Goal: Task Accomplishment & Management: Manage account settings

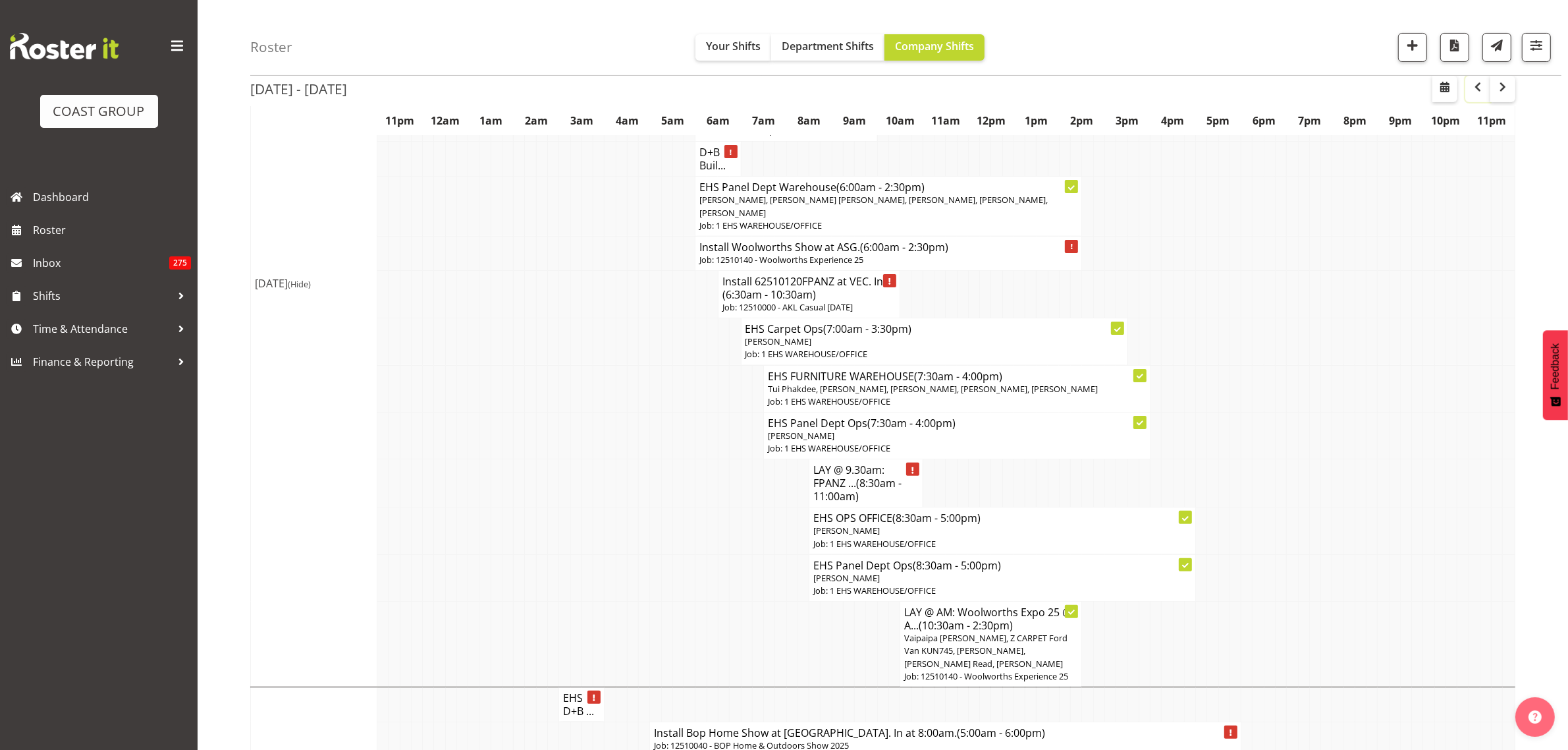
scroll to position [329, 0]
click at [1479, 94] on span "button" at bounding box center [1478, 87] width 16 height 16
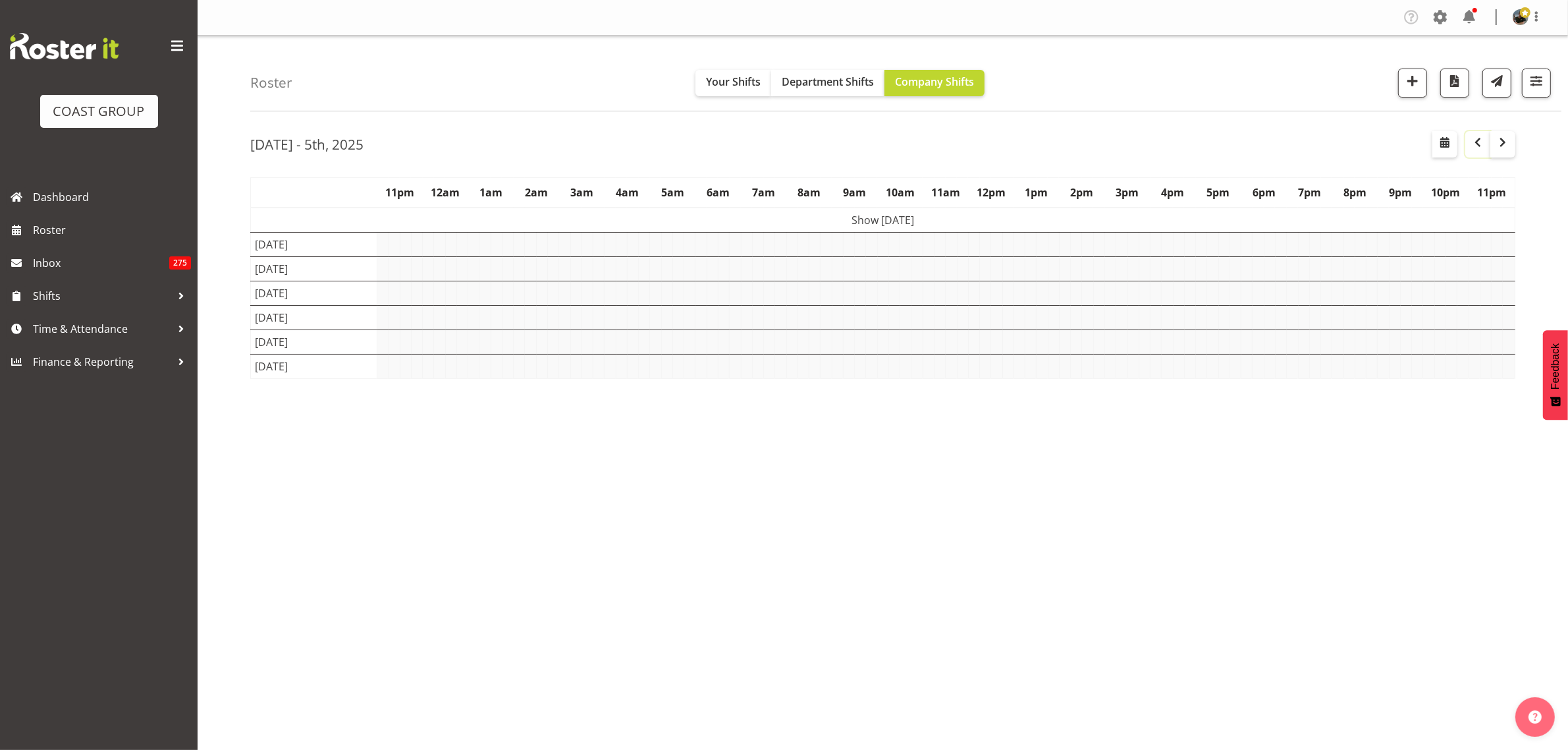
scroll to position [0, 0]
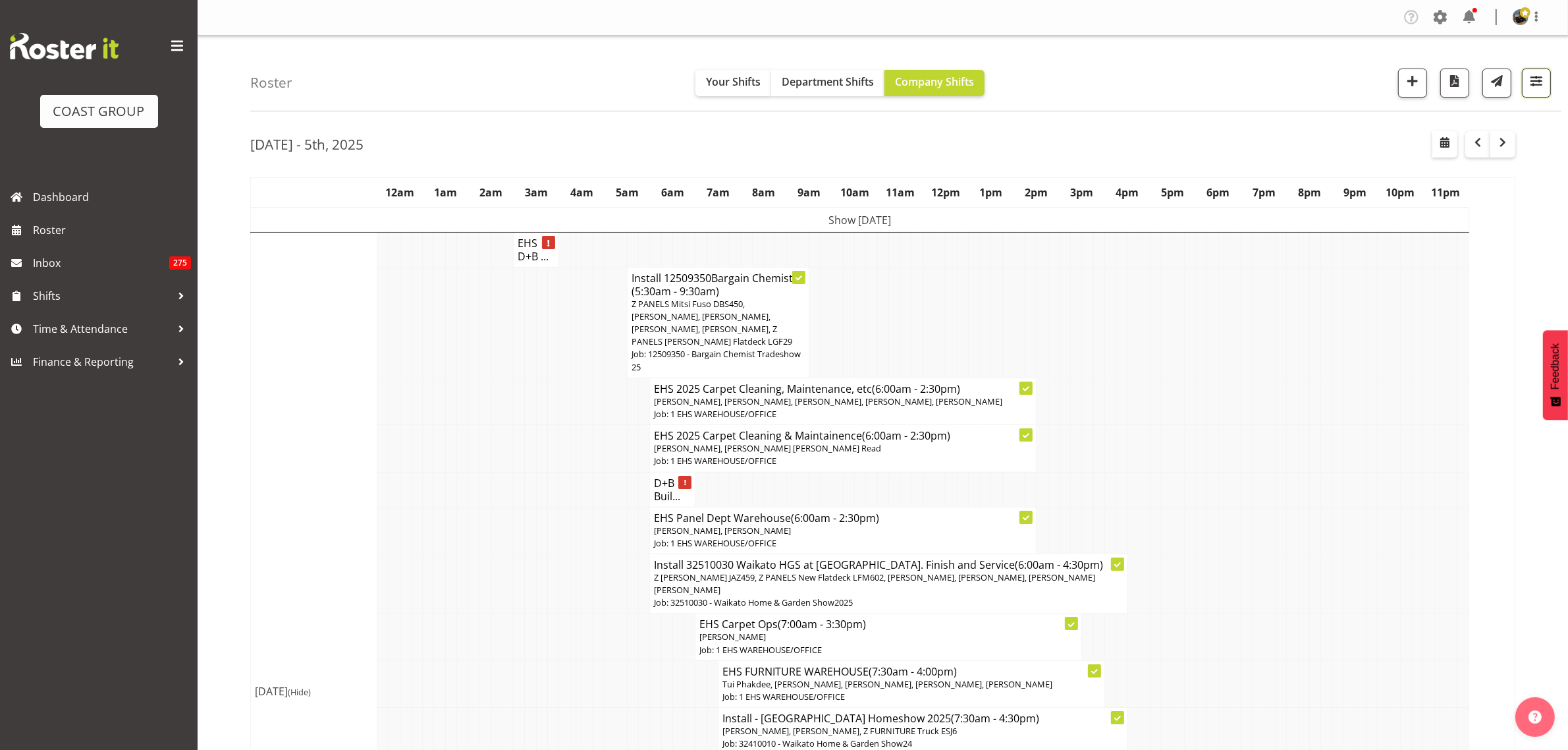
click at [1537, 91] on button "button" at bounding box center [1537, 83] width 29 height 29
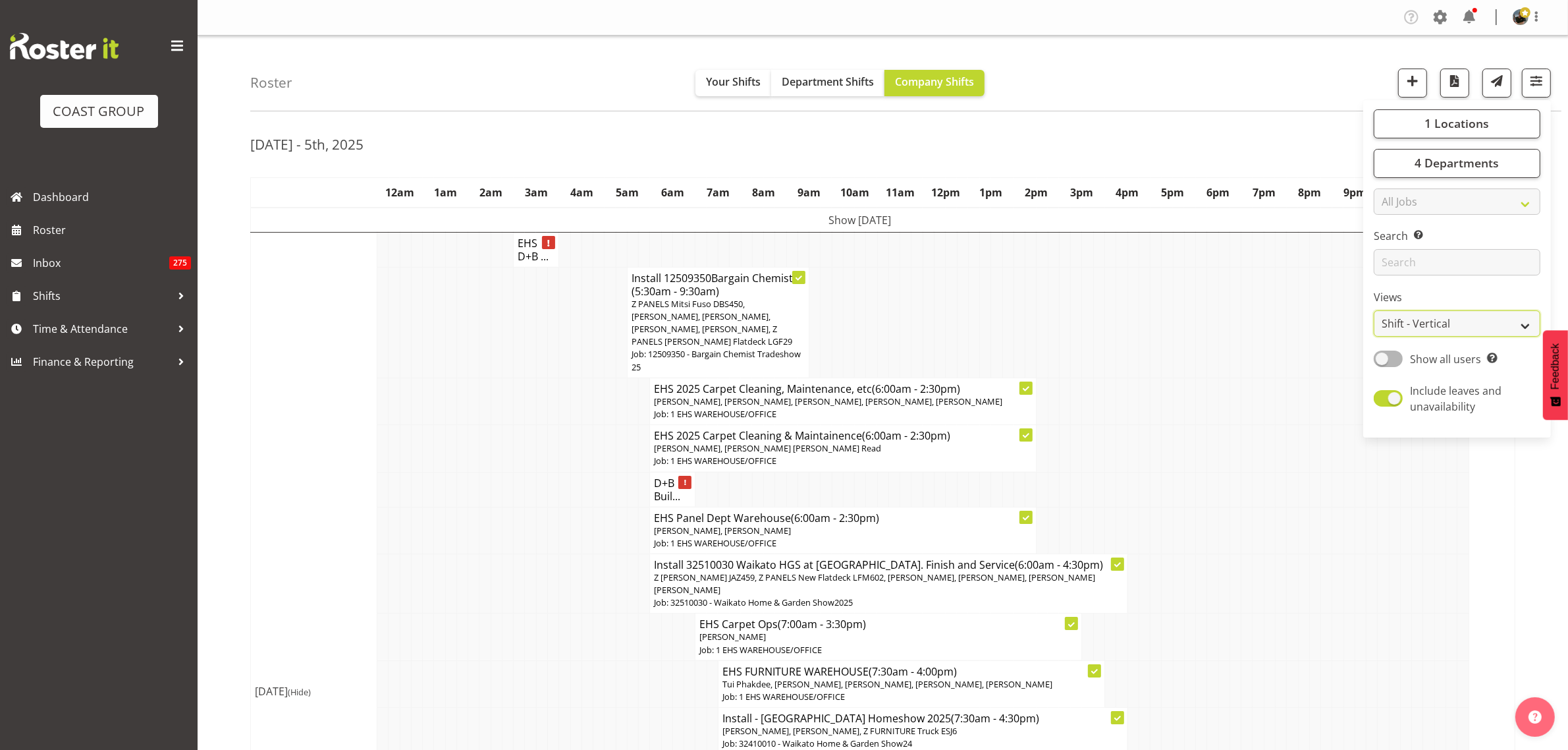
drag, startPoint x: 1525, startPoint y: 328, endPoint x: 1525, endPoint y: 335, distance: 7.0
click at [1525, 328] on select "Staff Role Shift - Horizontal Shift - Vertical Staff - Location" at bounding box center [1457, 323] width 166 height 26
click at [1374, 311] on select "Staff Role Shift - Horizontal Shift - Vertical Staff - Location" at bounding box center [1457, 323] width 166 height 26
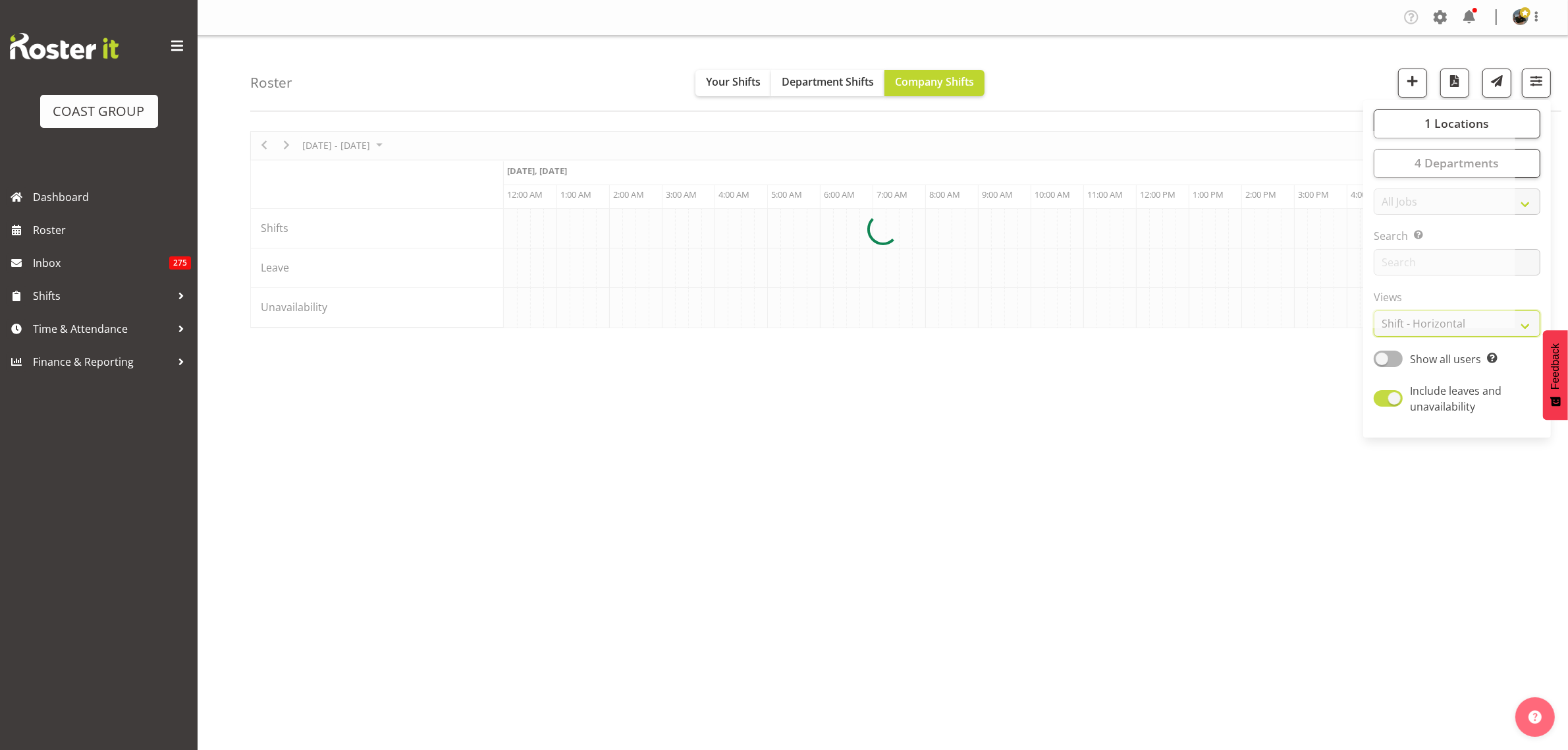
scroll to position [0, 1739]
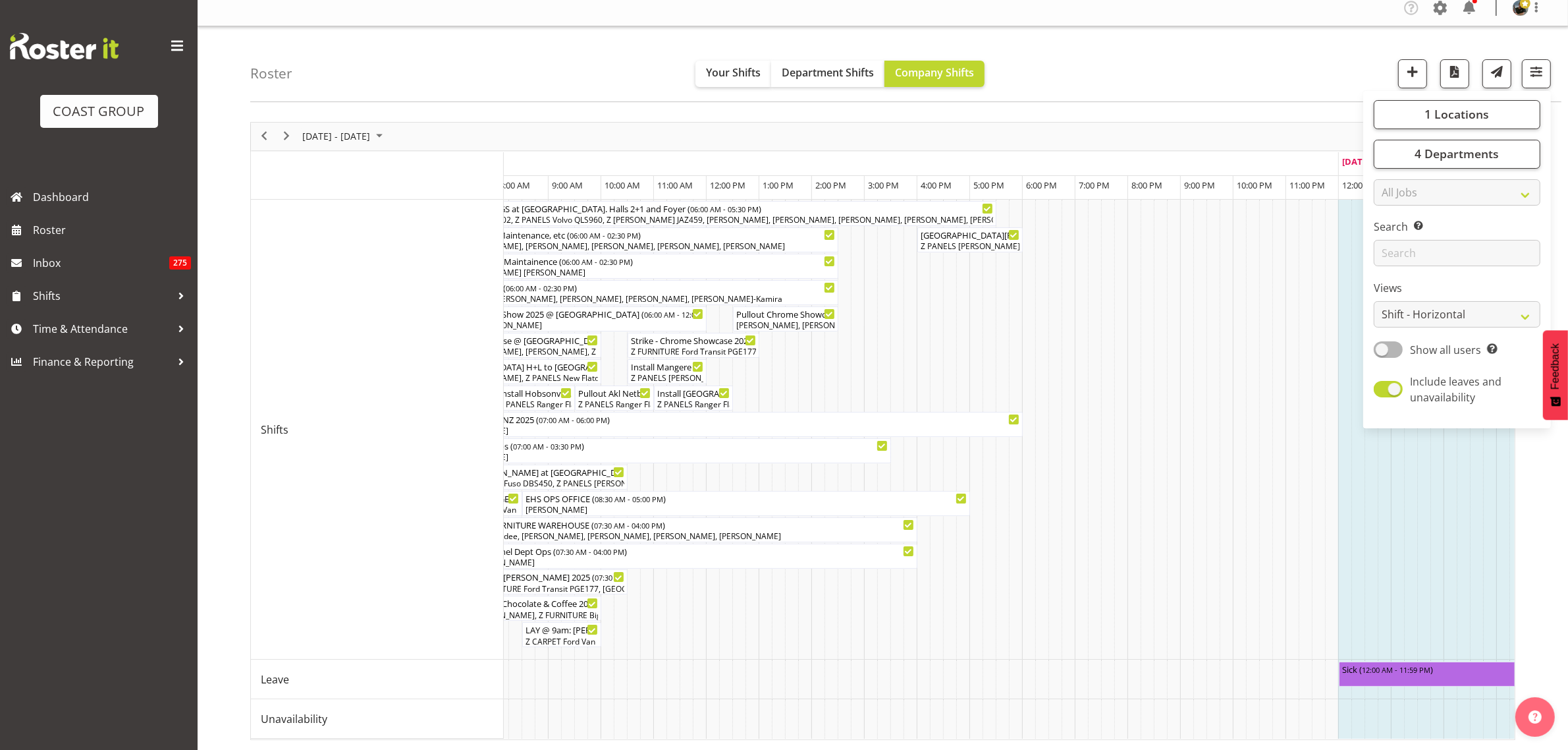
scroll to position [0, 192]
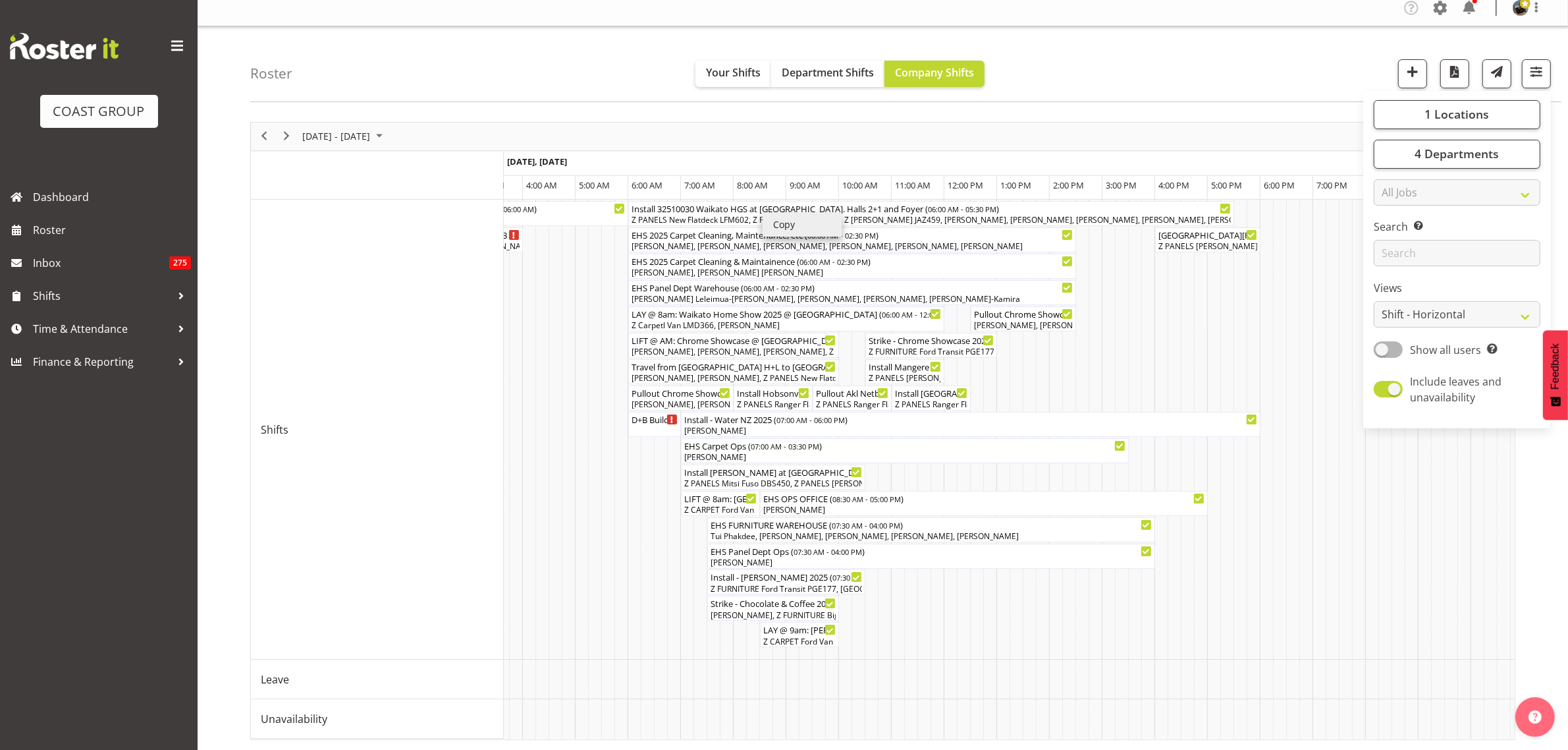
click at [791, 213] on li "Copy" at bounding box center [802, 225] width 79 height 24
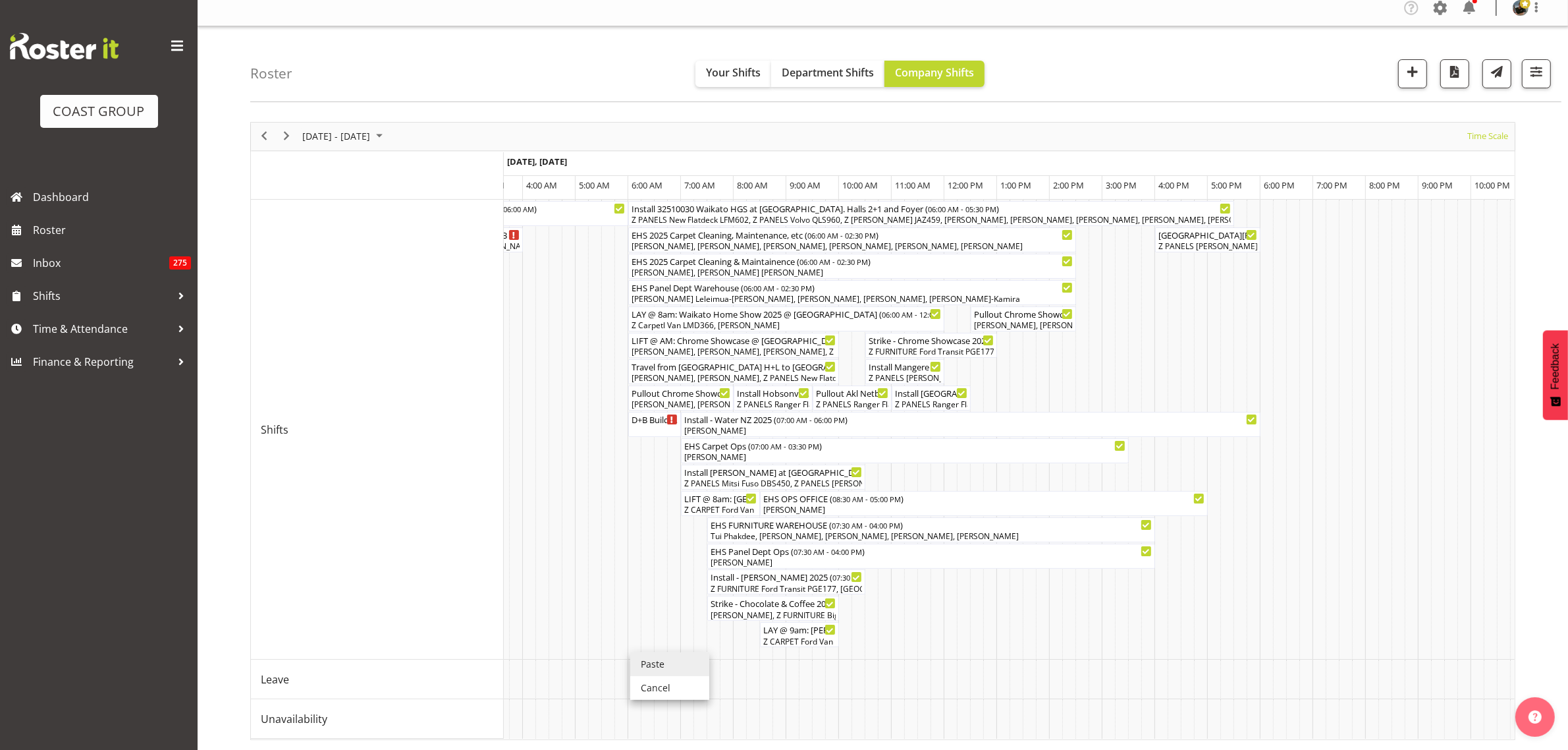
click at [648, 652] on li "Paste" at bounding box center [670, 664] width 79 height 24
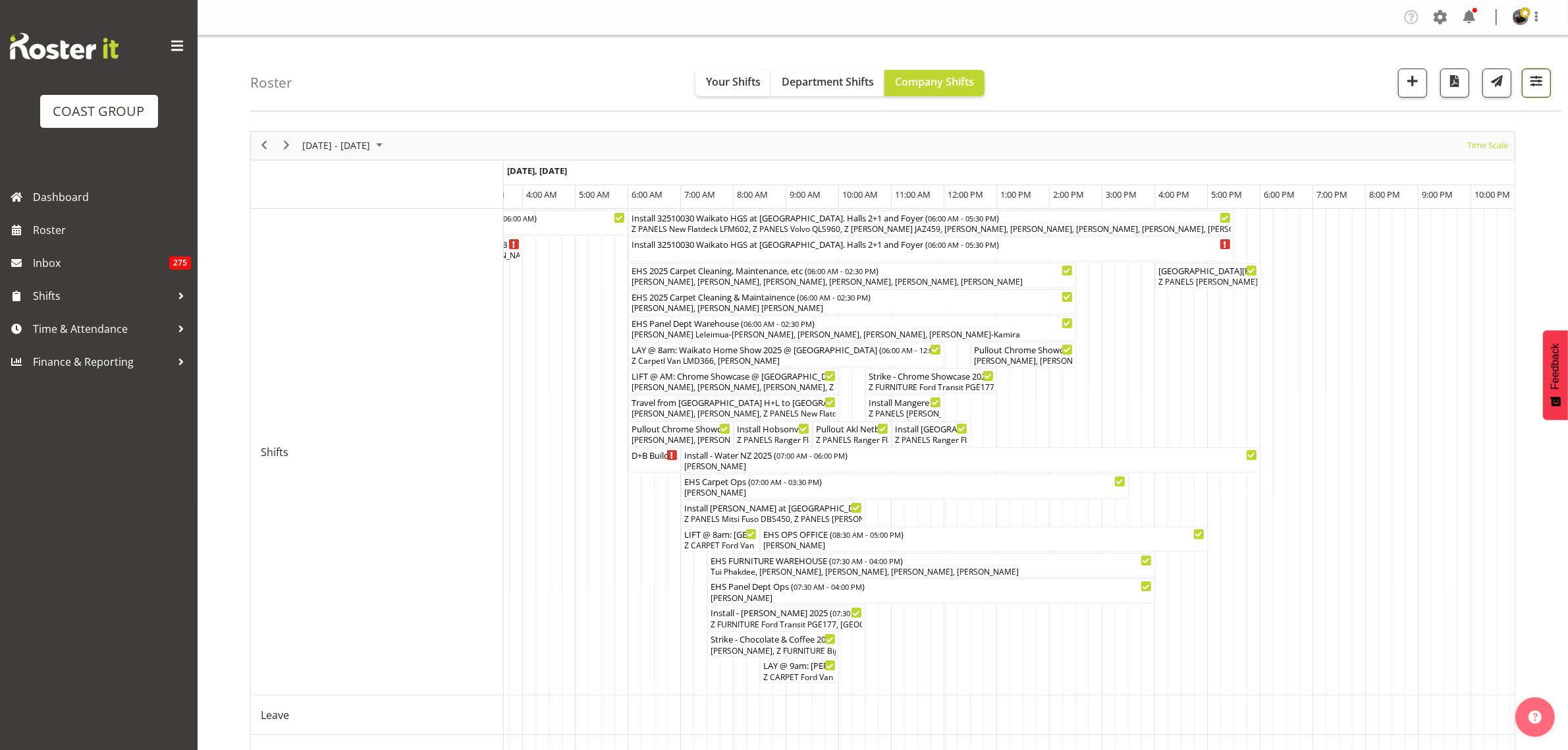
click at [1535, 82] on span "button" at bounding box center [1536, 81] width 17 height 17
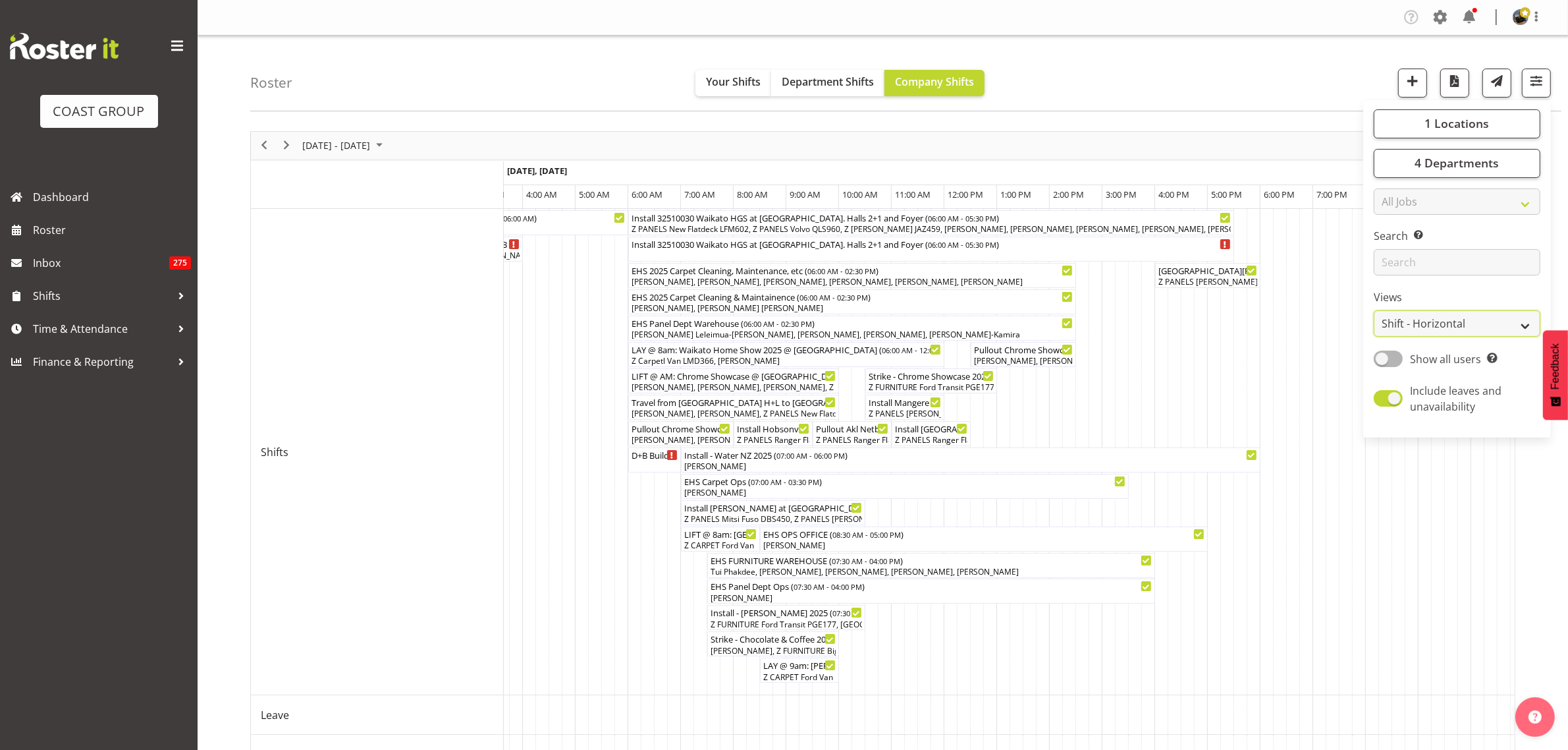
click at [1525, 325] on select "Staff Role Shift - Horizontal Shift - Vertical Staff - Location" at bounding box center [1457, 323] width 166 height 26
select select "shift"
click at [1374, 311] on select "Staff Role Shift - Horizontal Shift - Vertical Staff - Location" at bounding box center [1457, 323] width 166 height 26
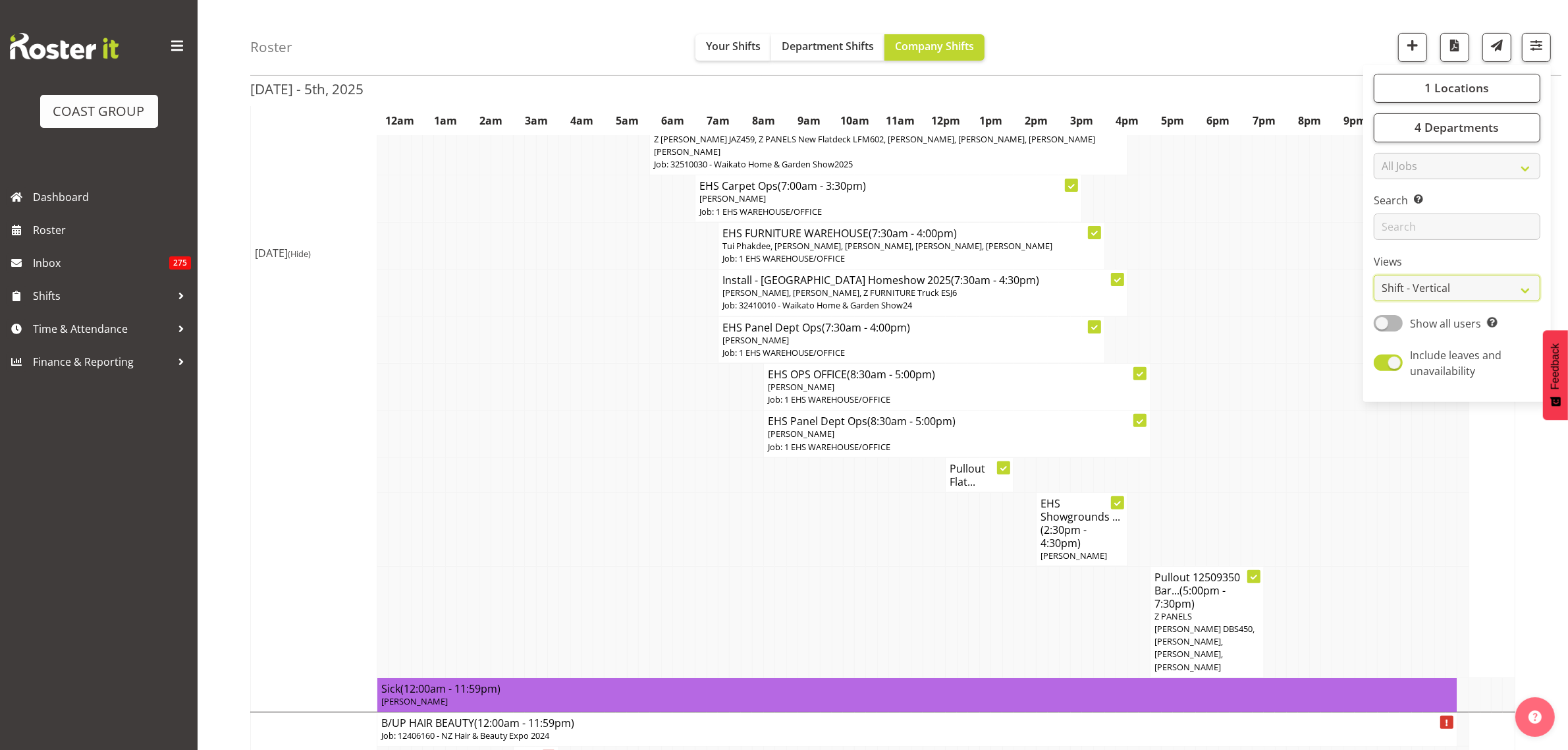
scroll to position [82, 0]
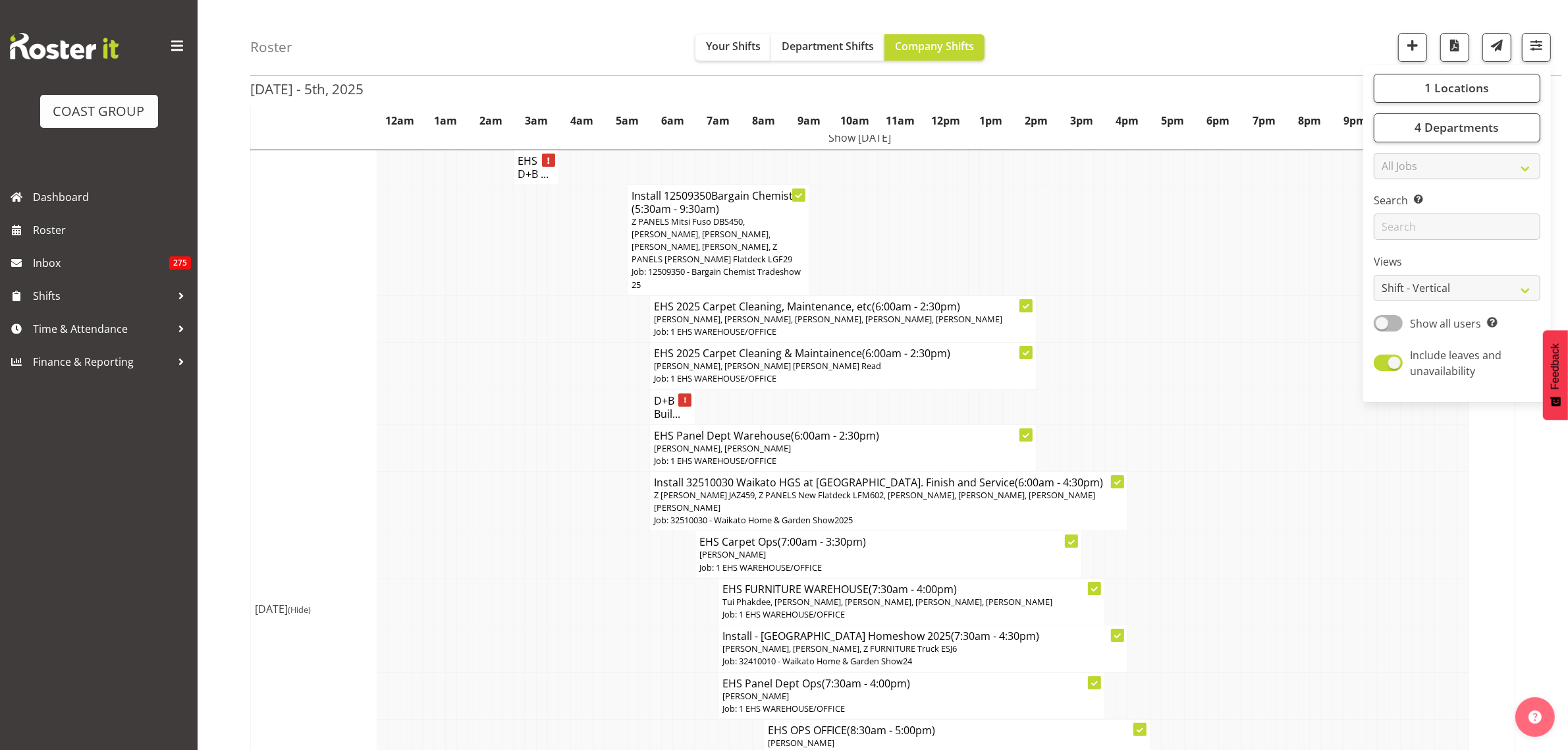
click at [850, 136] on td "Show [DATE]" at bounding box center [860, 138] width 1218 height 25
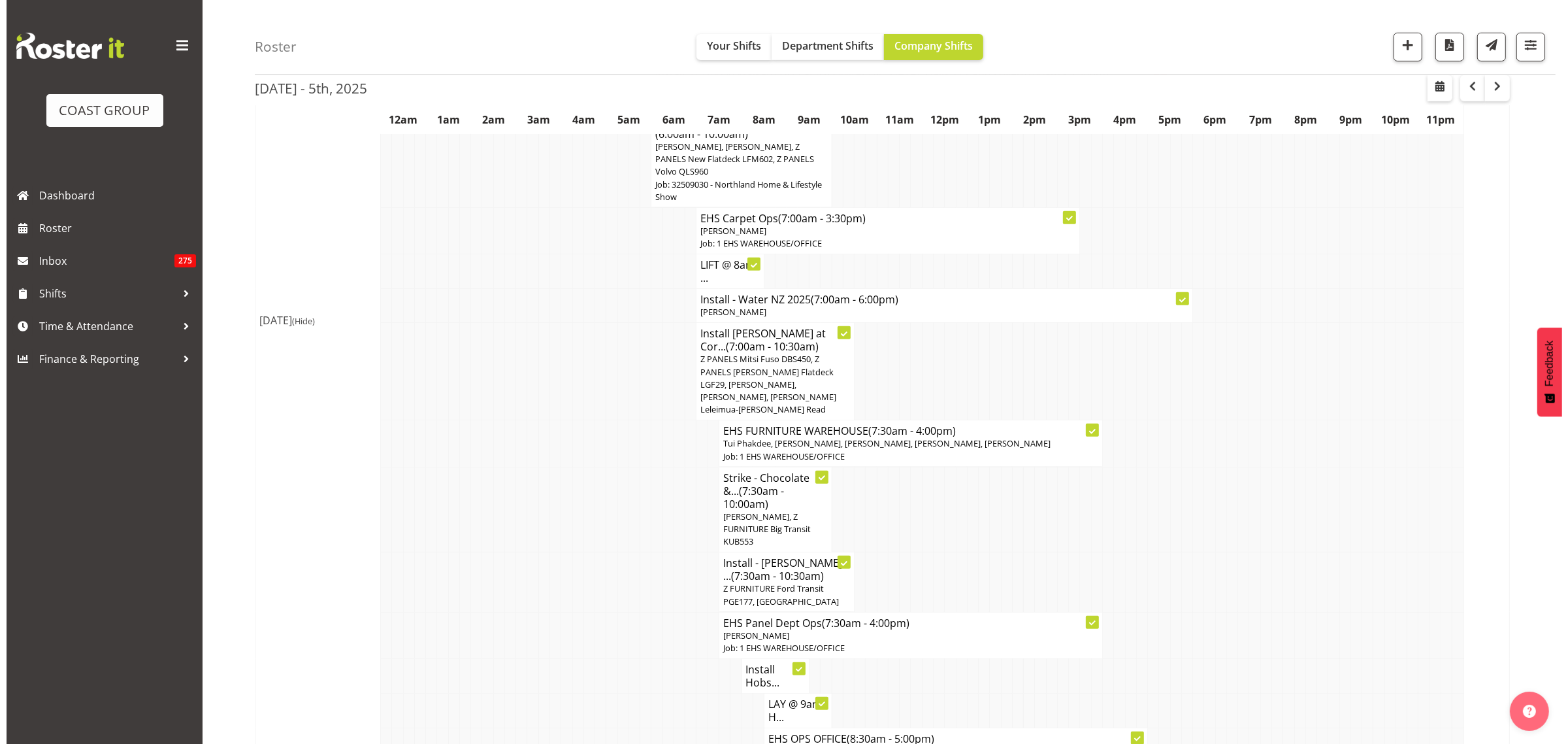
scroll to position [526, 0]
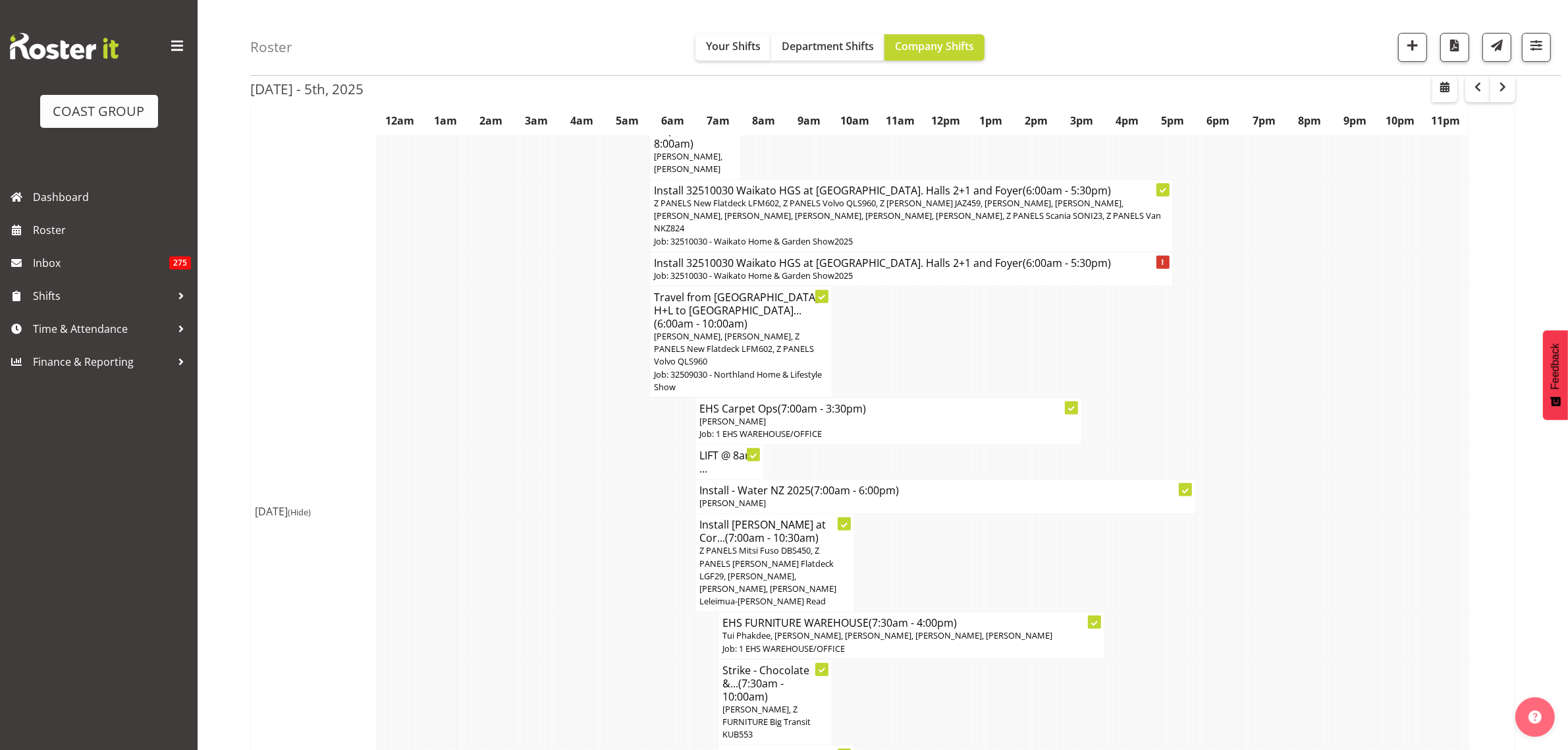
click at [904, 256] on h4 "Install 32510030 Waikato HGS at [GEOGRAPHIC_DATA]. Halls 2+1 and Foyer (6:00am …" at bounding box center [911, 262] width 514 height 13
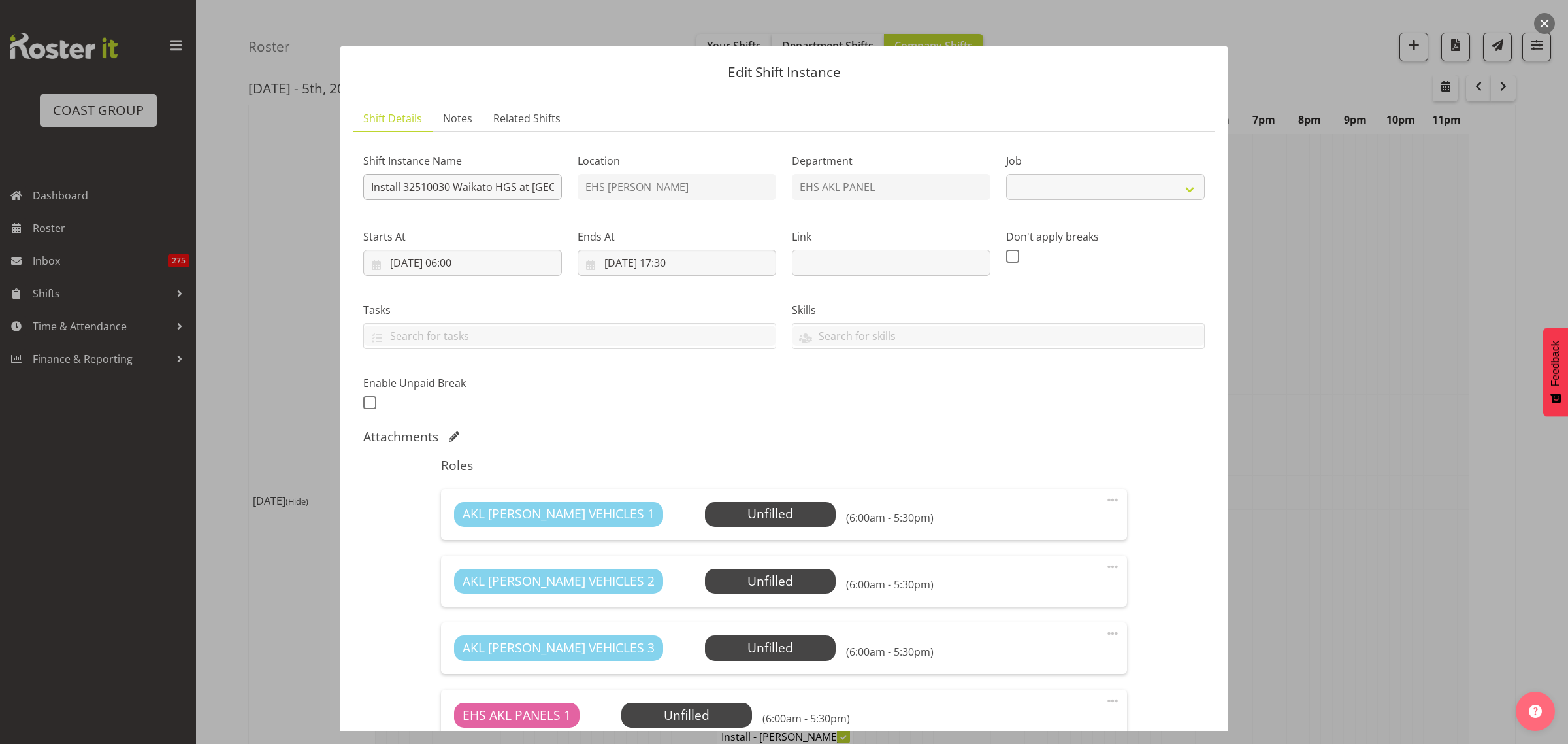
select select "9140"
click at [403, 191] on input "Install 32510030 Waikato HGS at [GEOGRAPHIC_DATA]. Halls 2+1 and Foyer" at bounding box center [462, 186] width 199 height 26
click at [550, 190] on input "Pullout 32510030 Waikato HGS at [GEOGRAPHIC_DATA]. ALL OUT" at bounding box center [462, 186] width 199 height 26
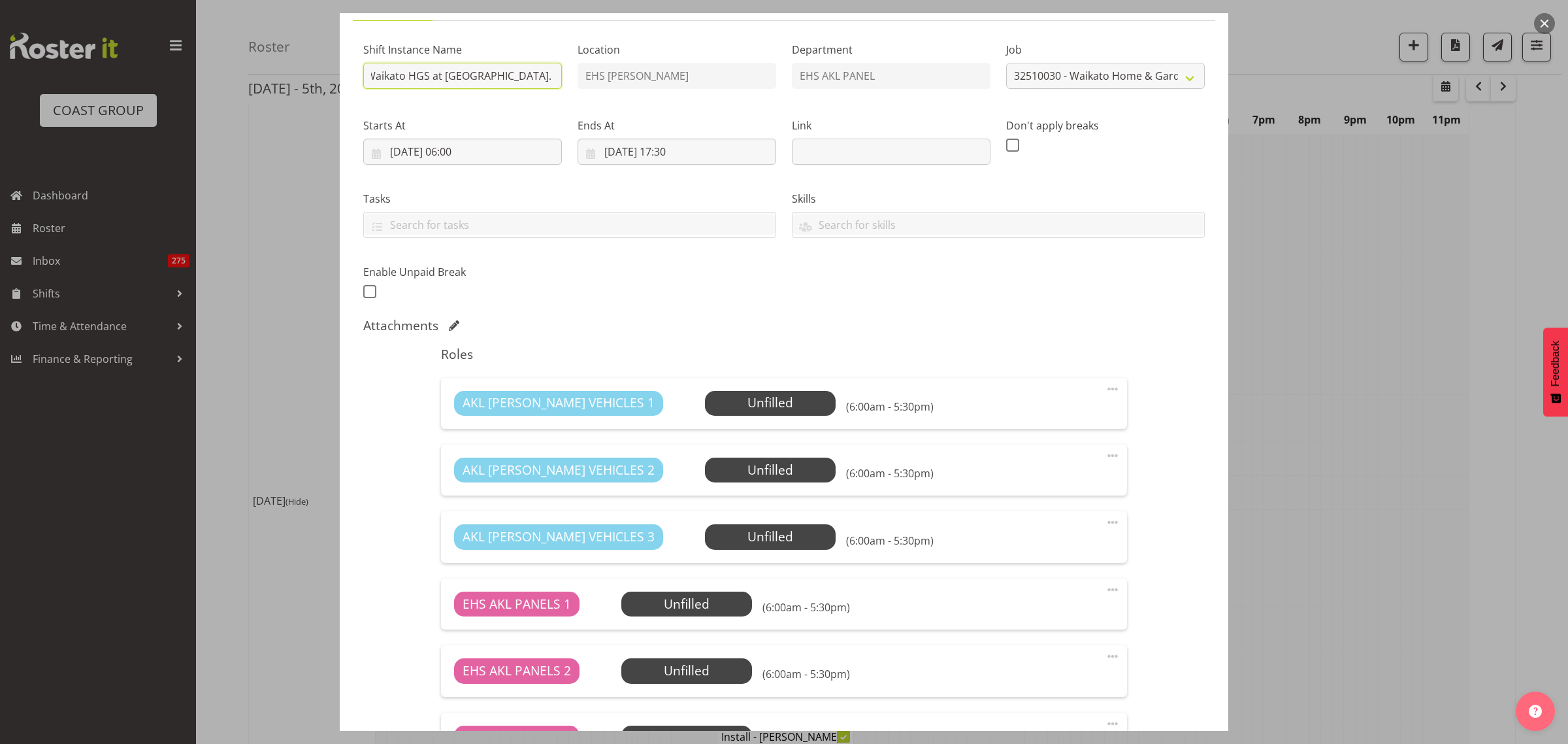
scroll to position [82, 0]
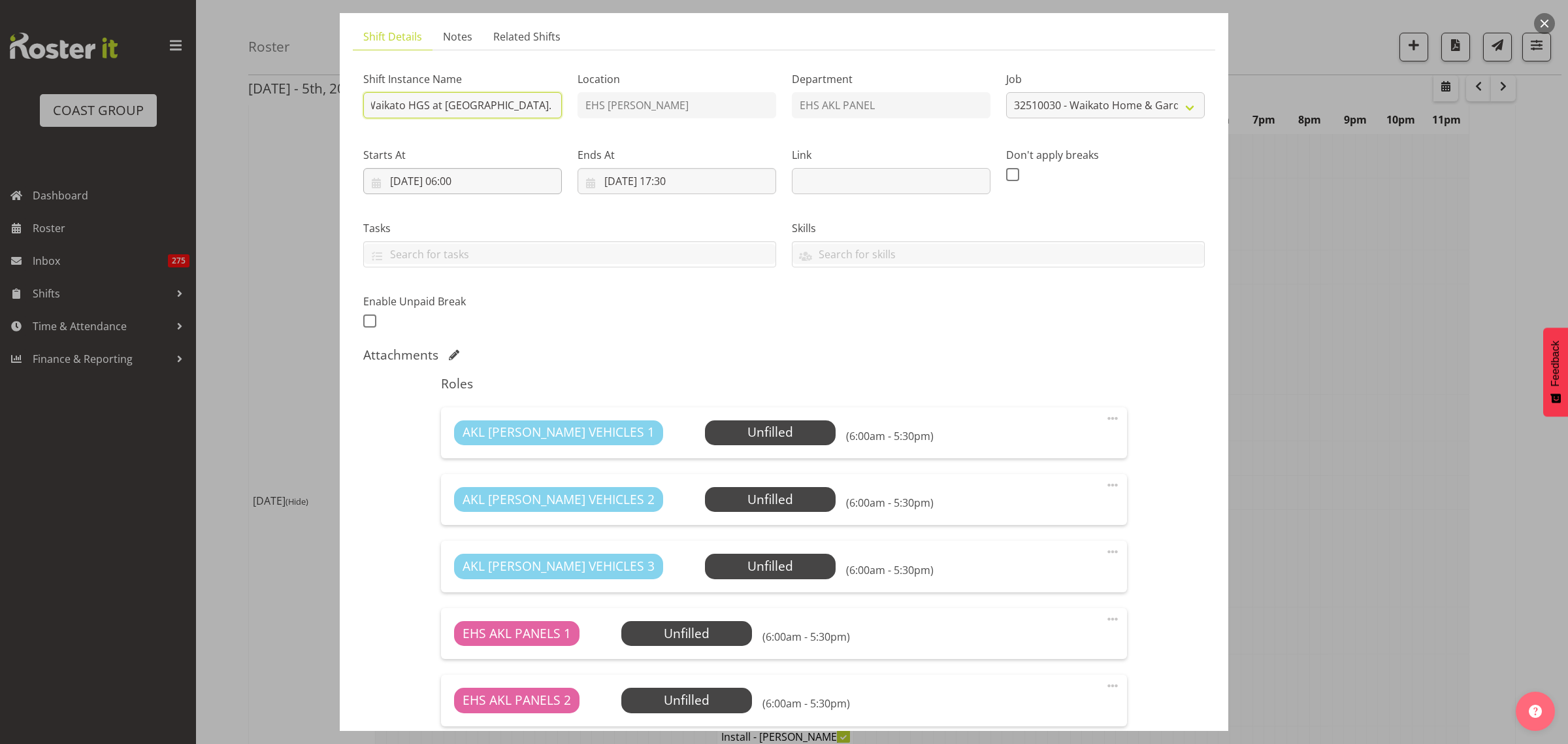
type input "Pullout 32510030 Waikato HGS at [GEOGRAPHIC_DATA]. ALL OUT"
click at [498, 179] on input "[DATE] 06:00" at bounding box center [462, 180] width 199 height 26
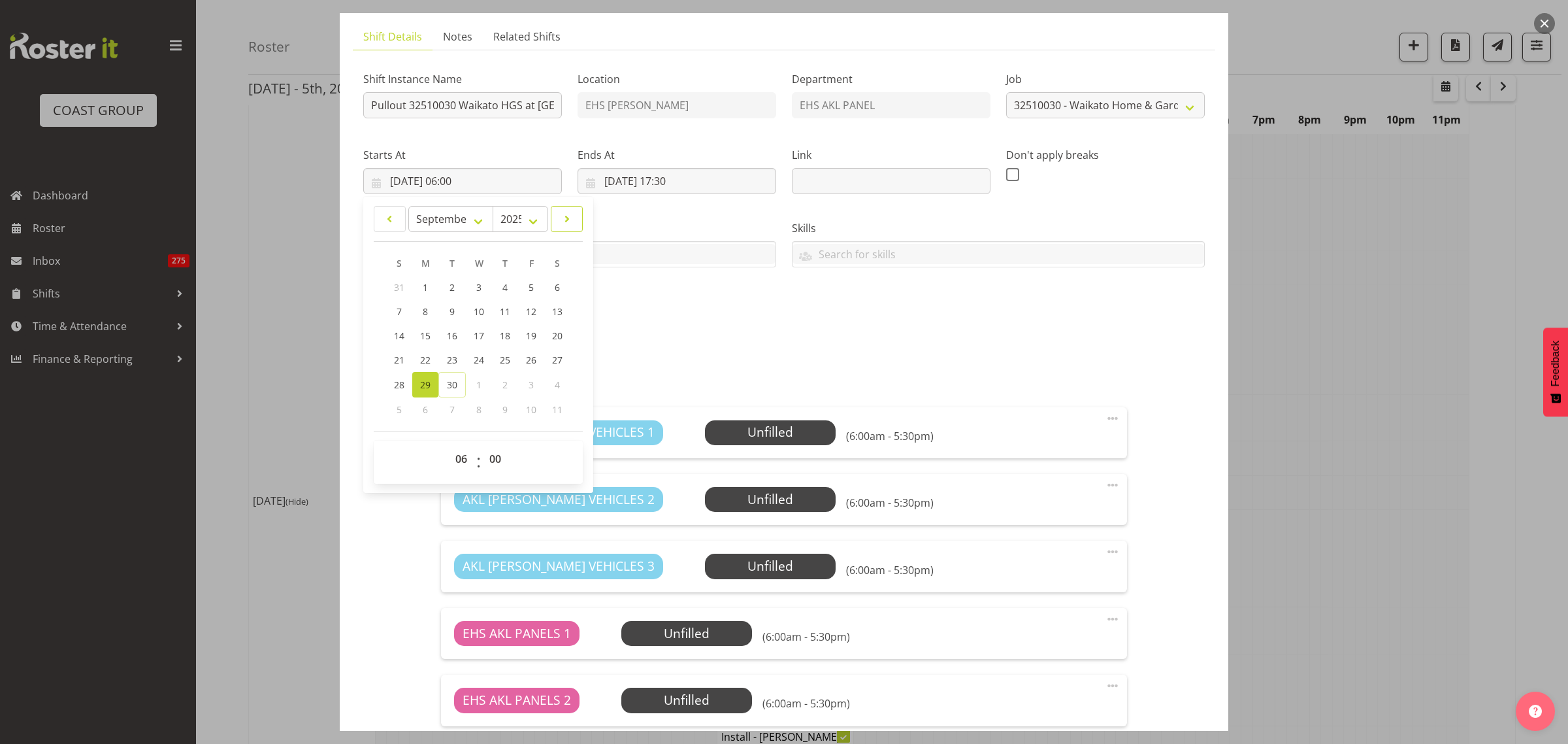
click at [569, 224] on span at bounding box center [566, 219] width 15 height 16
select select "9"
drag, startPoint x: 425, startPoint y: 315, endPoint x: 457, endPoint y: 293, distance: 38.8
click at [427, 315] on span "6" at bounding box center [425, 313] width 5 height 12
type input "[DATE] 06:00"
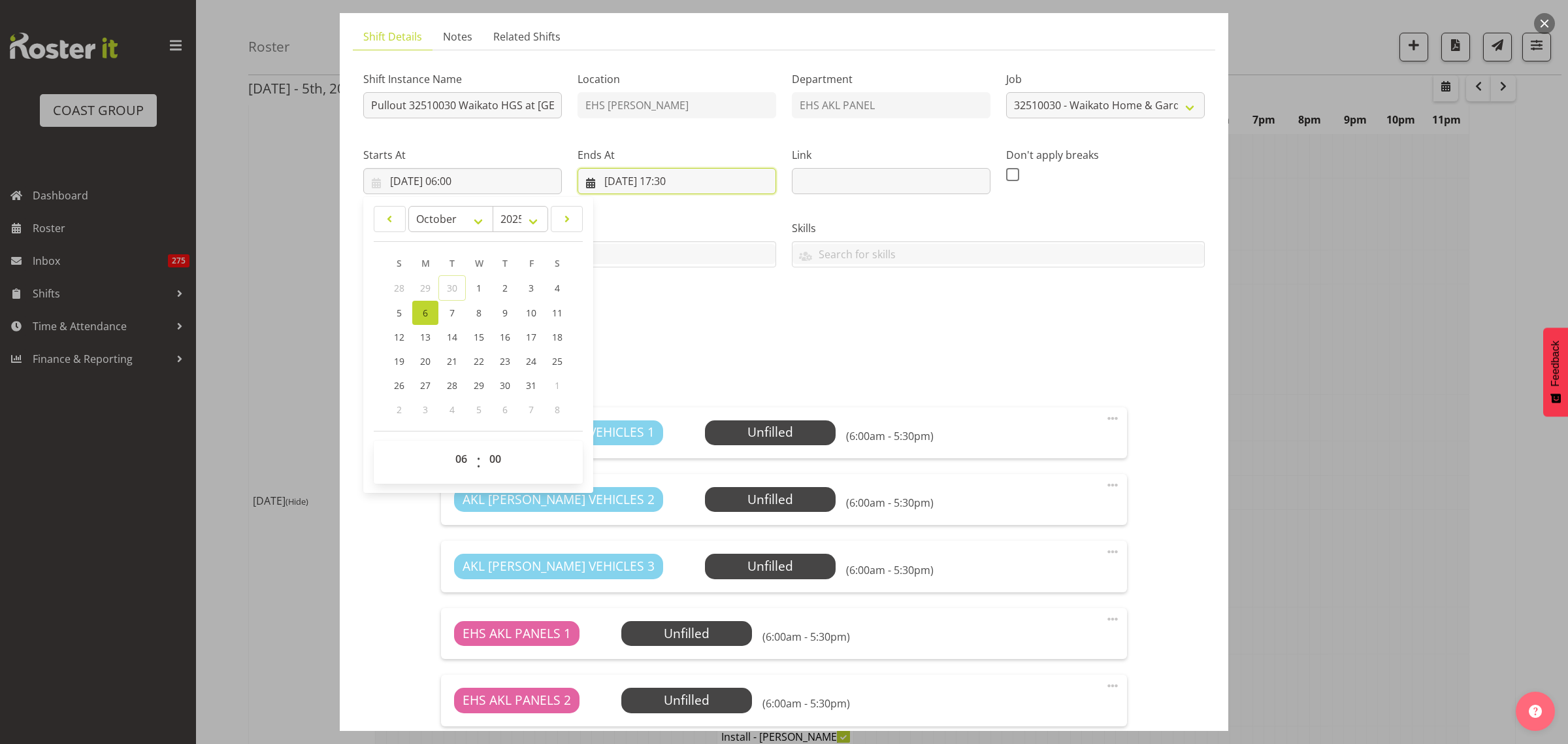
click at [726, 187] on input "[DATE] 17:30" at bounding box center [677, 180] width 199 height 26
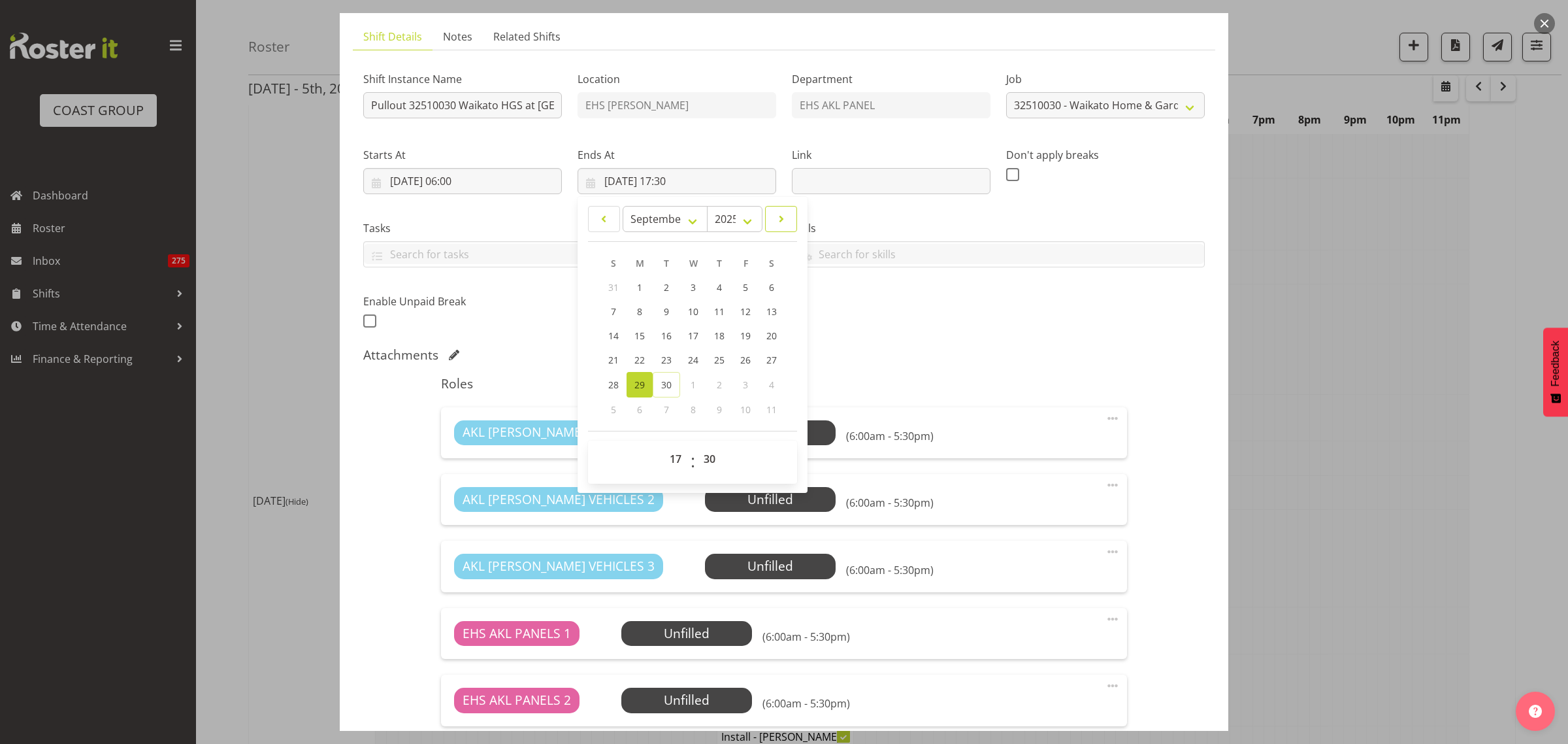
click at [781, 221] on span at bounding box center [781, 219] width 15 height 16
select select "9"
click at [637, 316] on span "6" at bounding box center [640, 313] width 5 height 12
type input "[DATE] 17:30"
click at [1082, 368] on div "Shift Instance Name Pullout 32510030 Waikato HGS at [GEOGRAPHIC_DATA]. ALL OUT …" at bounding box center [784, 699] width 841 height 1277
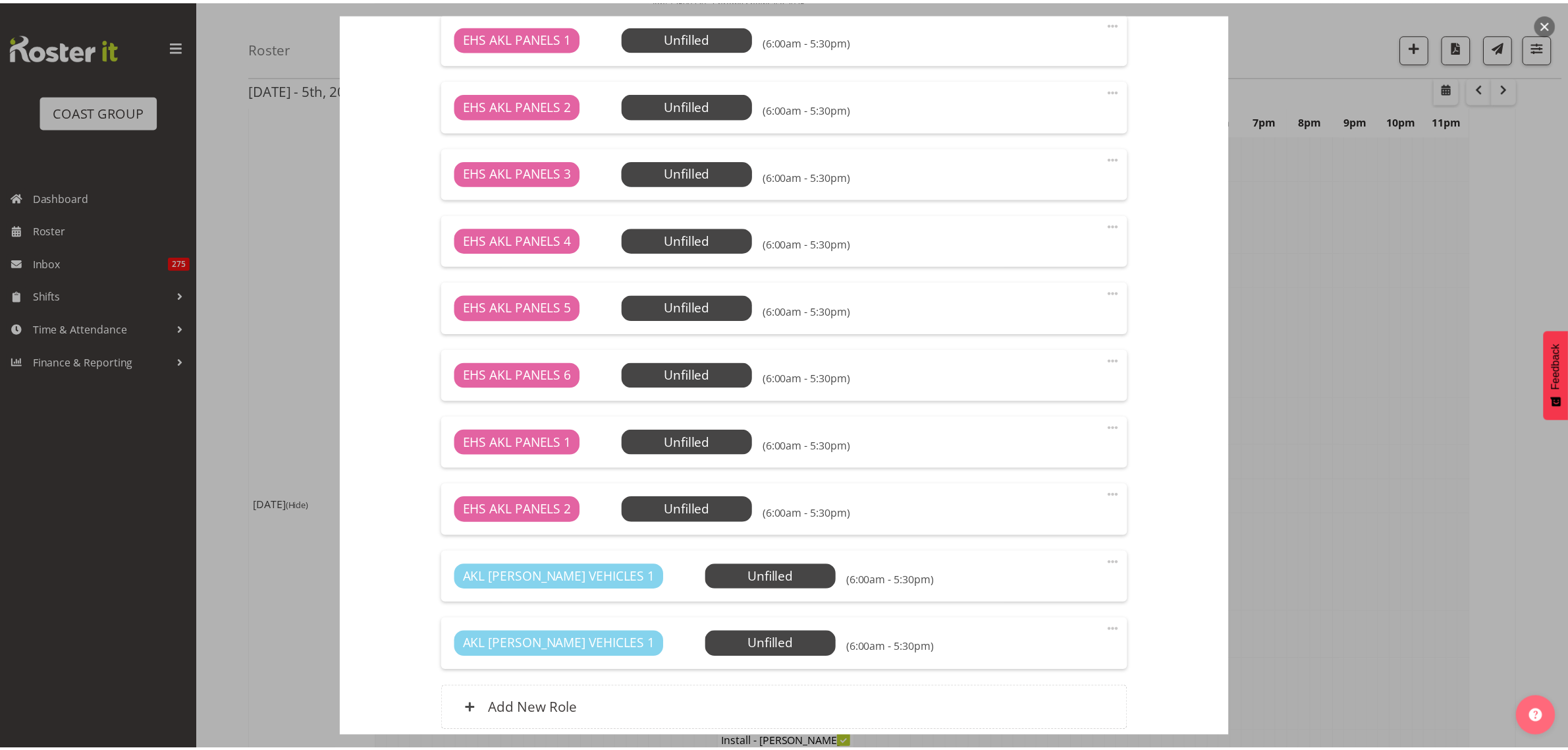
scroll to position [796, 0]
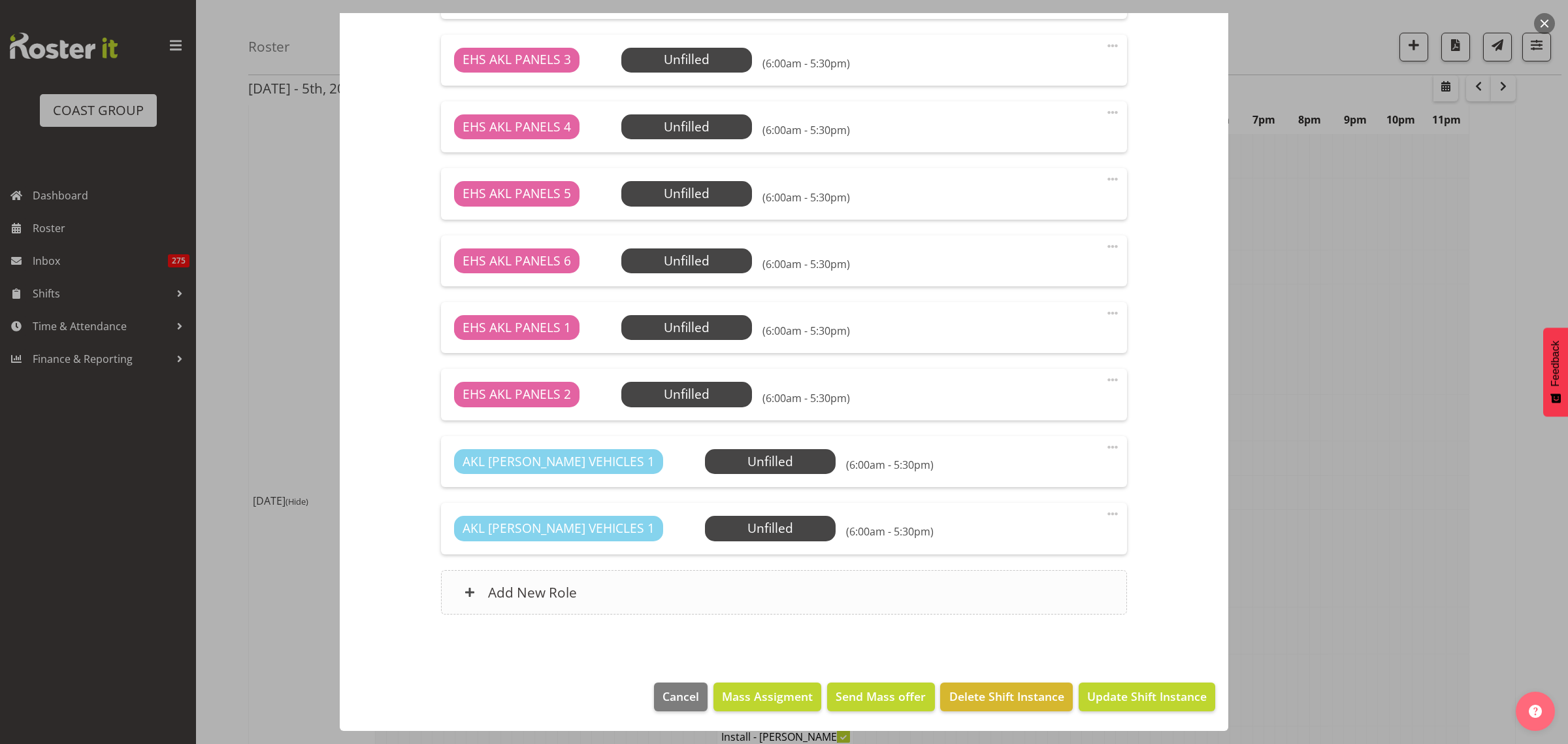
click at [828, 592] on div "Add New Role" at bounding box center [784, 592] width 685 height 44
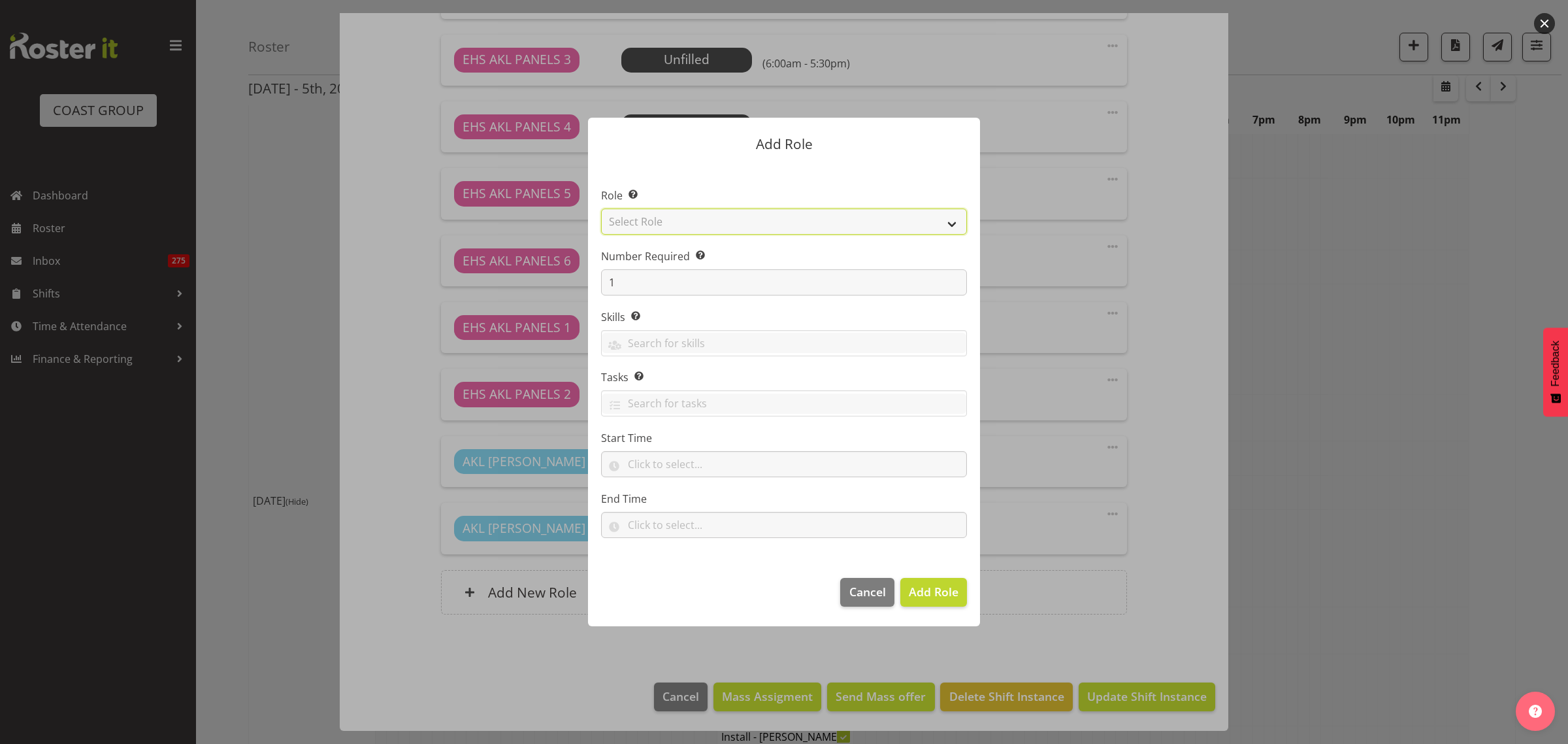
click at [954, 226] on select "Select Role ACCOUNT MANAGER ACCOUNT MANAGER DW ACCOUNTS [PERSON_NAME] VEHICLES …" at bounding box center [784, 221] width 366 height 26
select select "188"
click at [601, 209] on select "Select Role ACCOUNT MANAGER ACCOUNT MANAGER DW ACCOUNTS [PERSON_NAME] VEHICLES …" at bounding box center [784, 221] width 366 height 26
click at [637, 288] on input "1" at bounding box center [784, 281] width 366 height 26
type input "2"
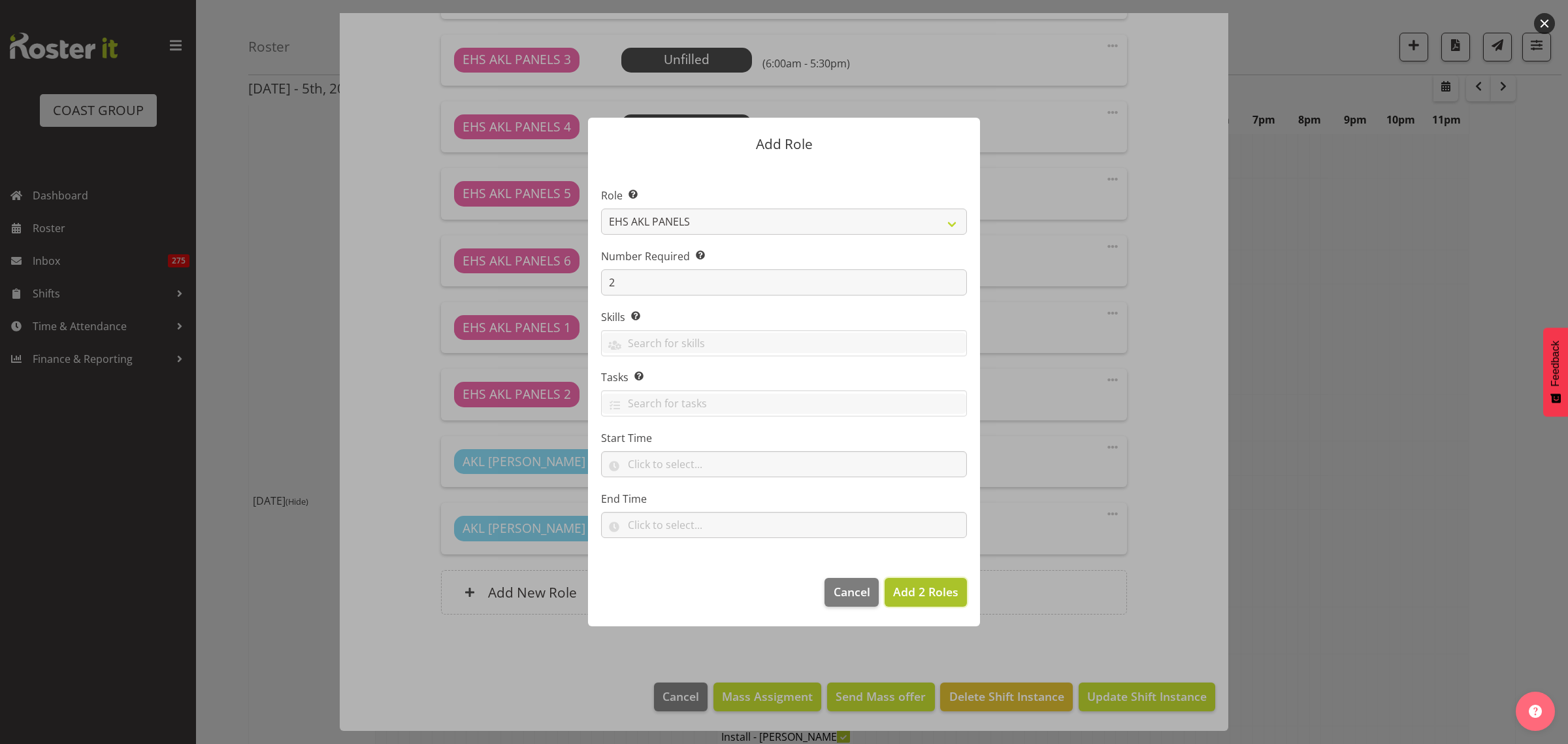
click at [922, 595] on span "Add 2 Roles" at bounding box center [926, 592] width 66 height 16
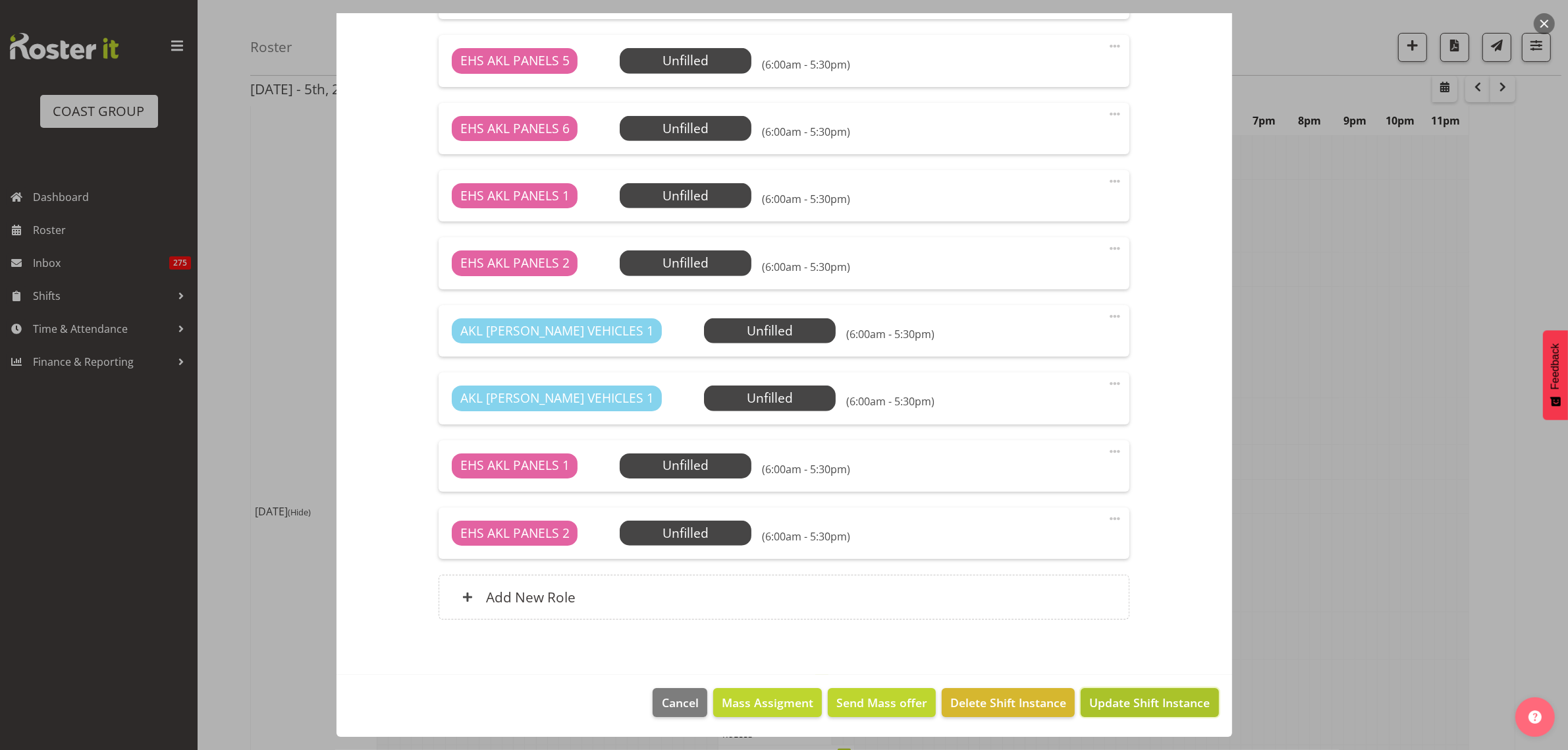
click at [1134, 709] on span "Update Shift Instance" at bounding box center [1149, 702] width 121 height 17
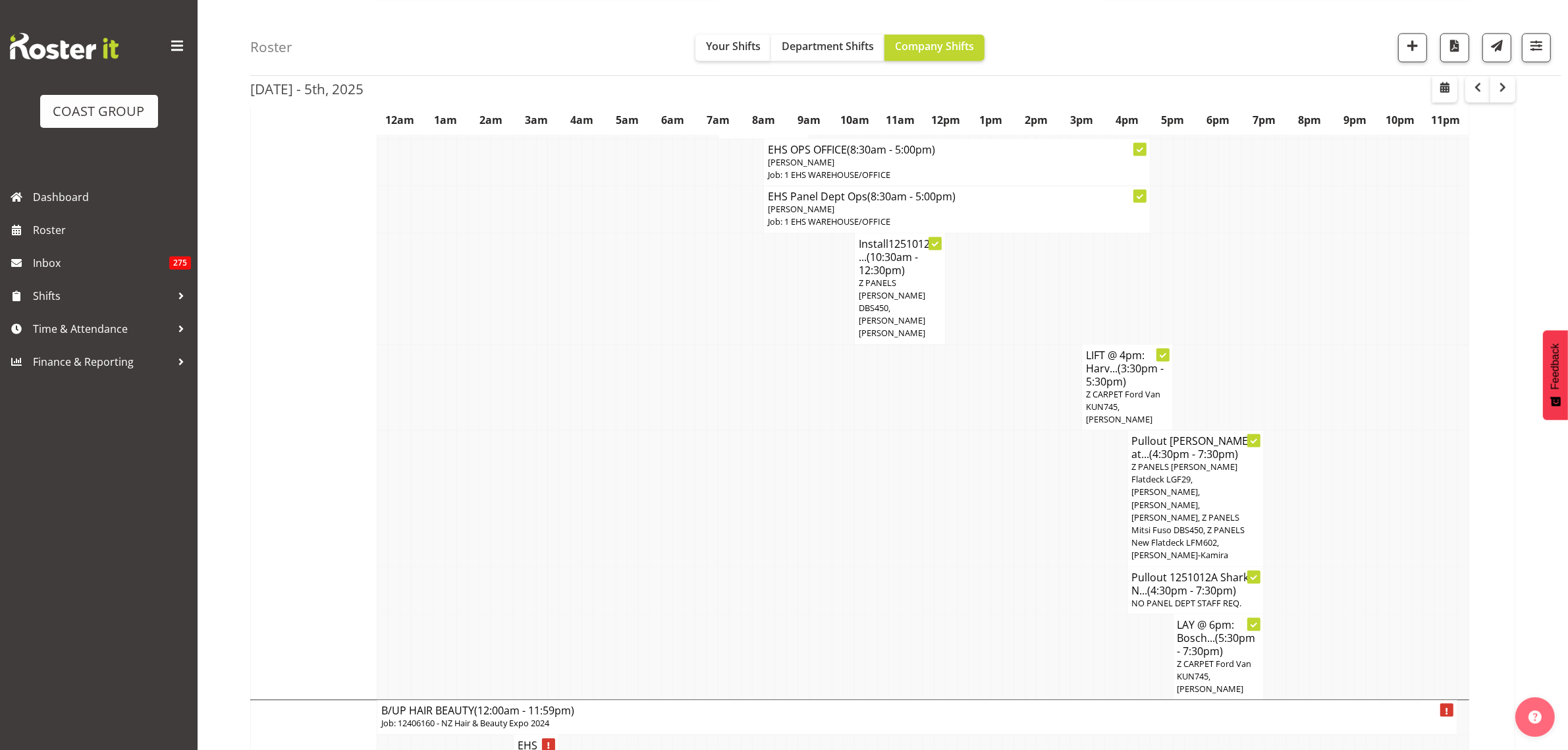
scroll to position [3138, 0]
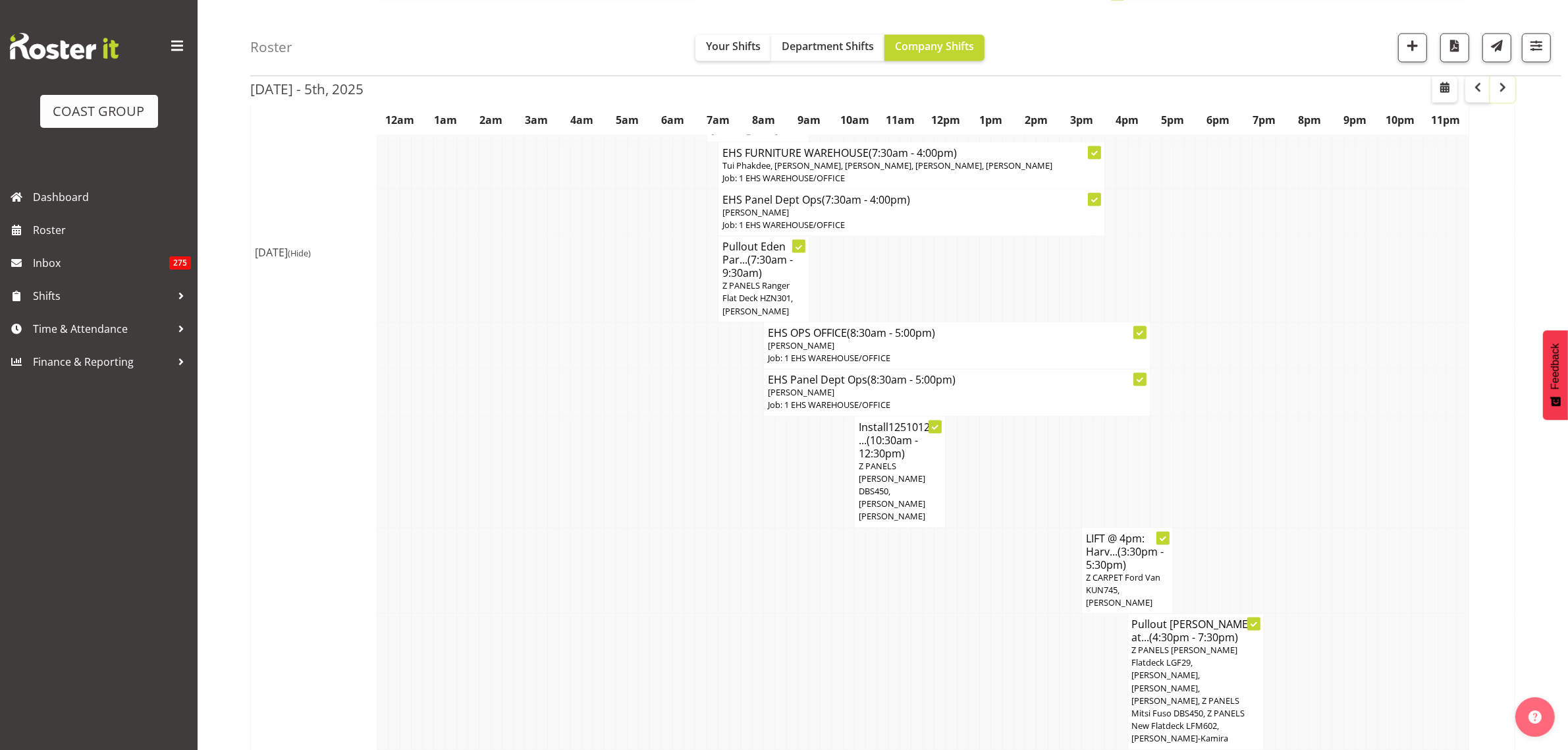
click at [1505, 91] on span "button" at bounding box center [1503, 87] width 16 height 16
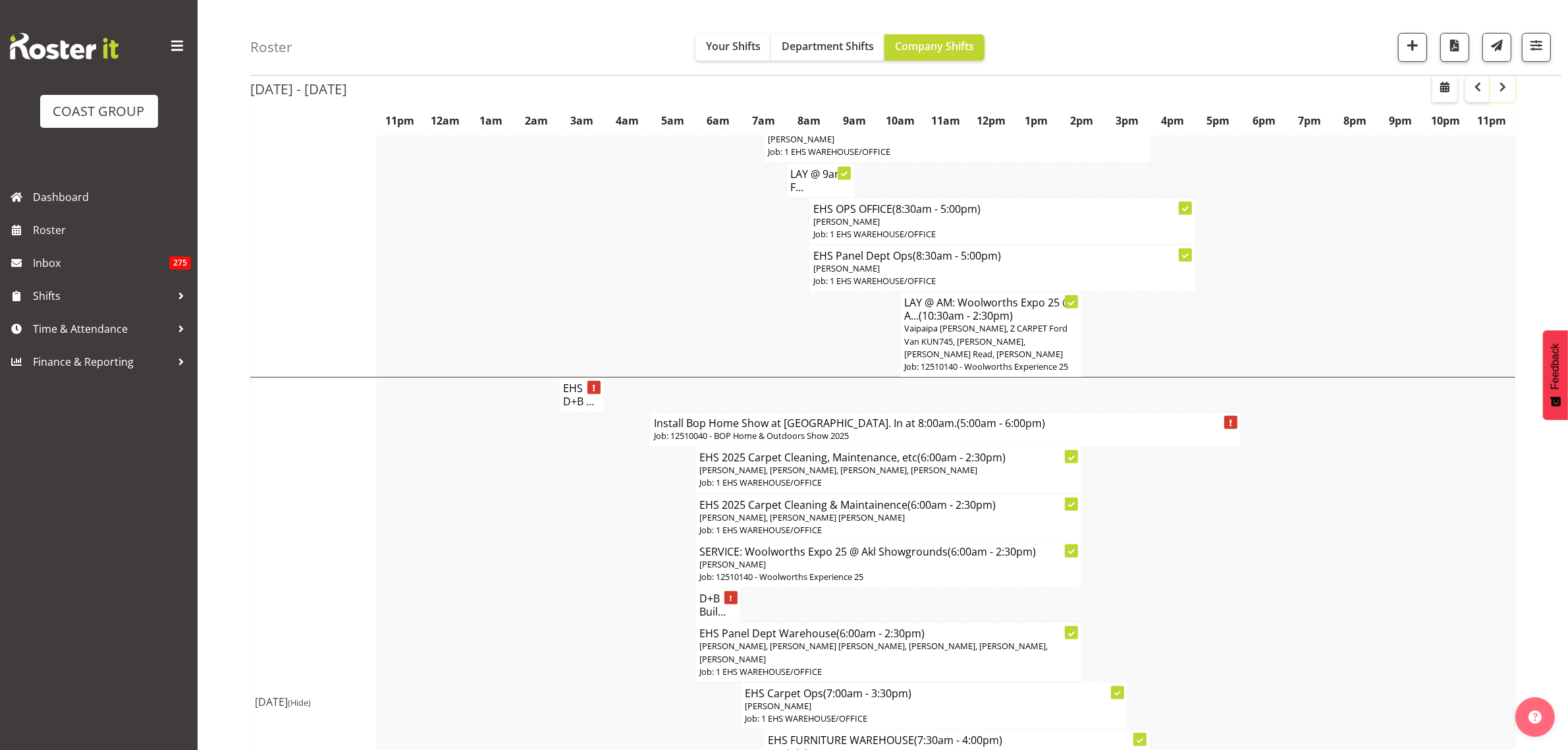
scroll to position [247, 0]
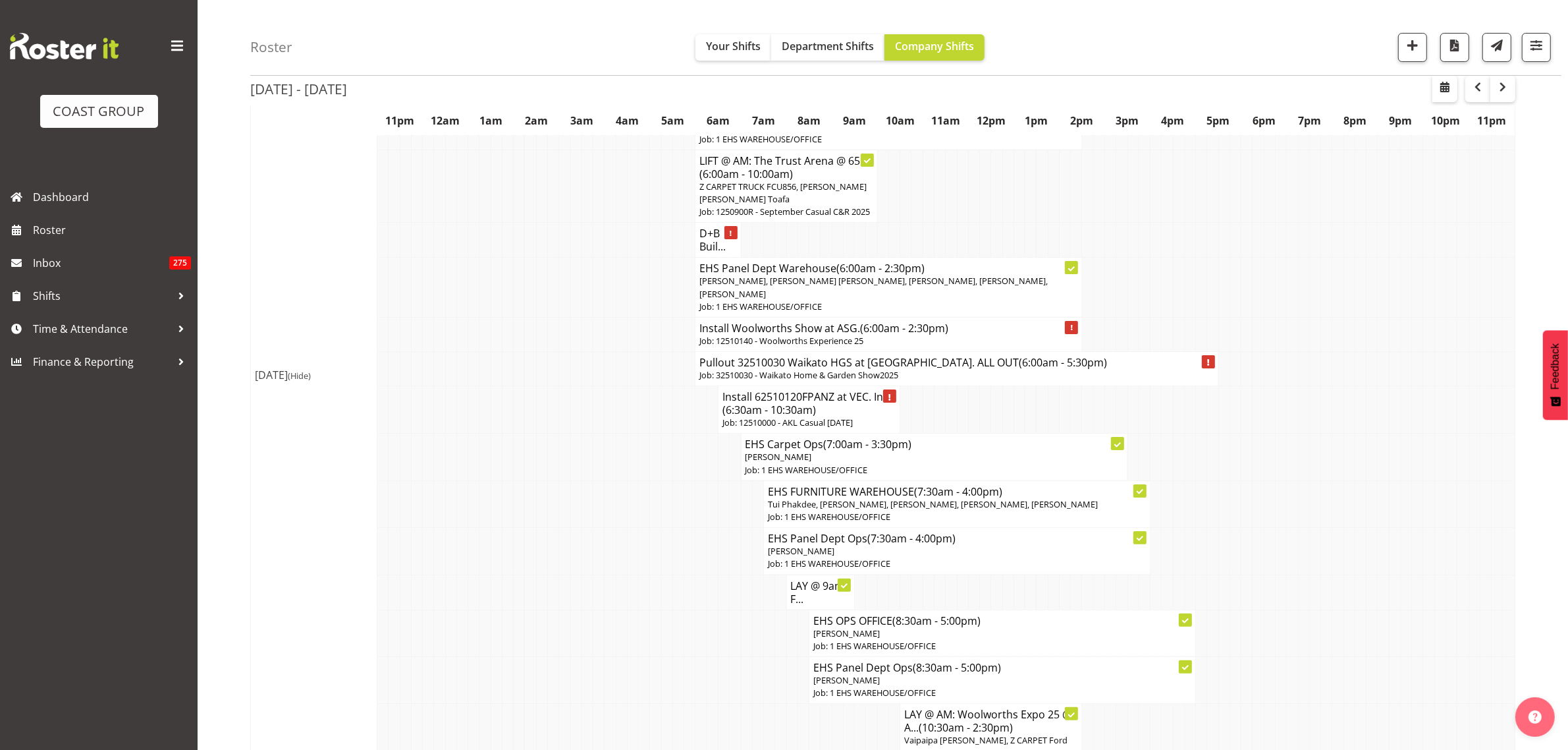
click at [1105, 369] on h4 "Pullout 32510030 Waikato HGS at [GEOGRAPHIC_DATA]. ALL OUT (6:00am - 5:30pm)" at bounding box center [956, 362] width 514 height 13
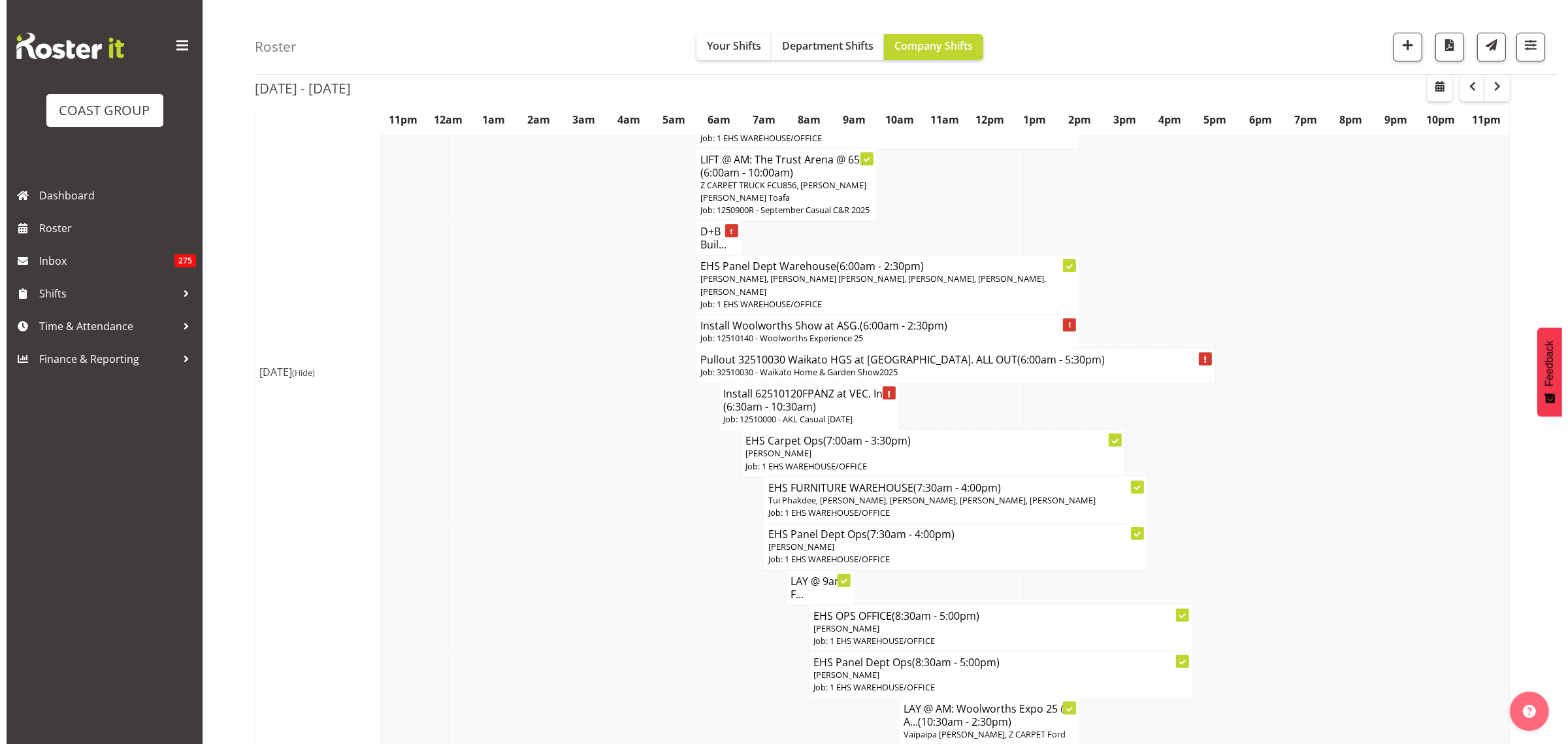
scroll to position [239, 0]
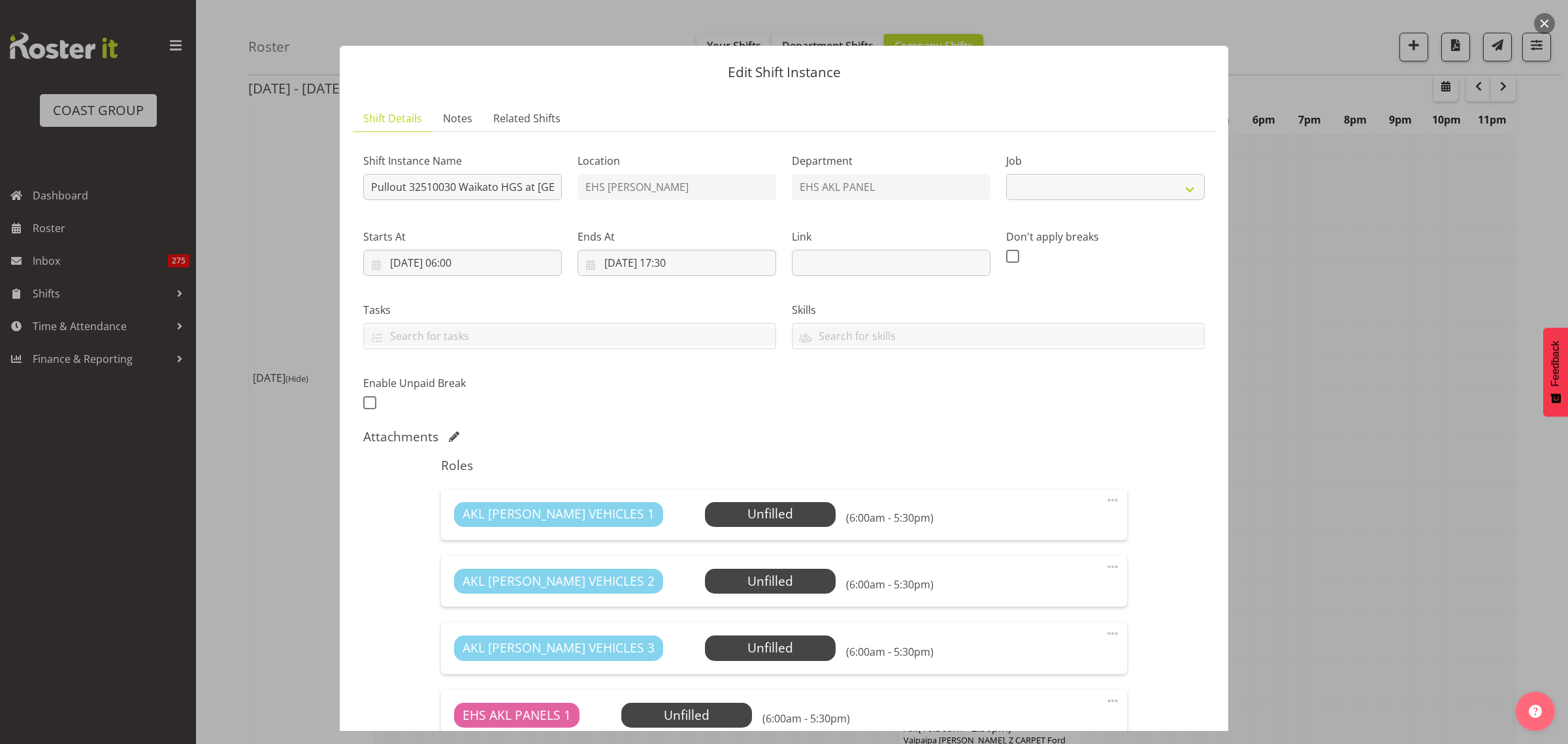
select select "9140"
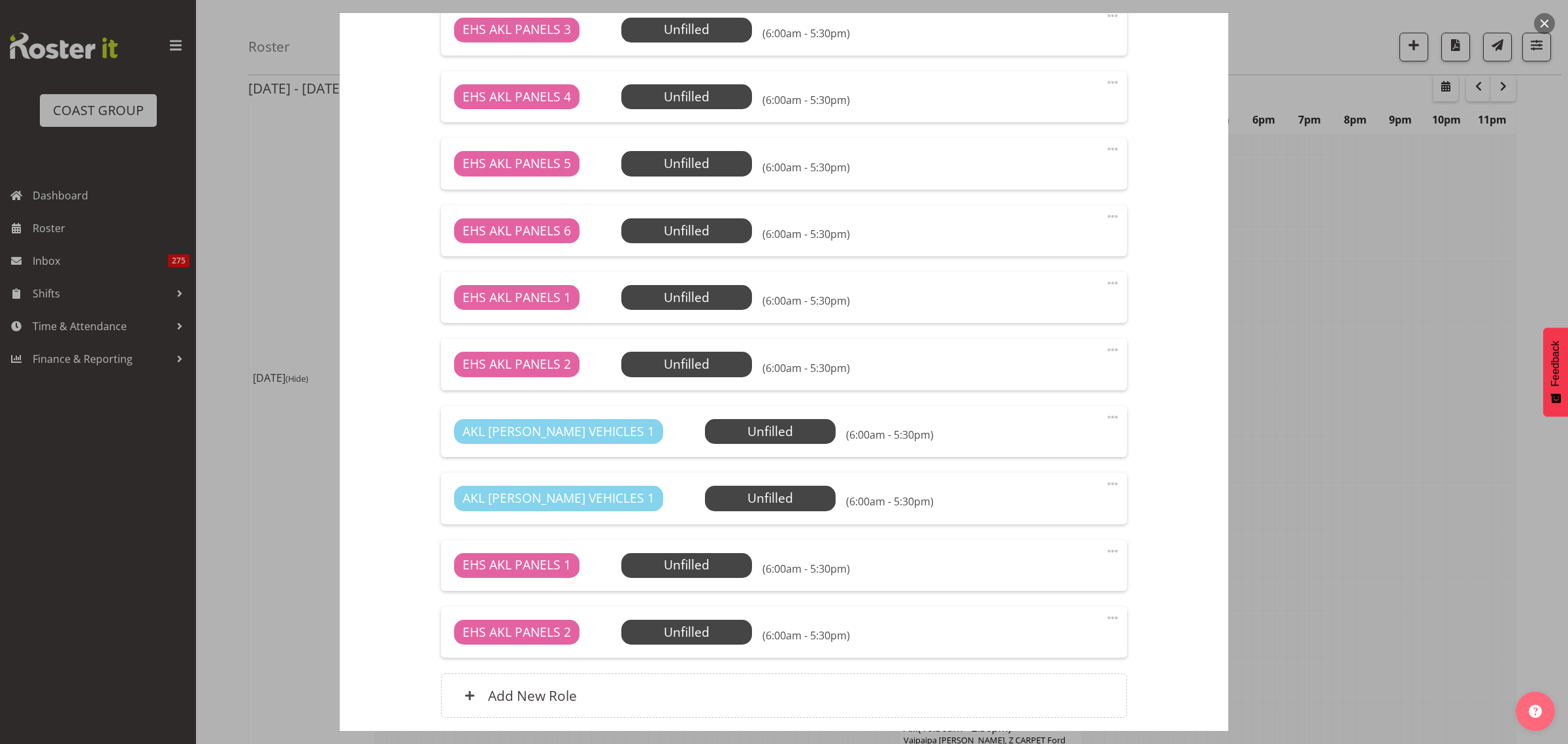
scroll to position [923, 0]
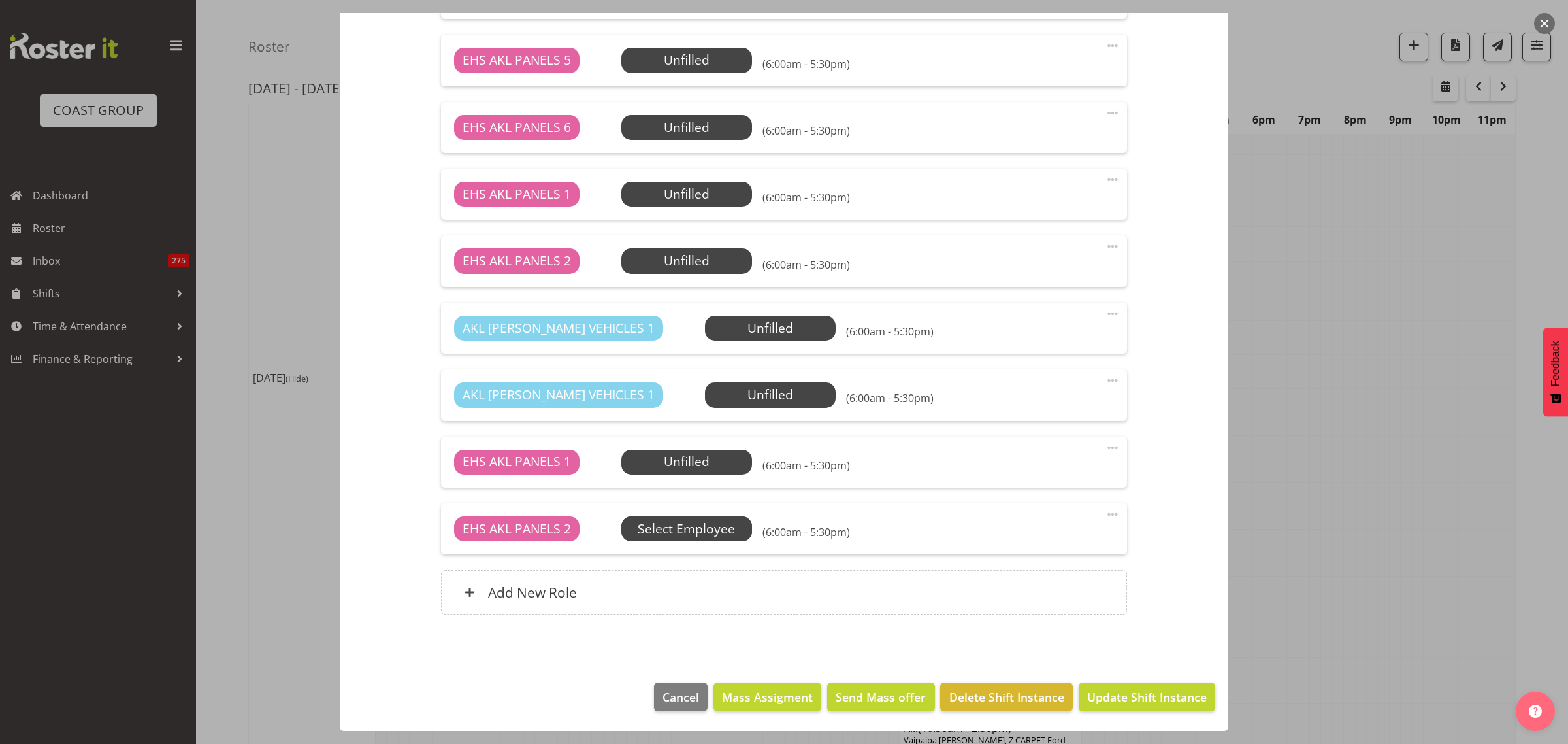
click at [705, 537] on span "Select Employee" at bounding box center [687, 528] width 98 height 19
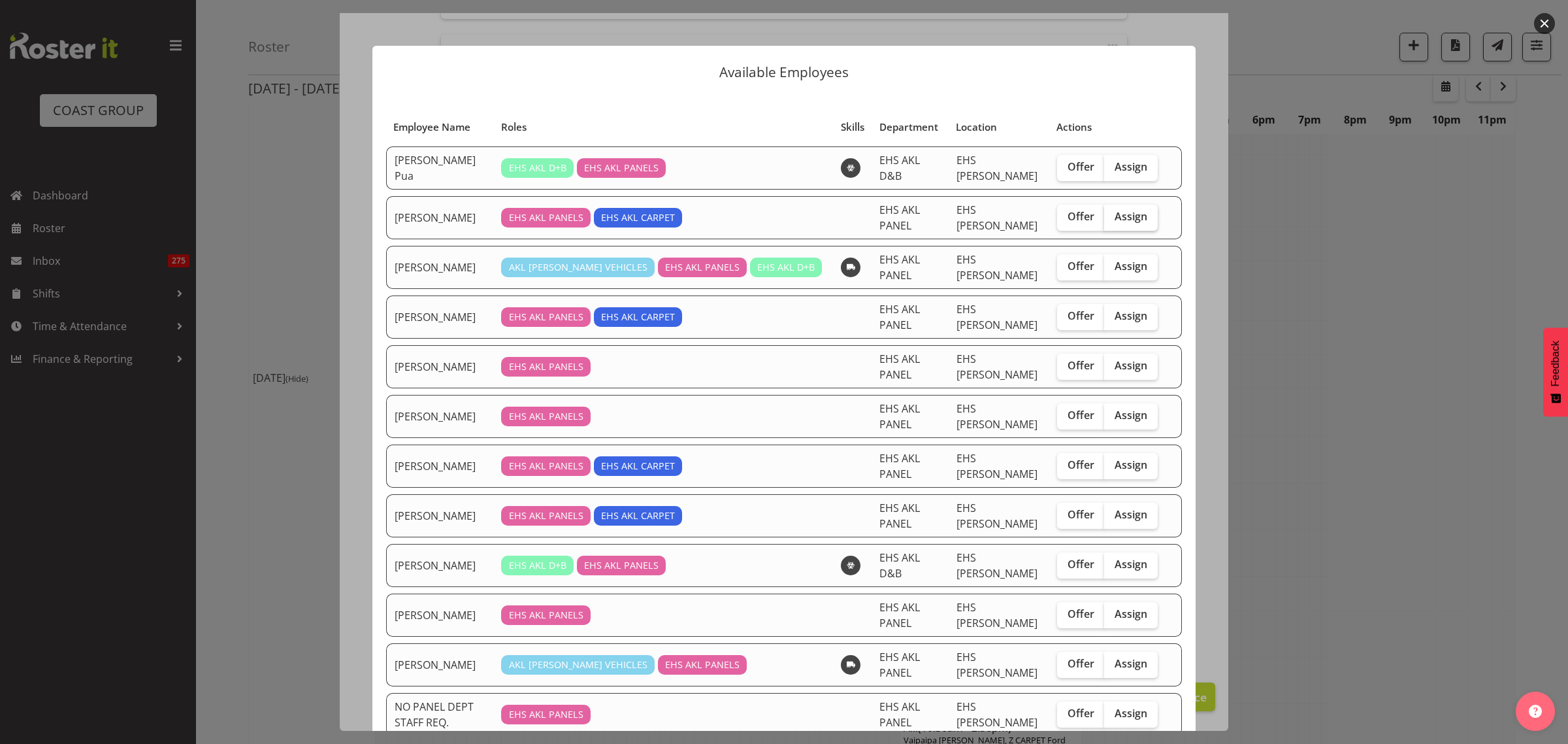
click at [1115, 214] on span "Assign" at bounding box center [1131, 216] width 33 height 13
click at [1111, 214] on input "Assign" at bounding box center [1108, 217] width 9 height 9
checkbox input "true"
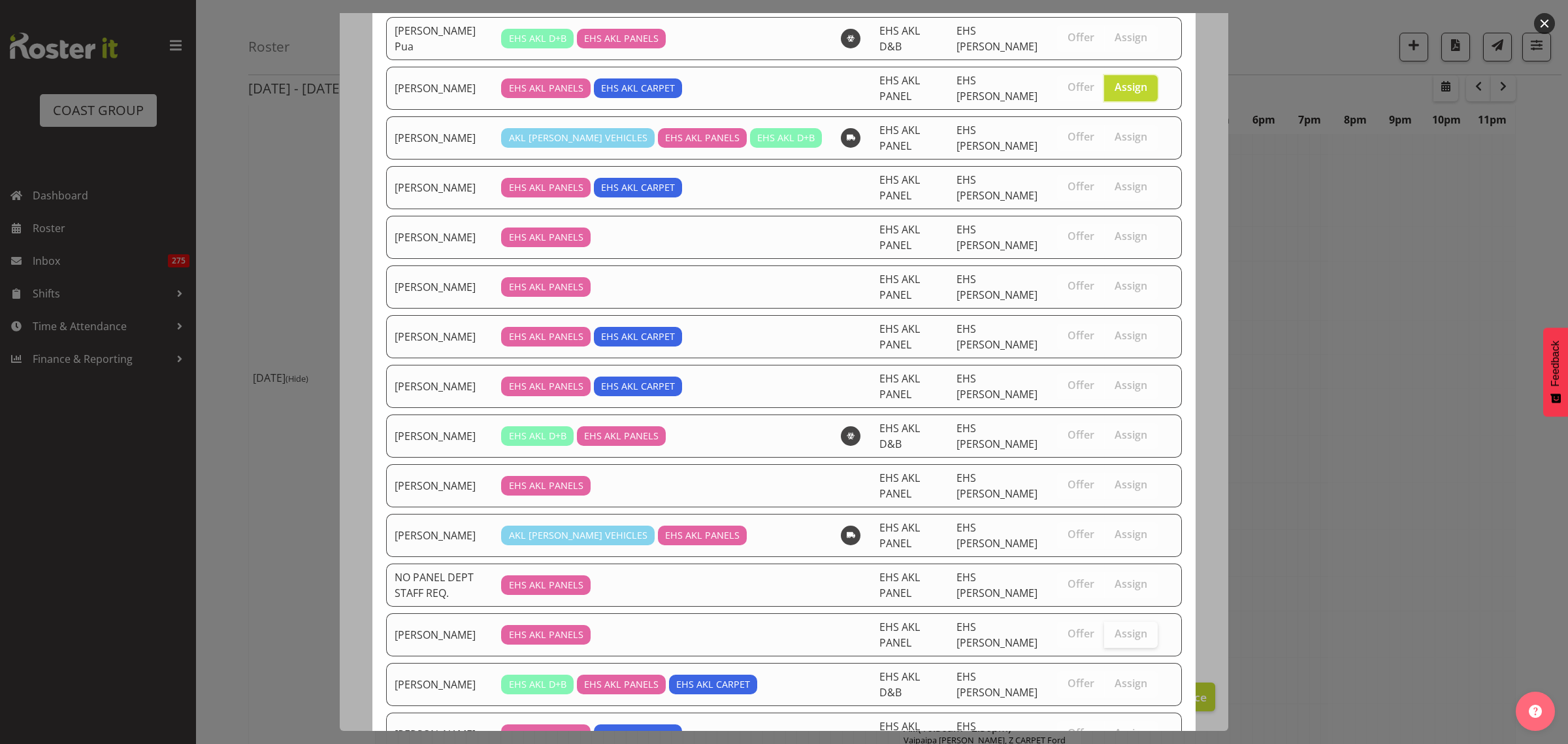
scroll to position [162, 0]
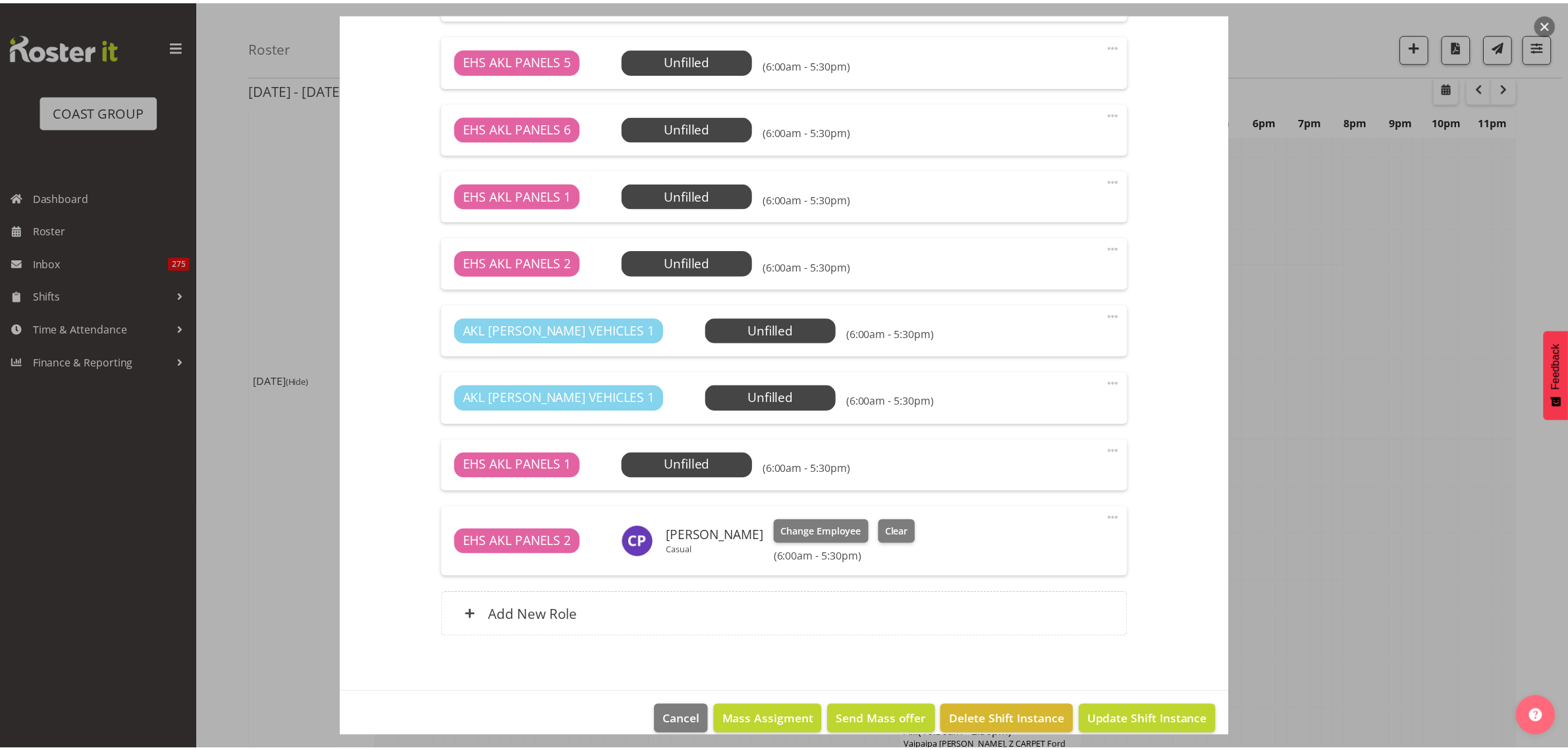
scroll to position [247, 0]
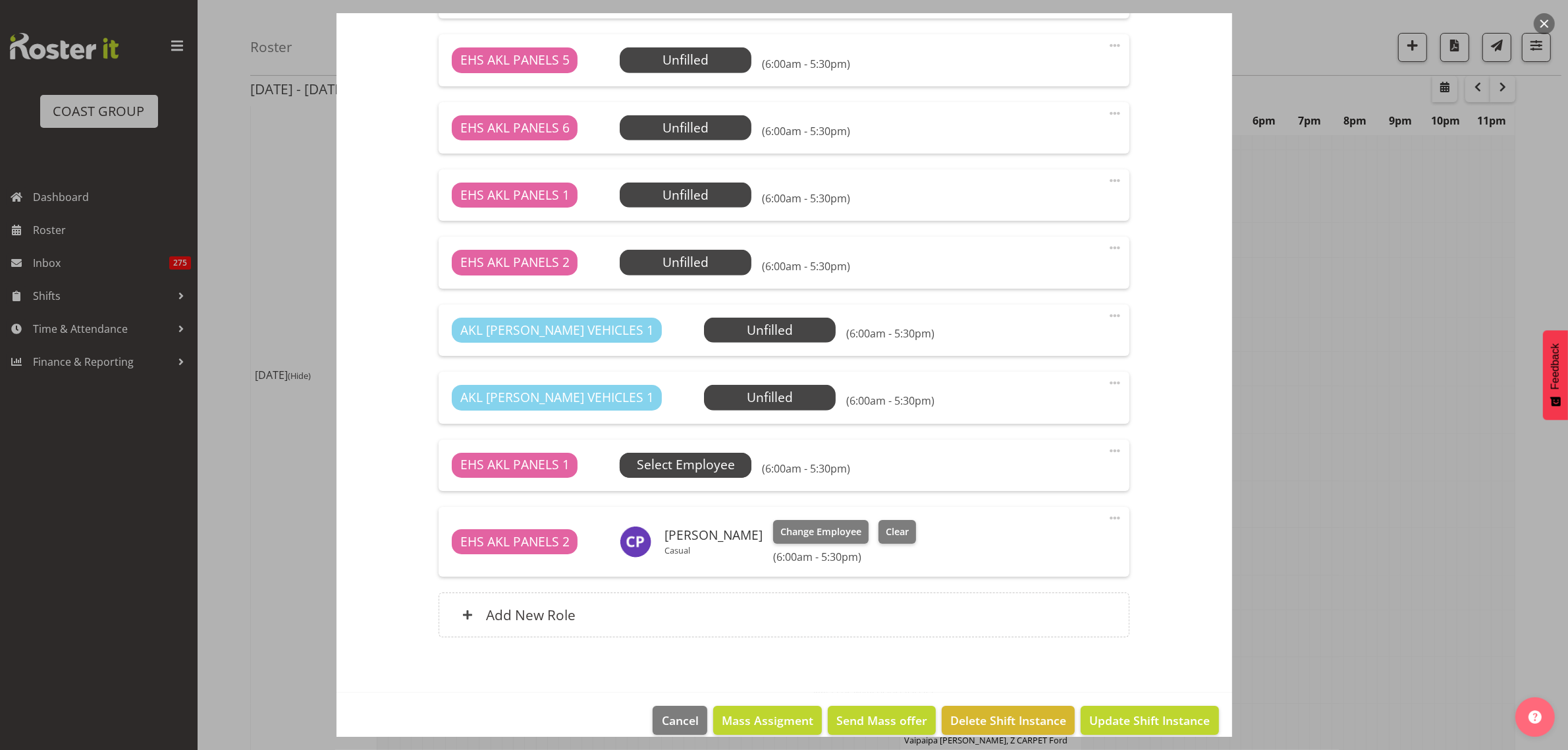
click at [718, 469] on span "Select Employee" at bounding box center [686, 464] width 98 height 19
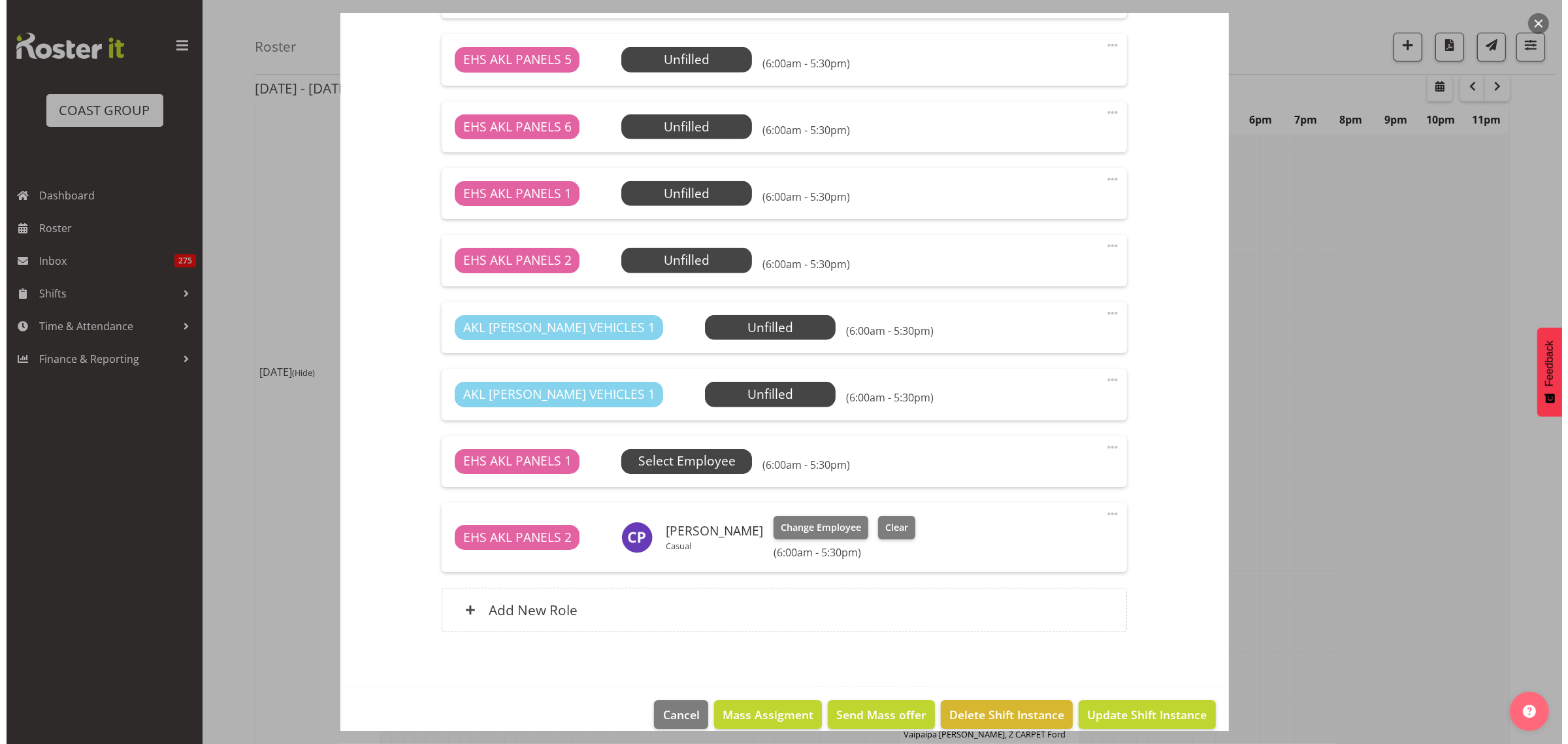
scroll to position [239, 0]
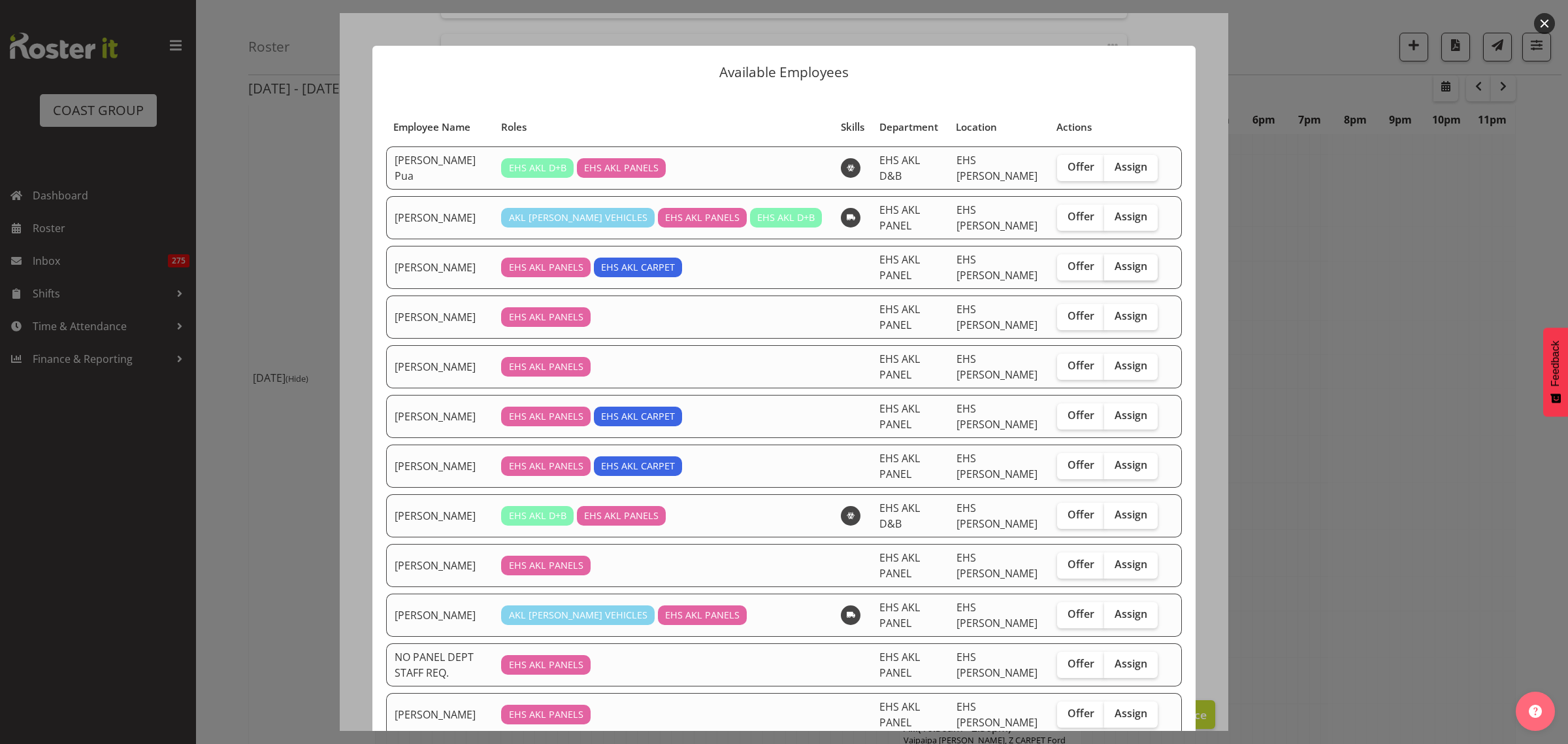
click at [1127, 259] on span "Assign" at bounding box center [1131, 265] width 33 height 13
click at [1113, 262] on input "Assign" at bounding box center [1108, 266] width 9 height 9
checkbox input "true"
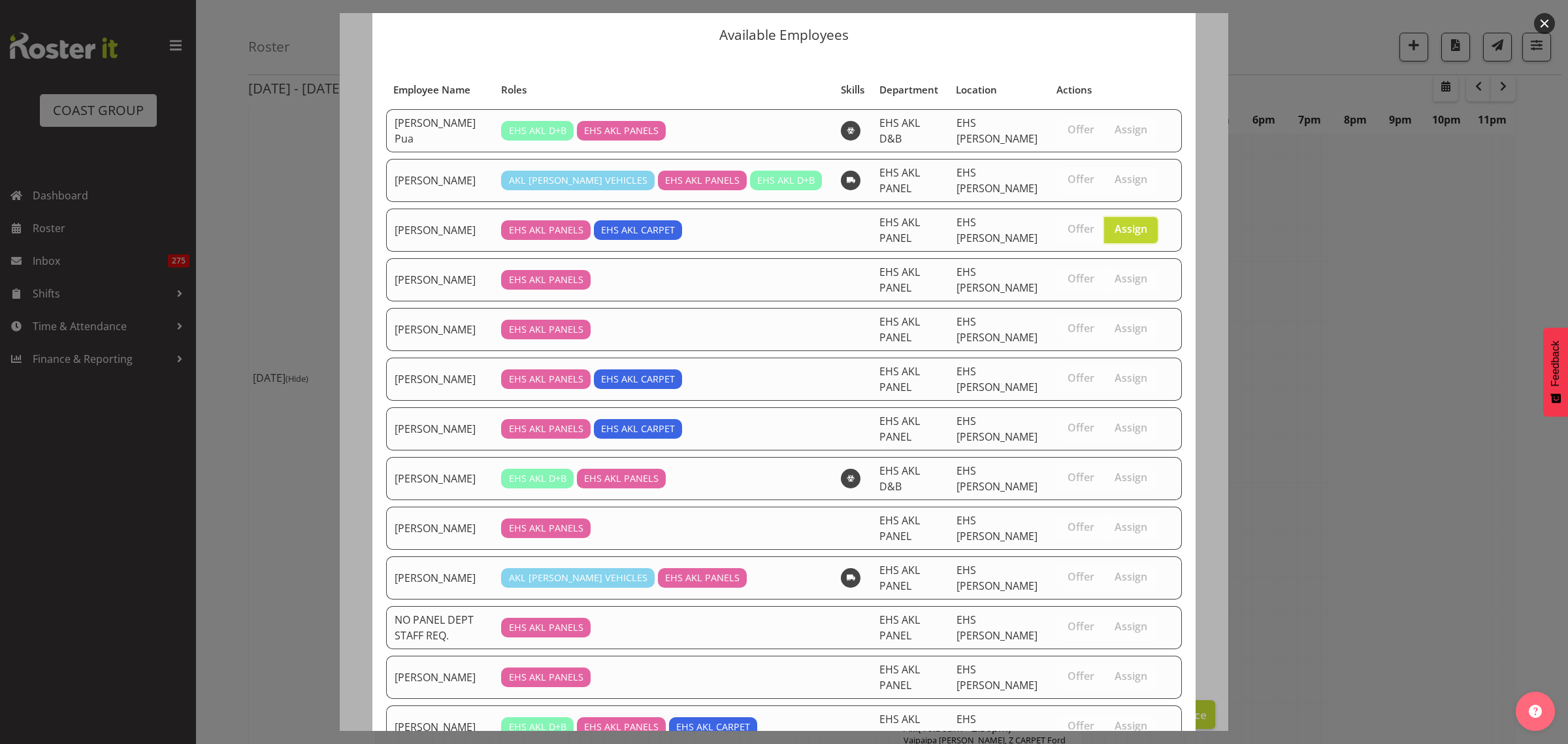
scroll to position [116, 0]
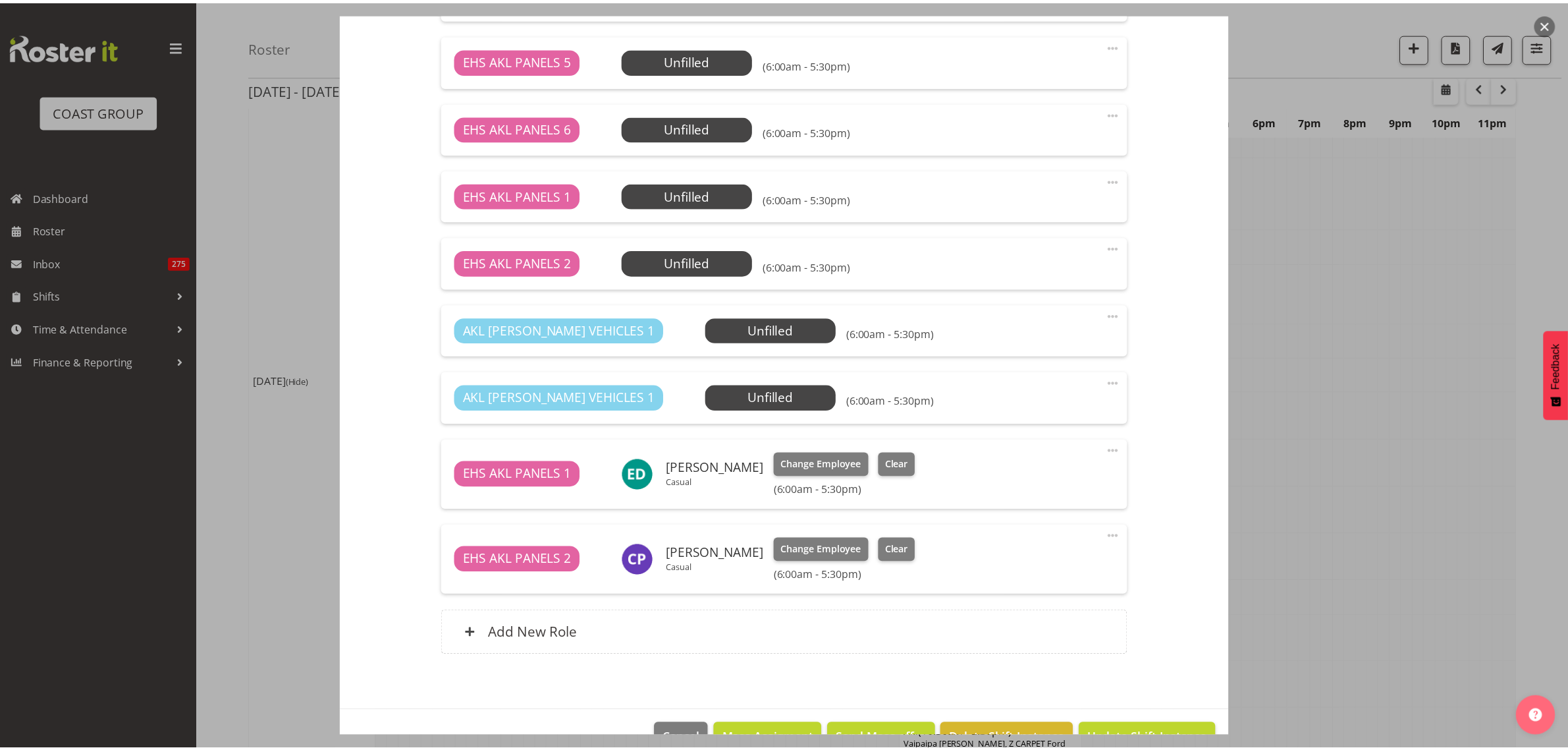
scroll to position [247, 0]
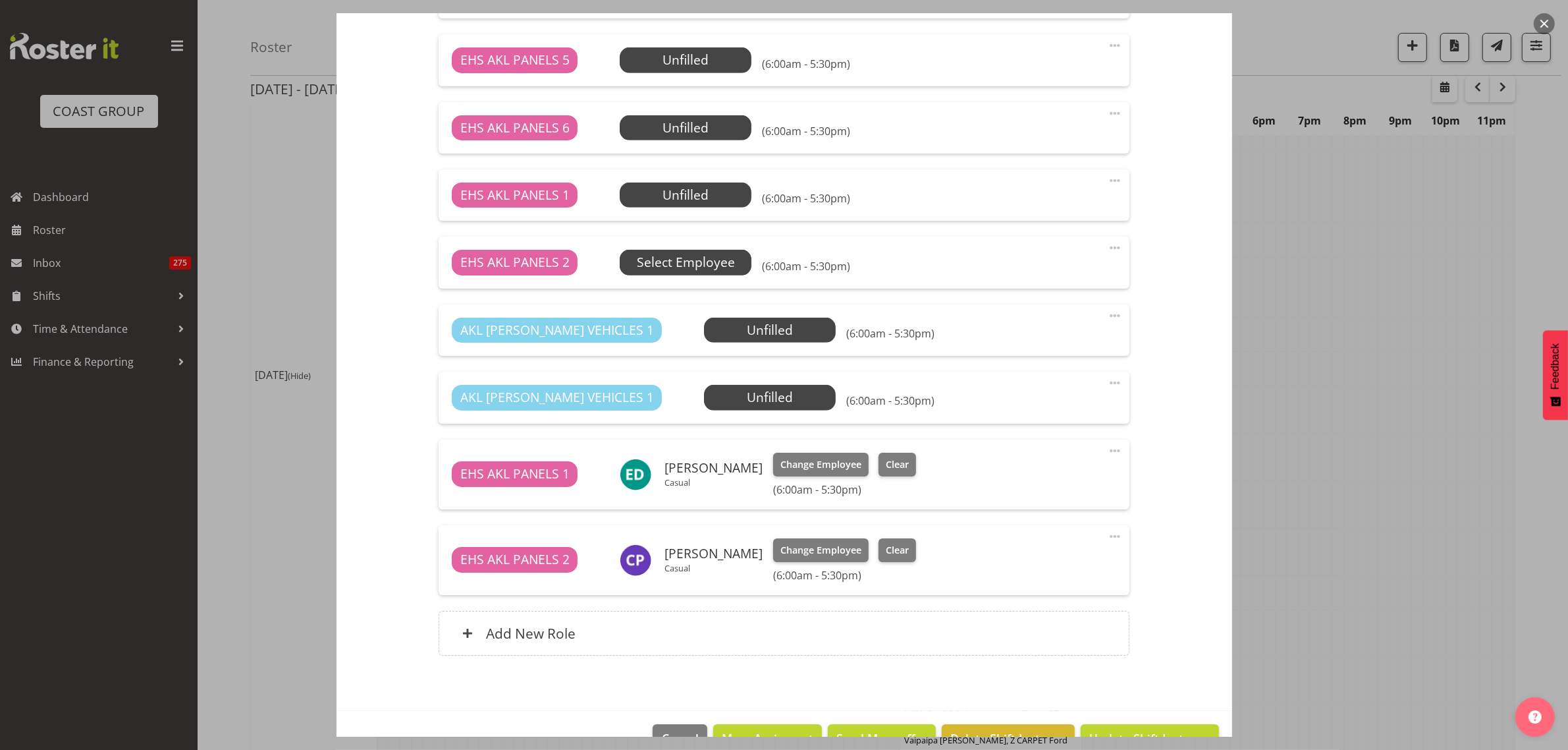
click at [728, 267] on span "Select Employee" at bounding box center [686, 262] width 98 height 19
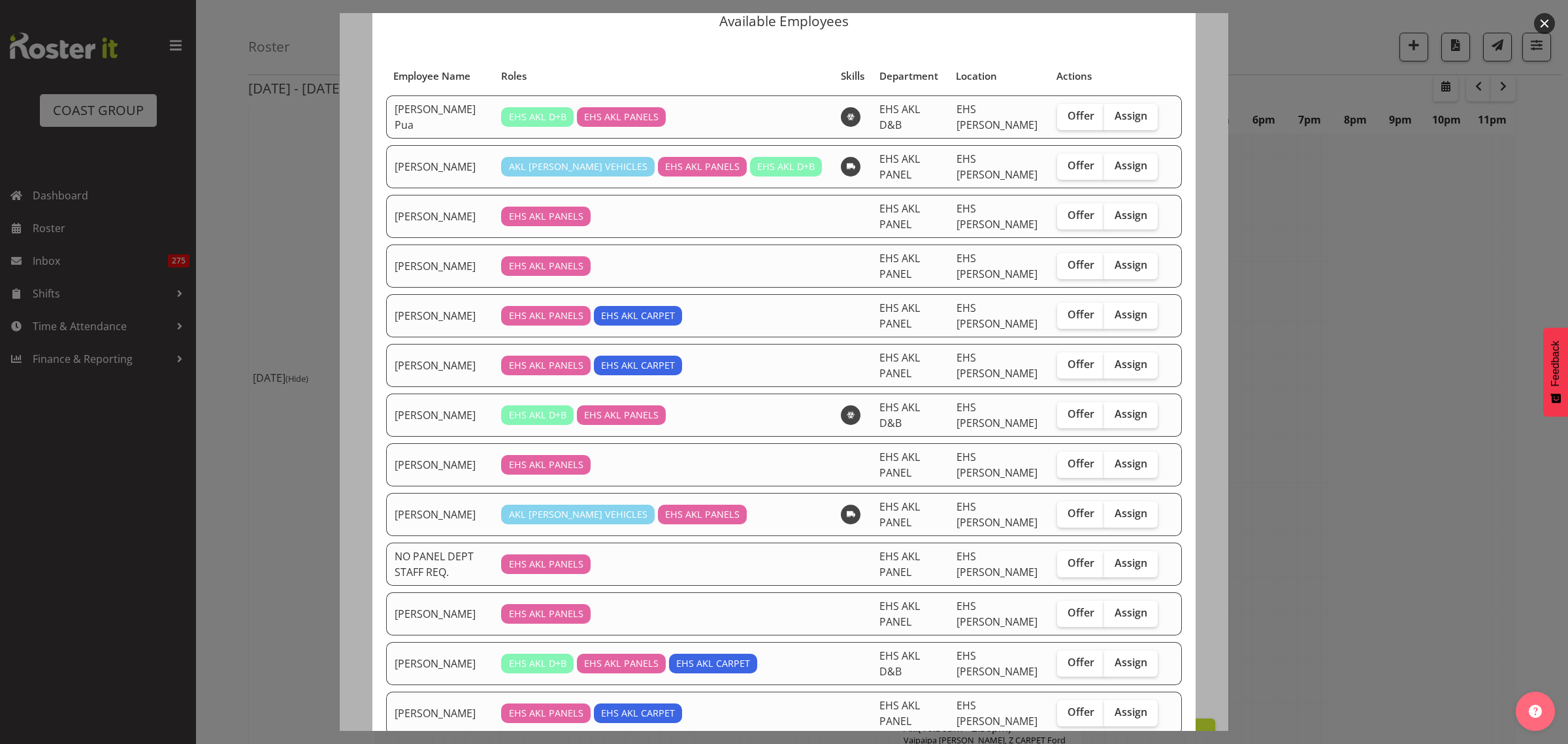
scroll to position [73, 0]
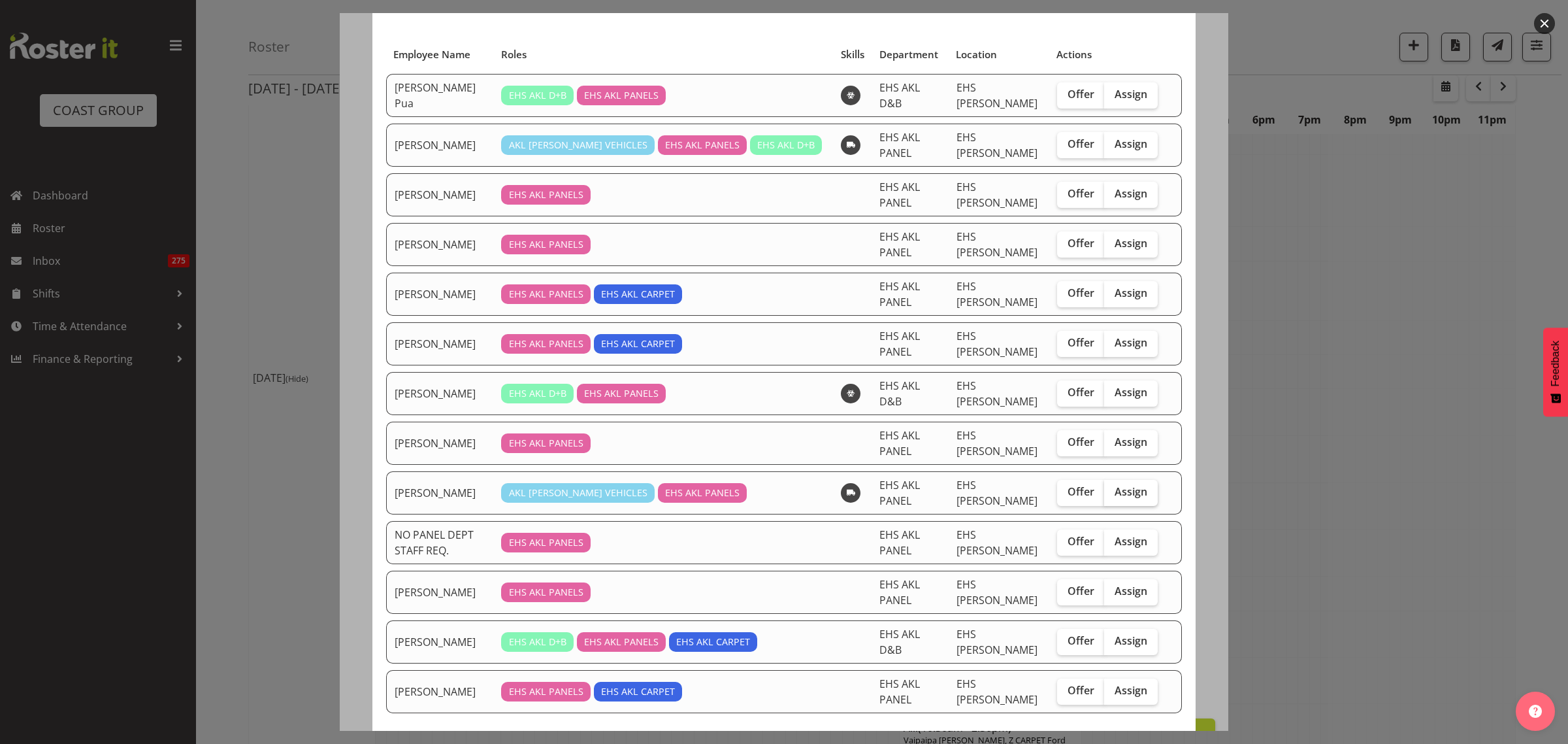
click at [1115, 485] on span "Assign" at bounding box center [1131, 491] width 33 height 13
click at [1113, 487] on input "Assign" at bounding box center [1108, 492] width 9 height 9
checkbox input "true"
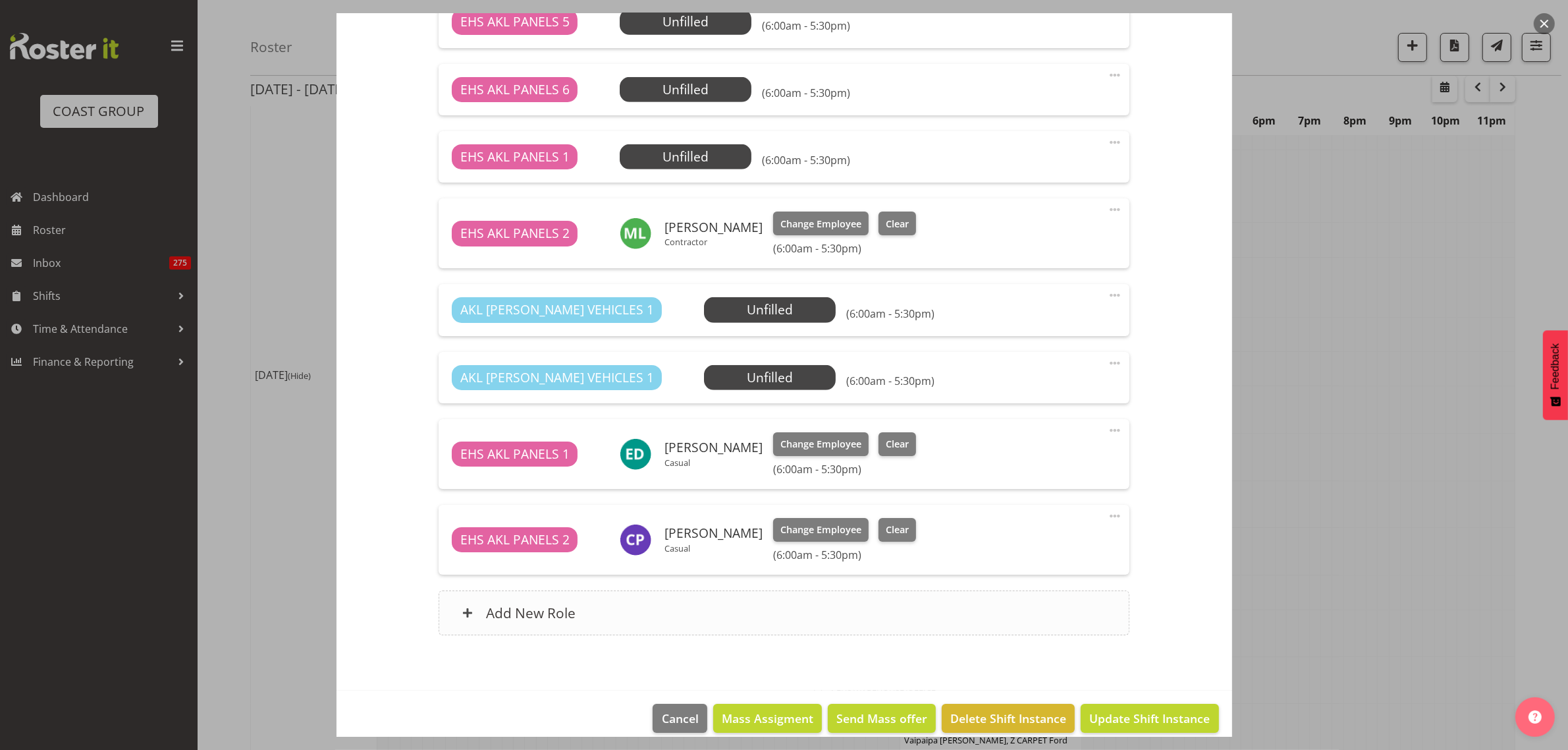
scroll to position [985, 0]
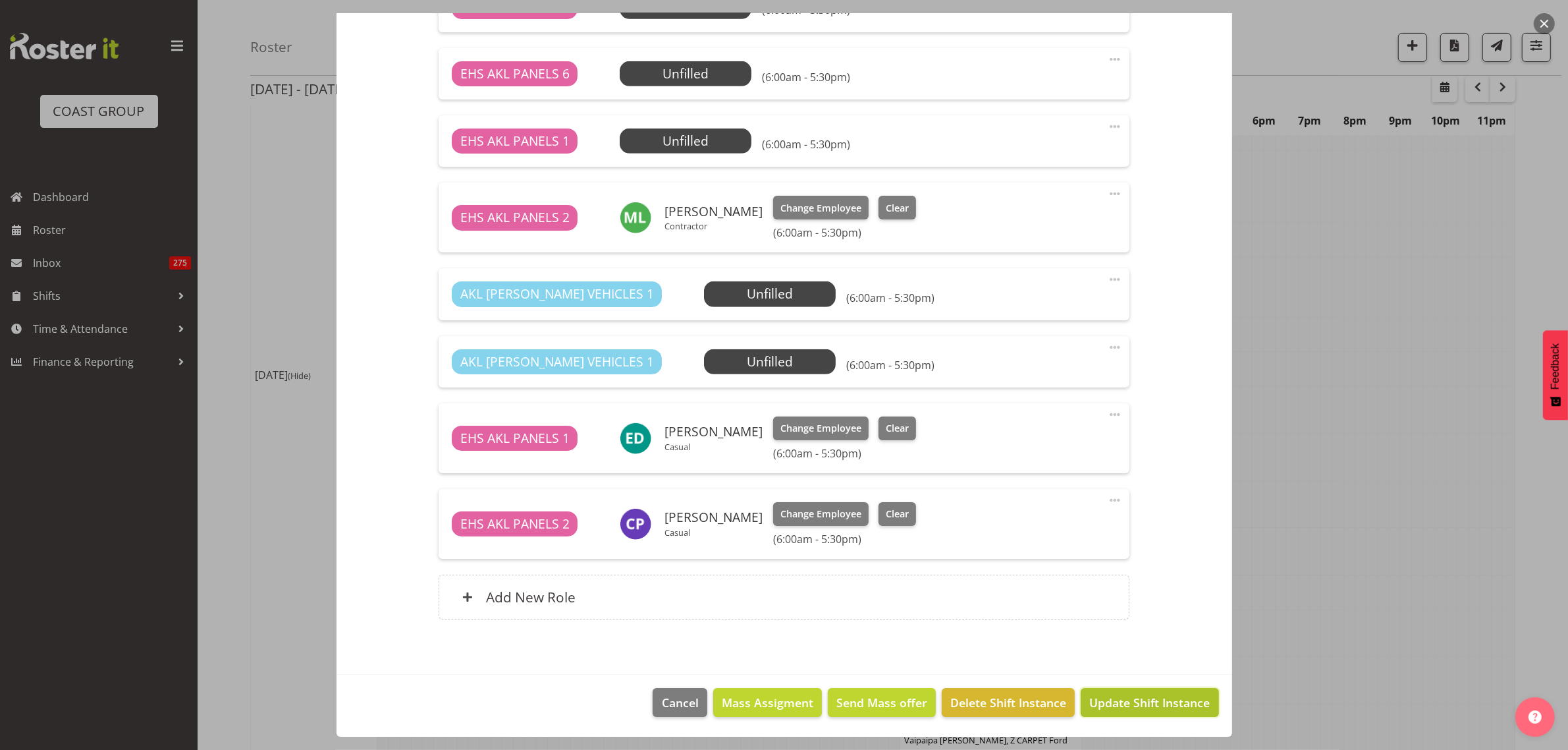
click at [1107, 707] on span "Update Shift Instance" at bounding box center [1149, 702] width 121 height 17
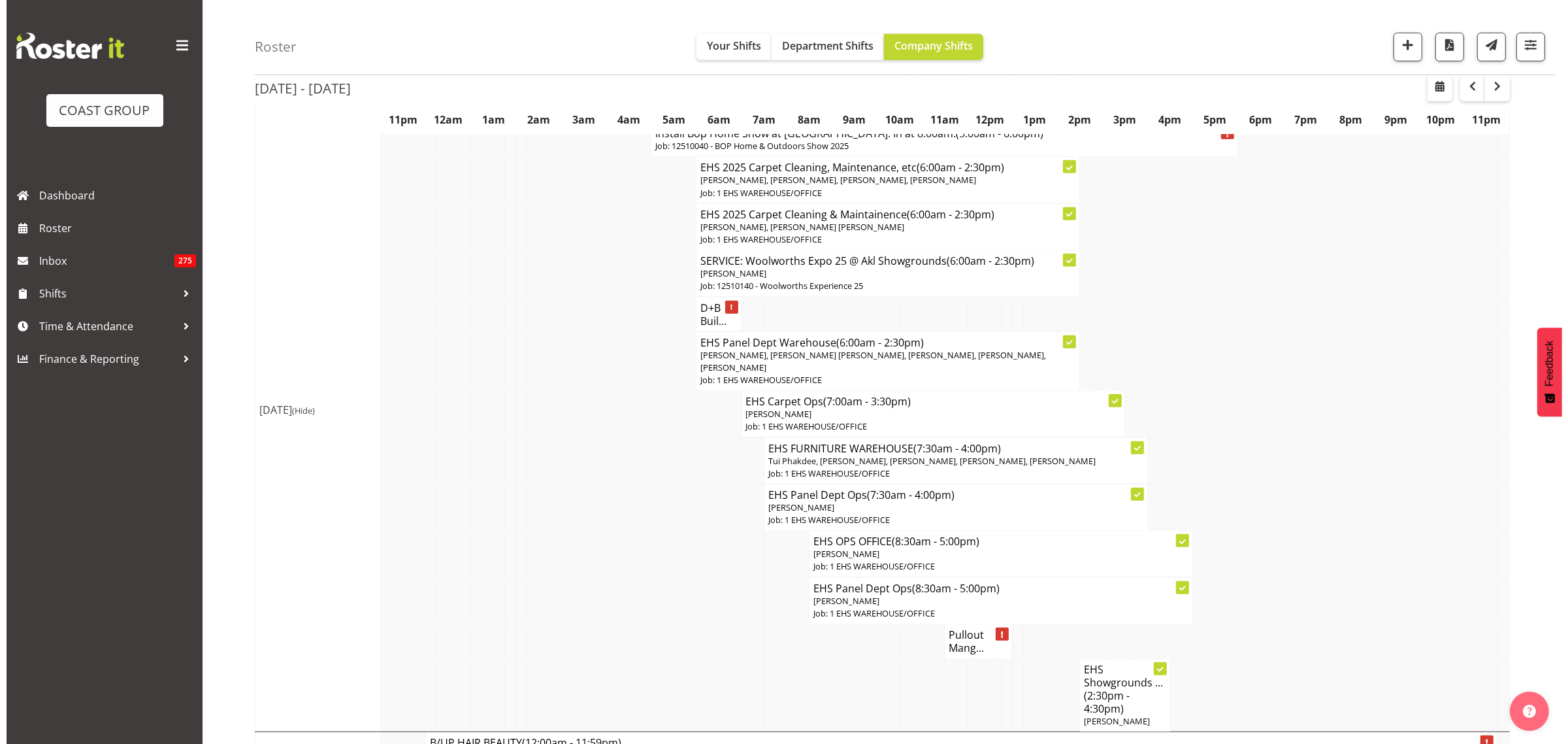
scroll to position [817, 0]
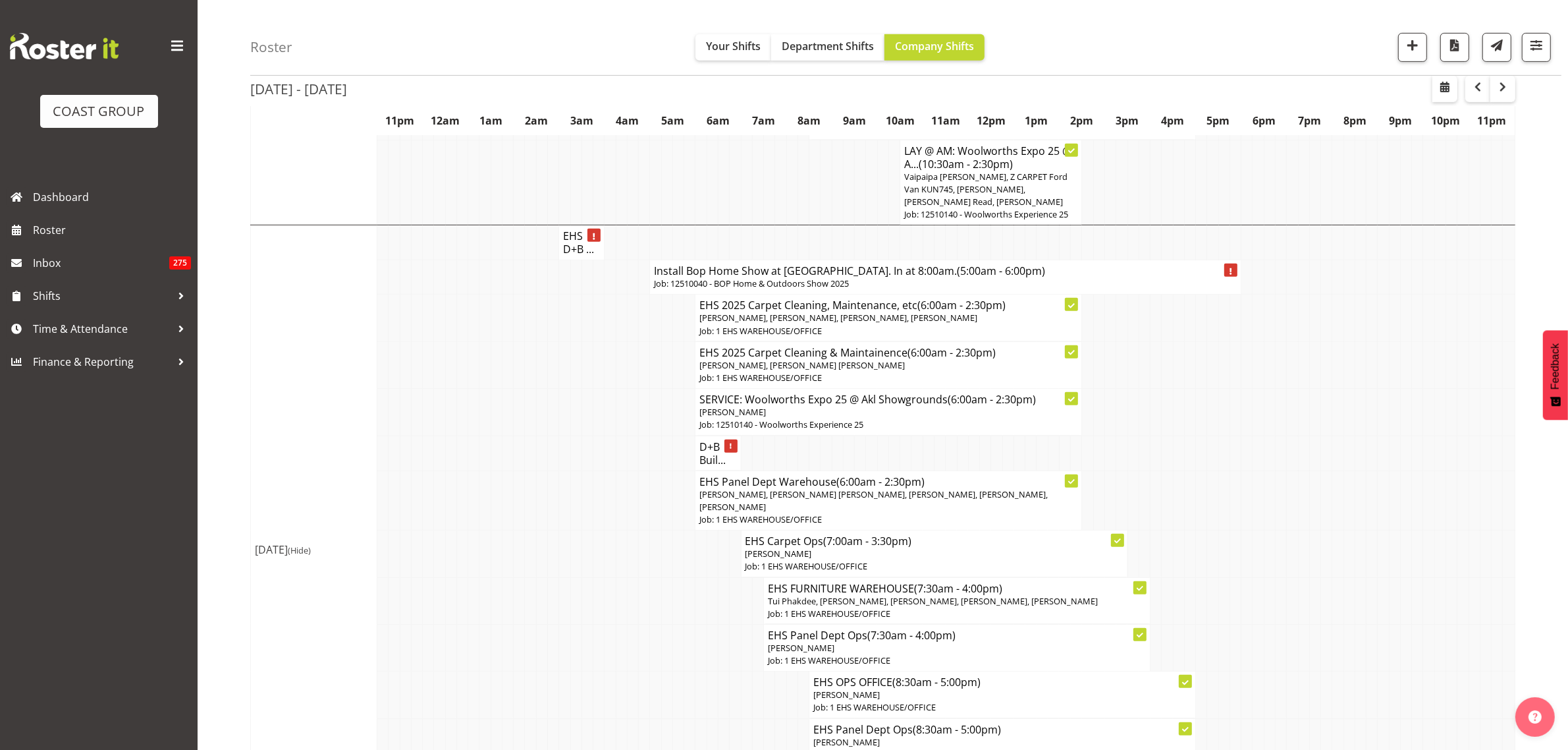
click at [1120, 277] on h4 "Install Bop Home Show at [GEOGRAPHIC_DATA]. In at 8:00am. (5:00am - 6:00pm)" at bounding box center [945, 270] width 583 height 13
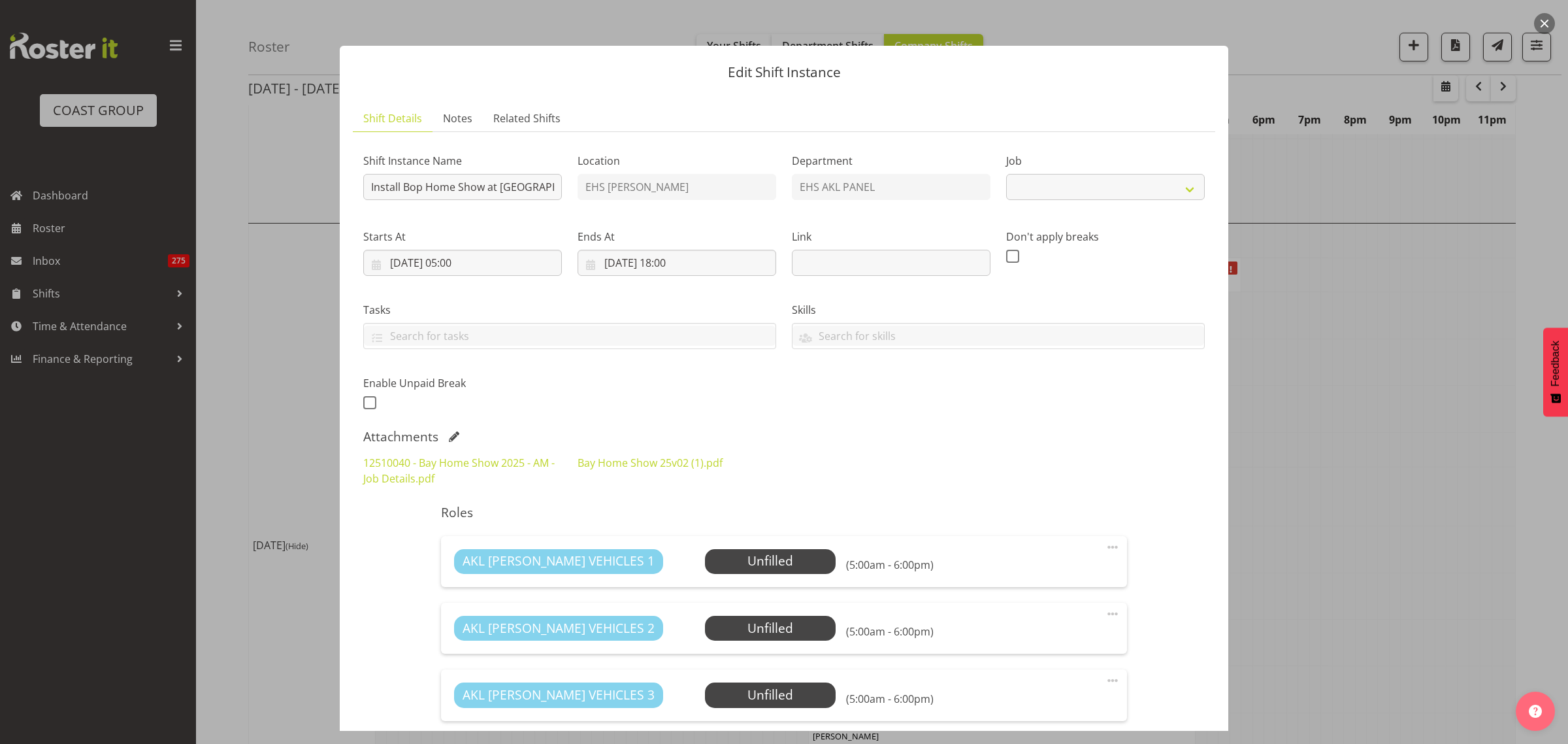
select select "9297"
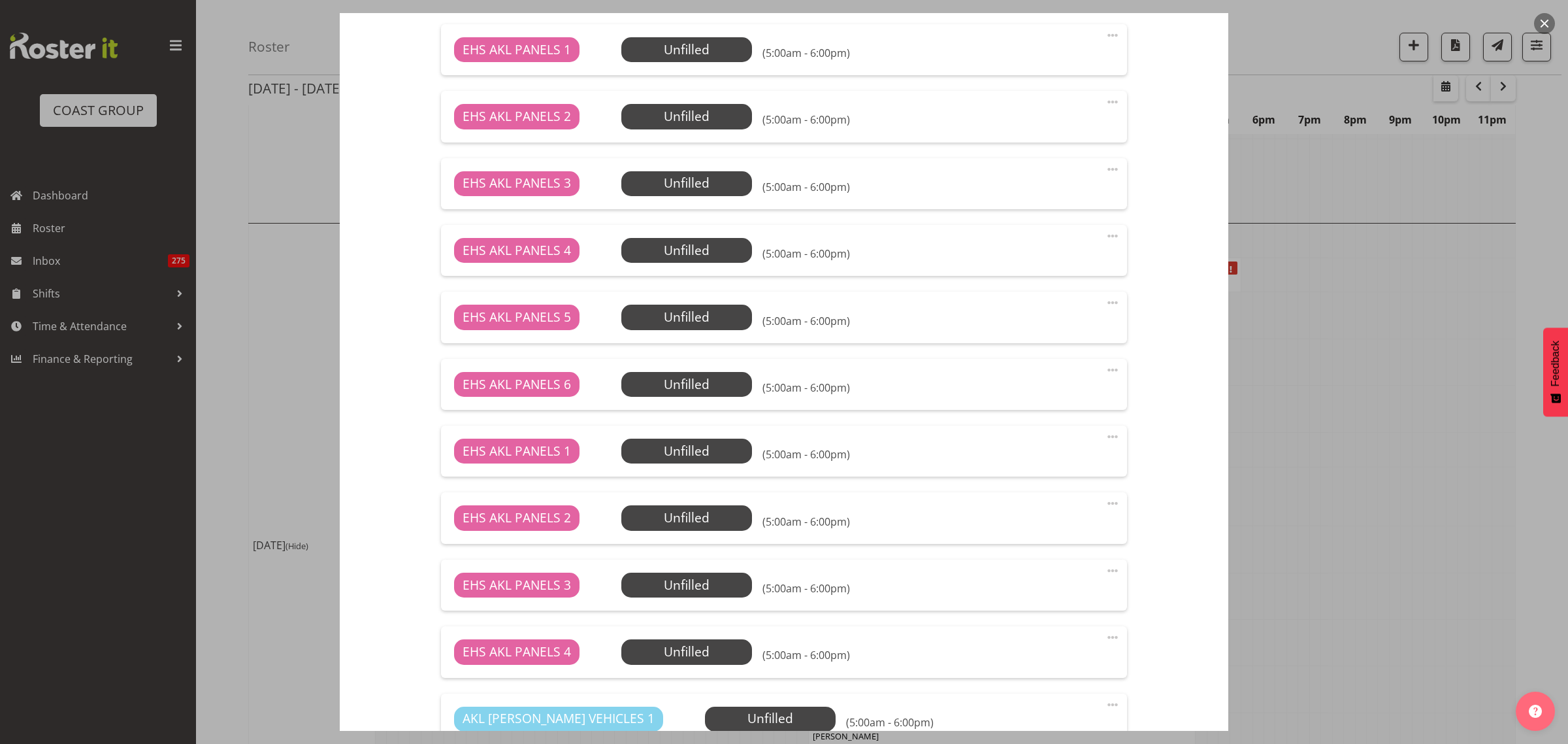
scroll to position [735, 0]
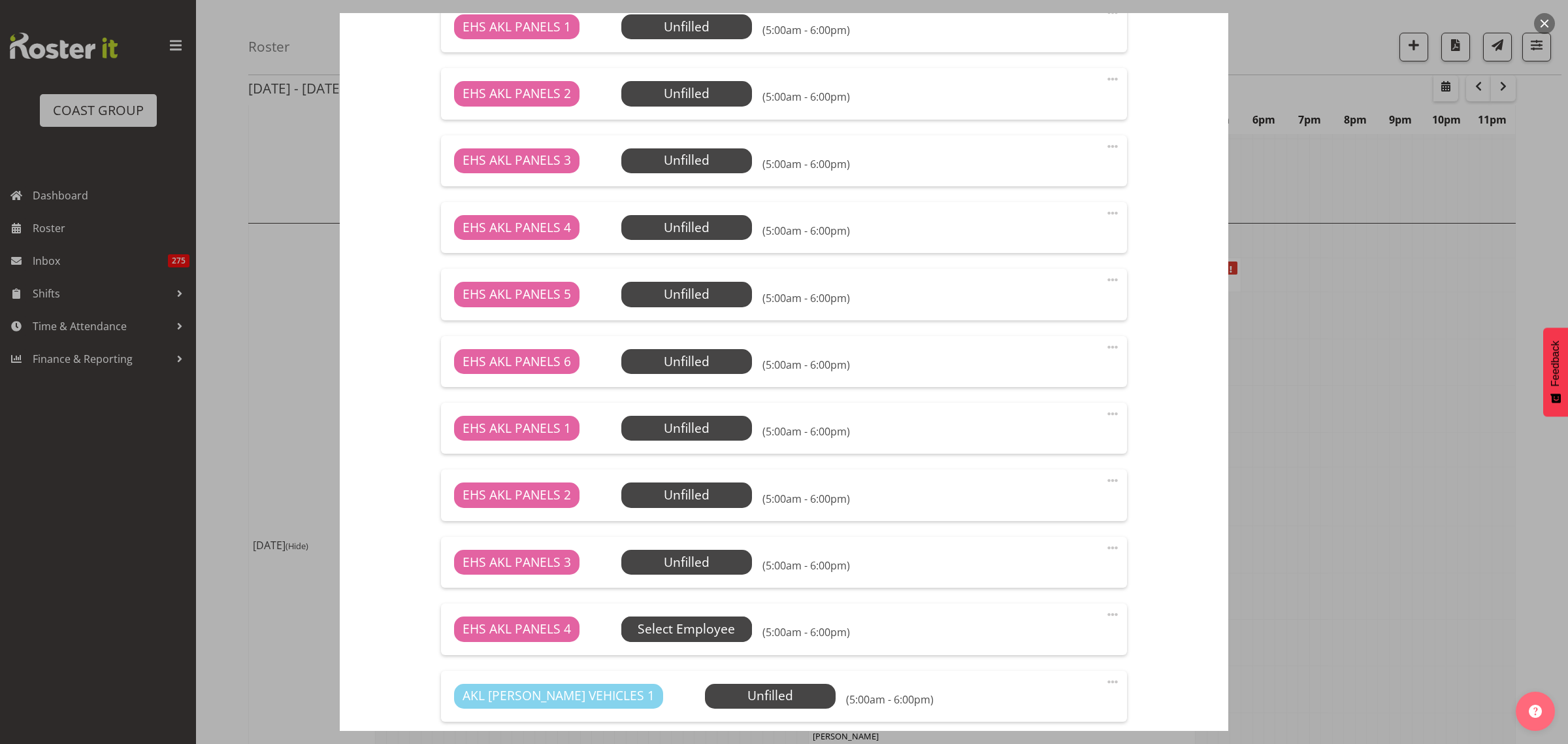
click at [677, 629] on span "Select Employee" at bounding box center [687, 629] width 98 height 19
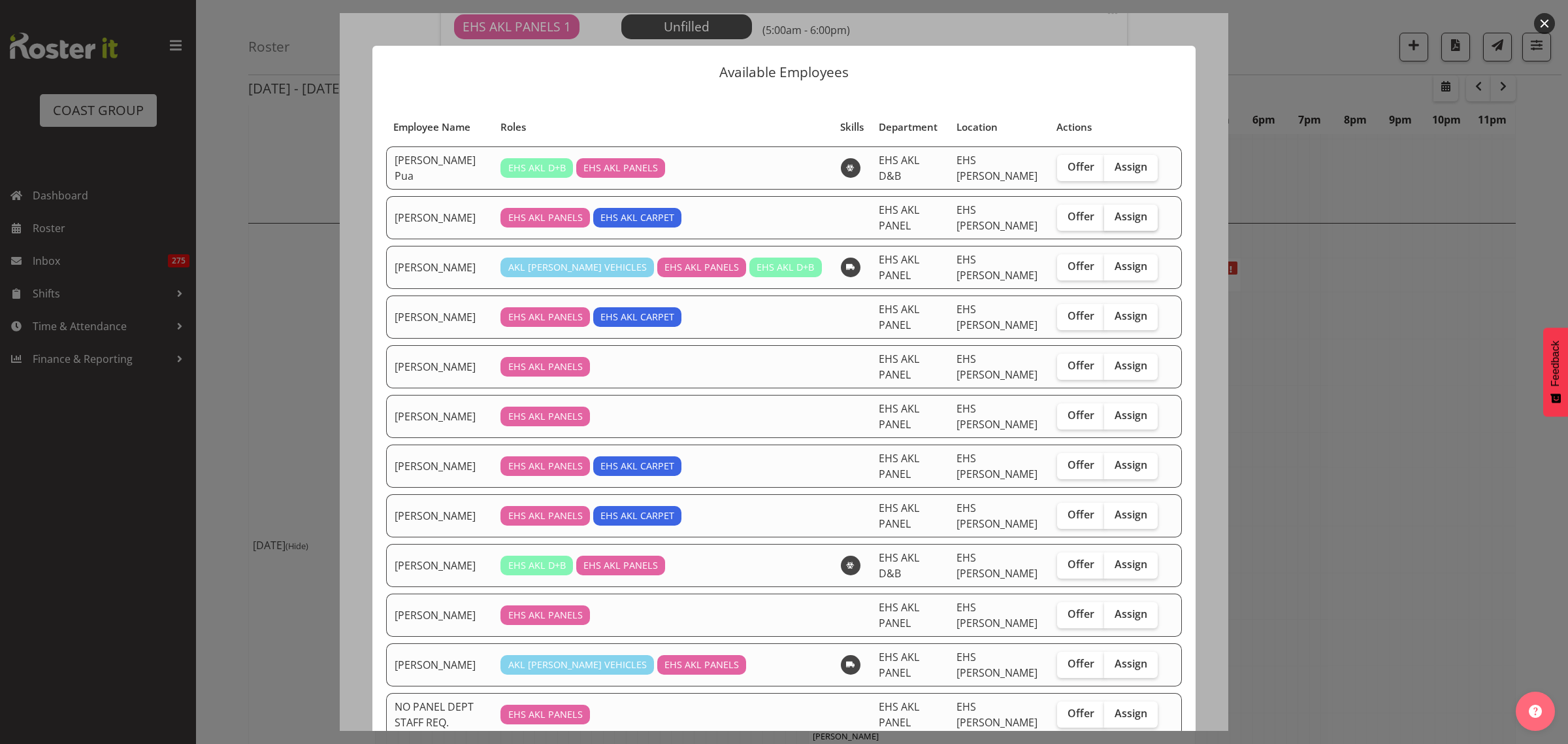
click at [1115, 216] on span "Assign" at bounding box center [1131, 216] width 33 height 13
click at [1113, 216] on input "Assign" at bounding box center [1108, 217] width 9 height 9
checkbox input "true"
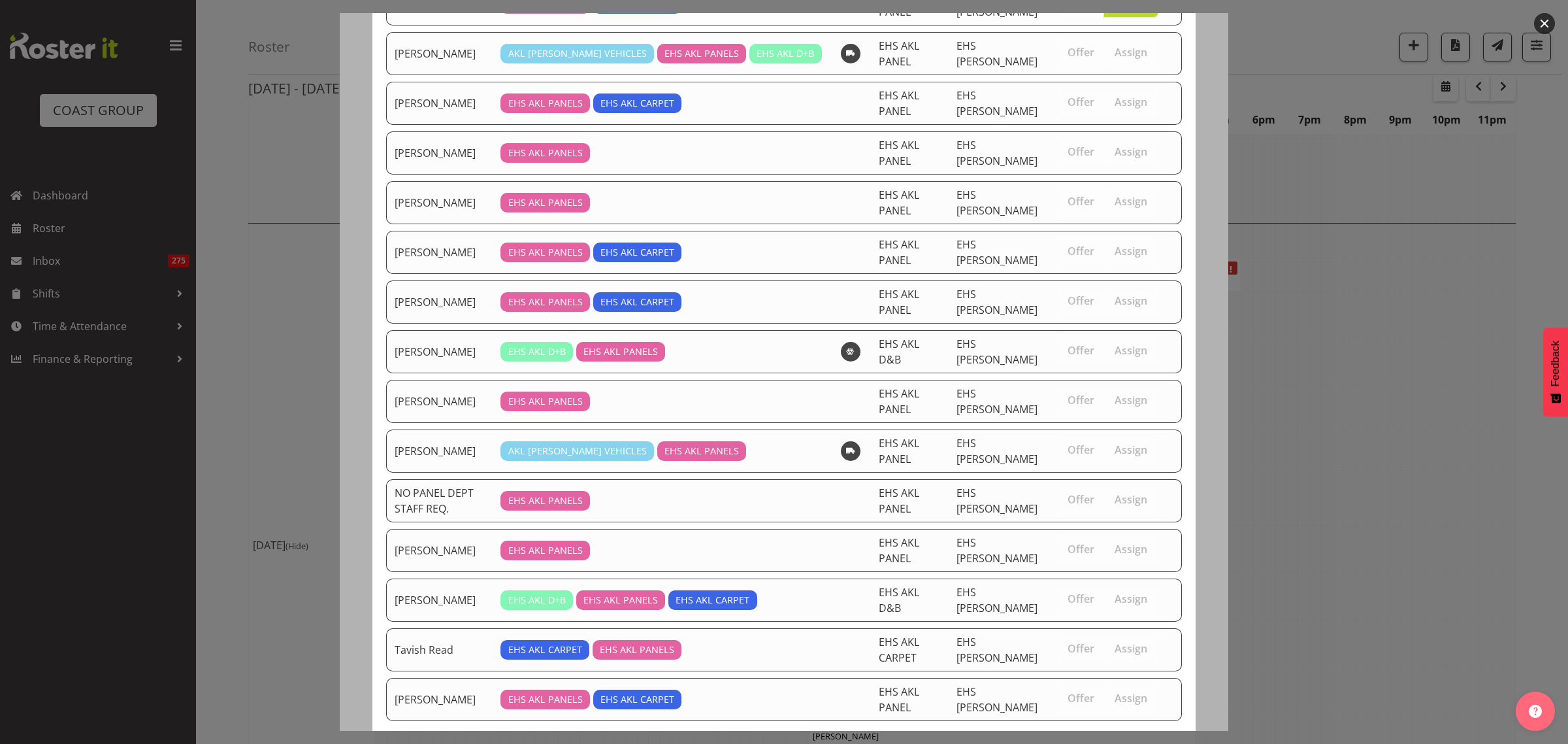
scroll to position [289, 0]
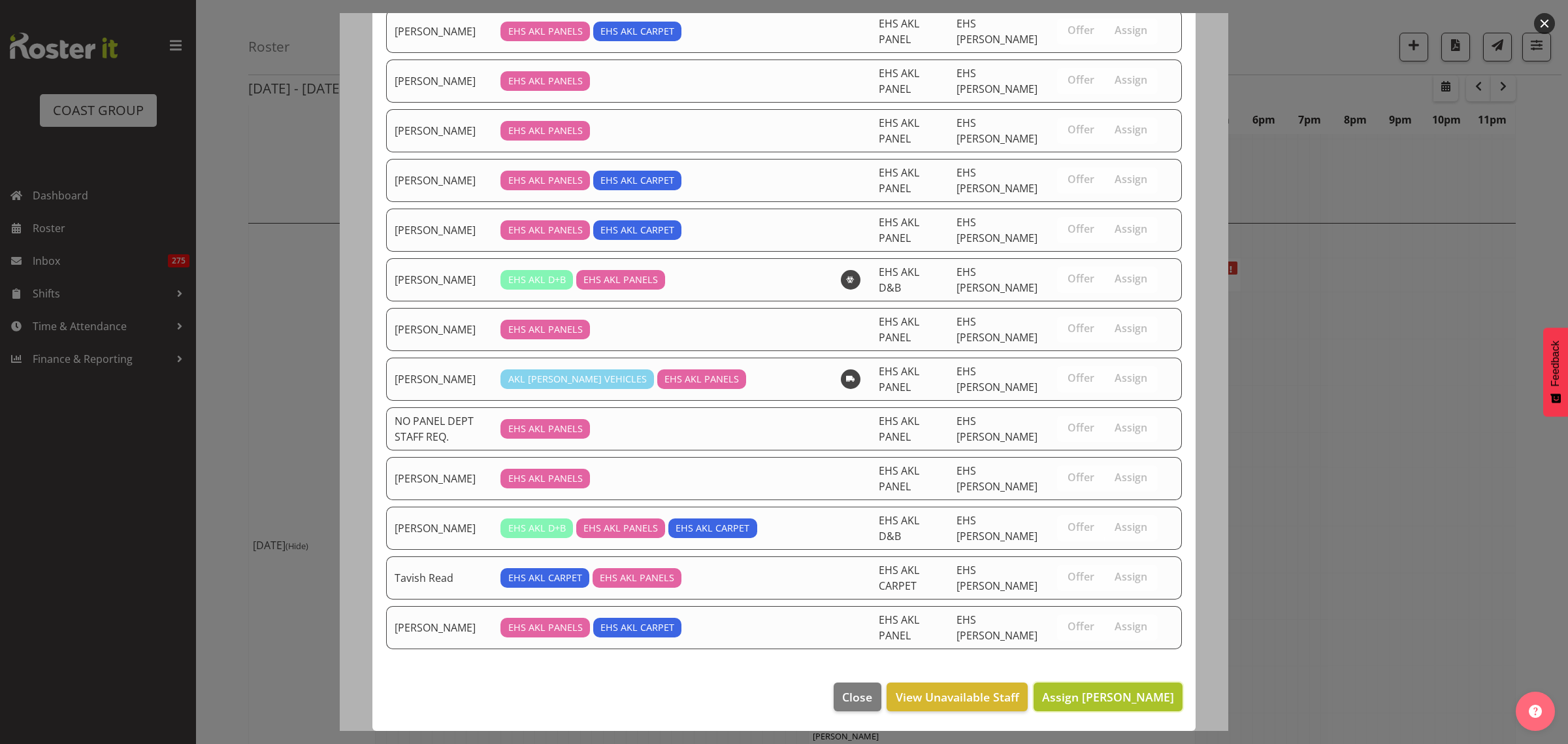
click at [1067, 697] on span "Assign [PERSON_NAME]" at bounding box center [1107, 697] width 132 height 16
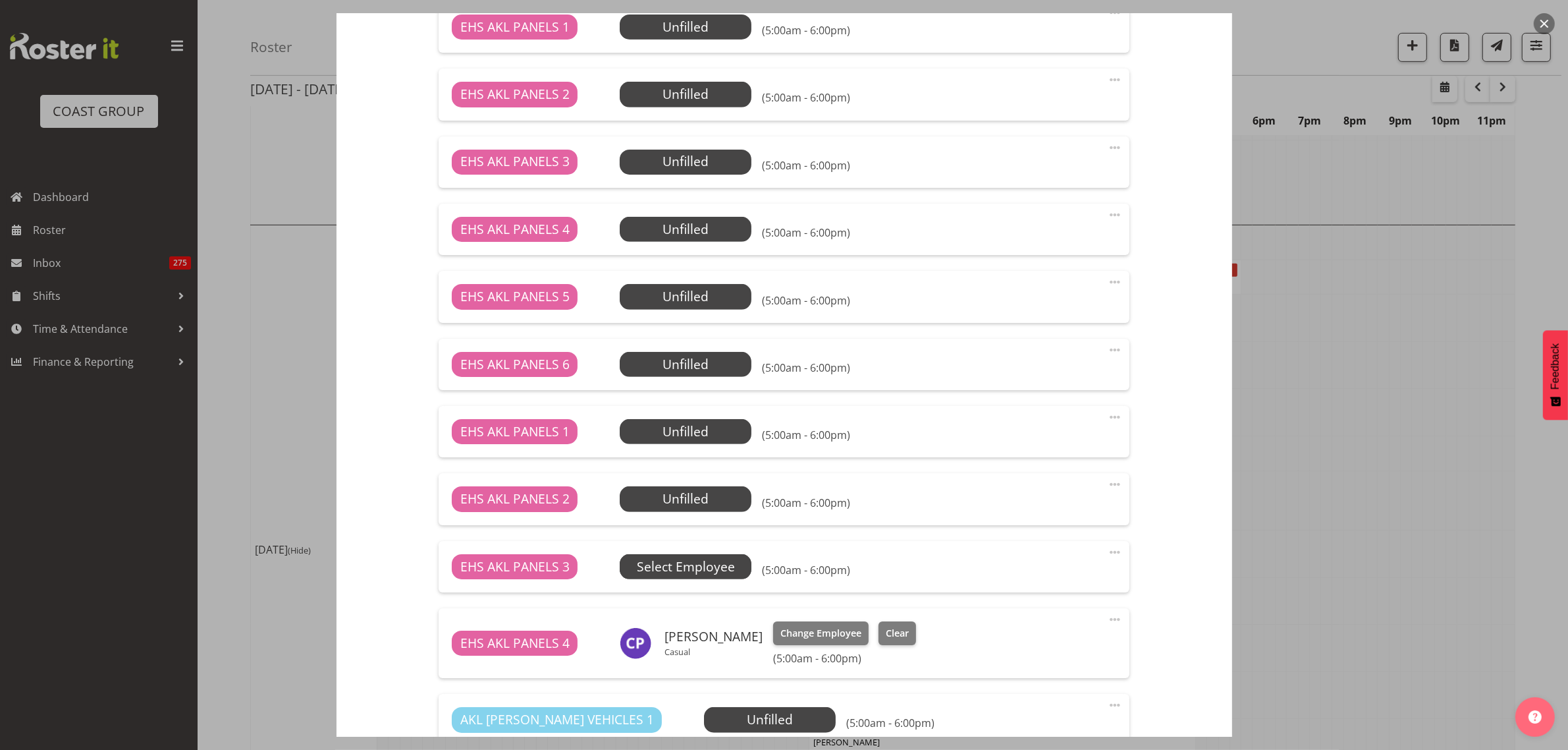
click at [741, 564] on span "Select Employee" at bounding box center [685, 567] width 131 height 25
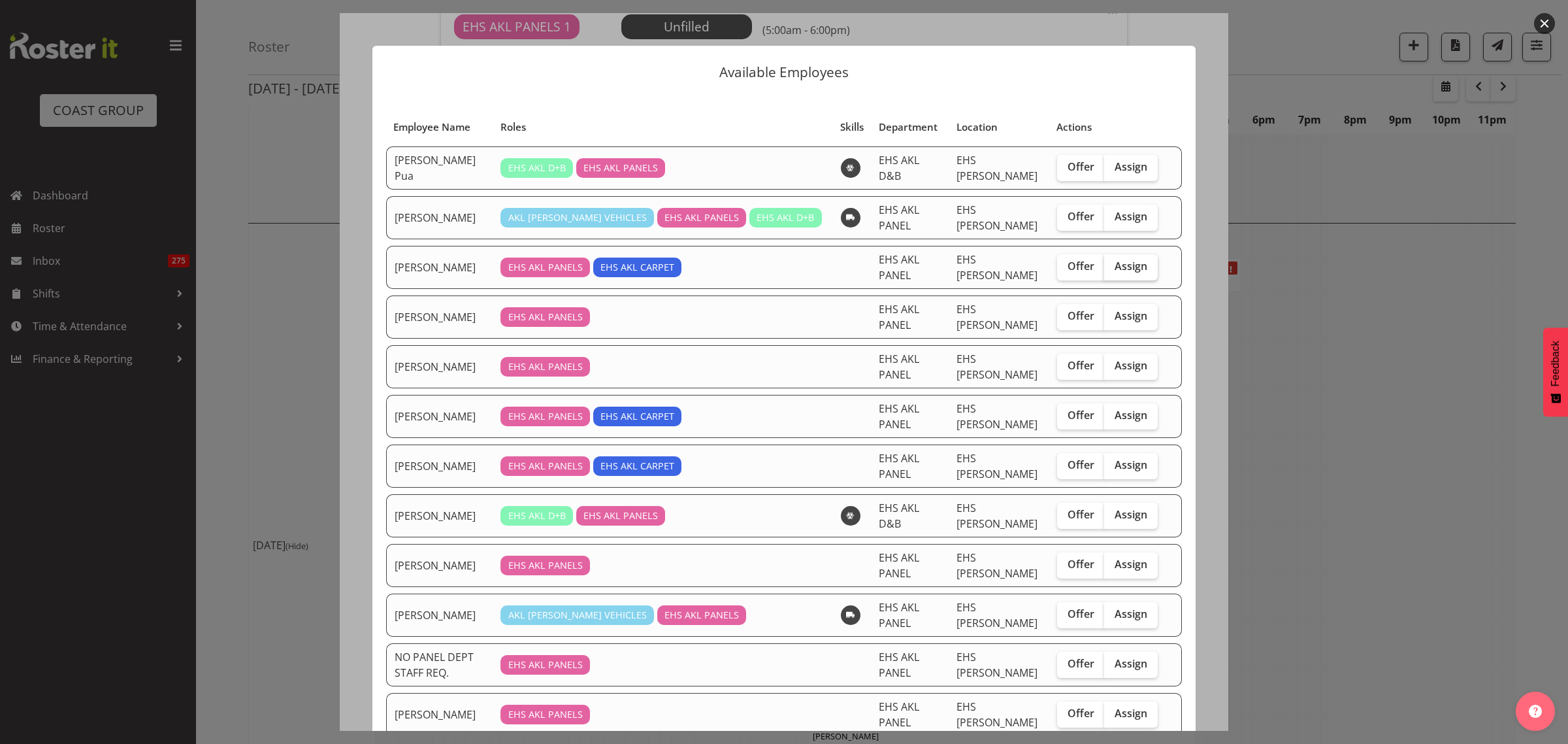
click at [1115, 269] on span "Assign" at bounding box center [1131, 265] width 33 height 13
click at [1107, 269] on input "Assign" at bounding box center [1108, 266] width 9 height 9
checkbox input "true"
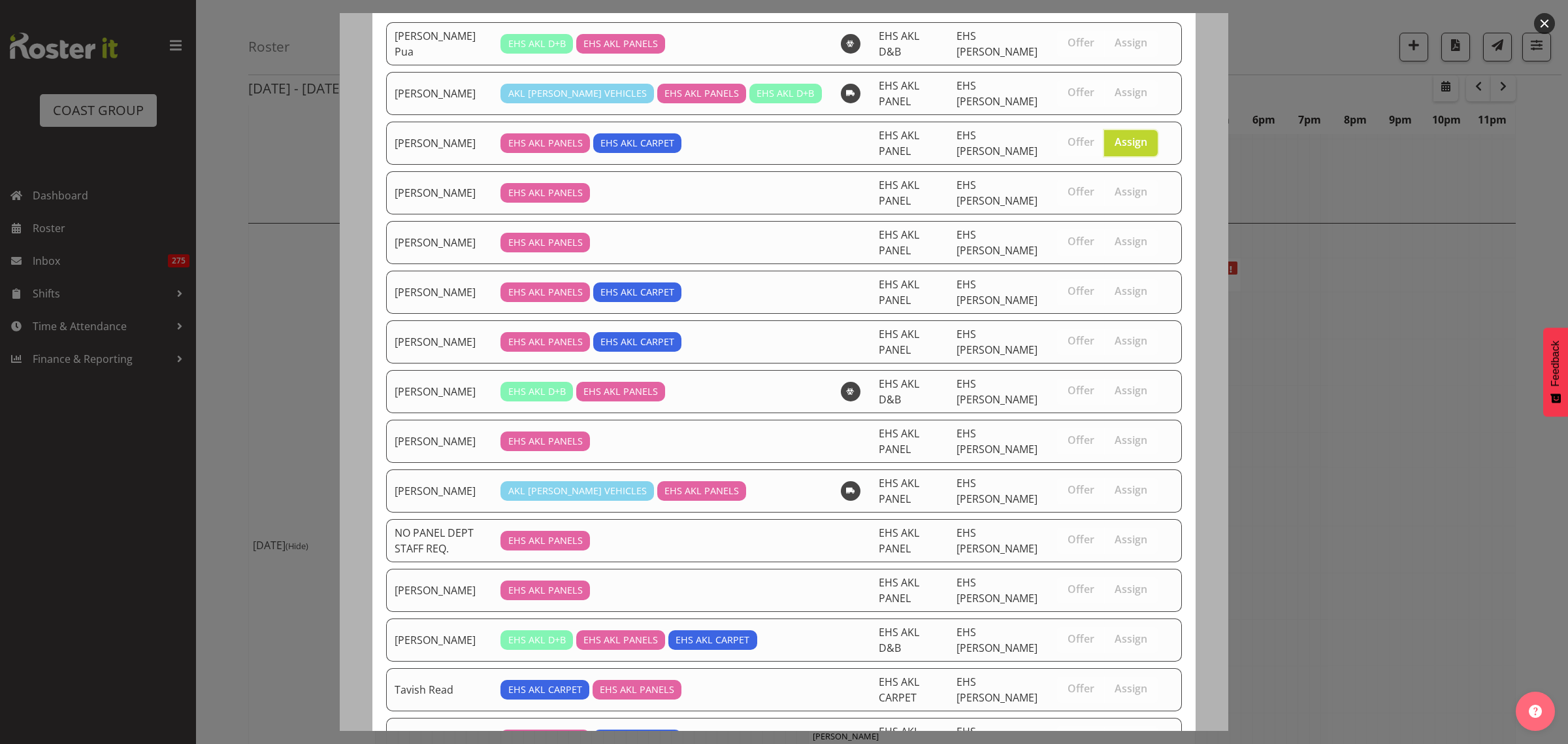
scroll to position [240, 0]
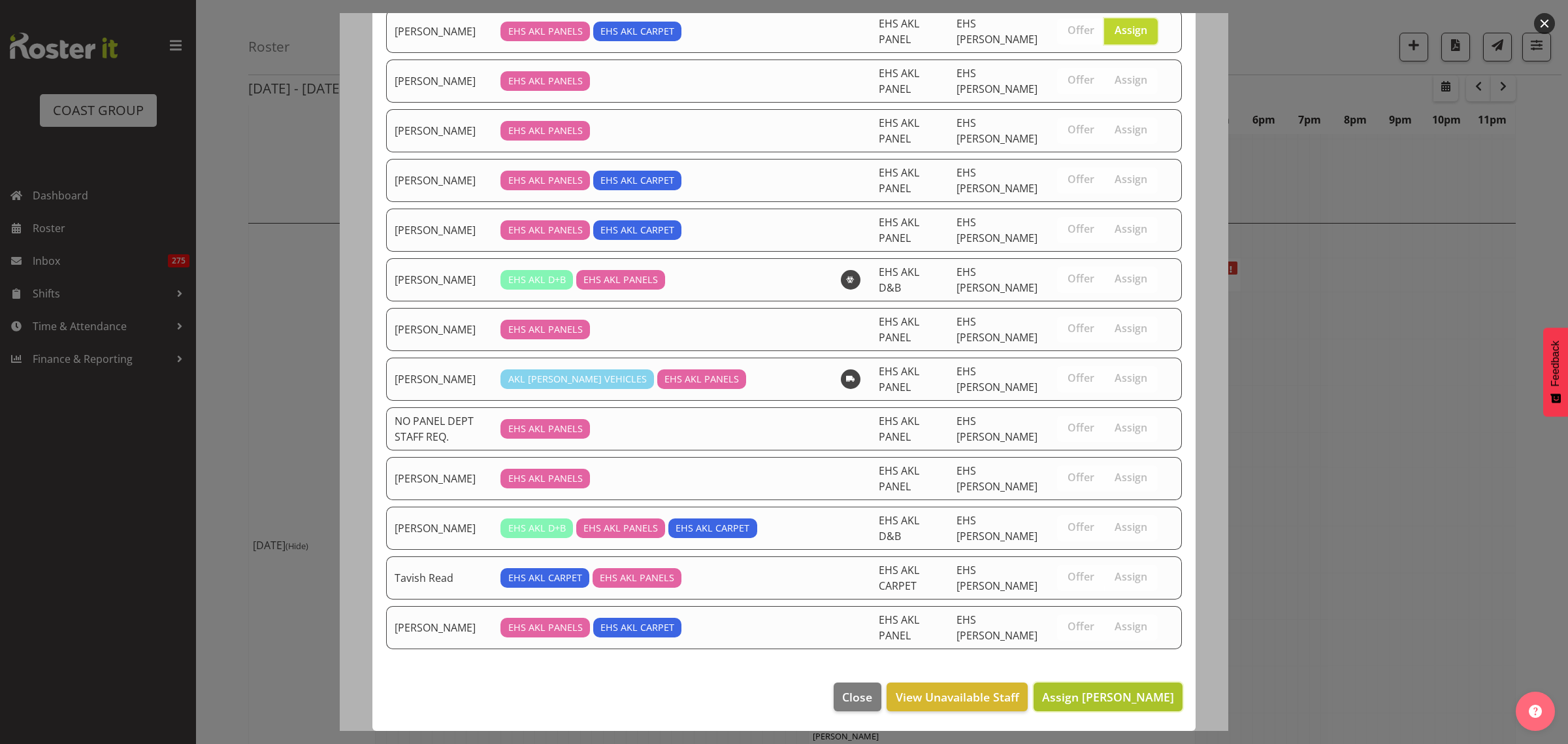
click at [1083, 698] on span "Assign [PERSON_NAME]" at bounding box center [1107, 697] width 132 height 16
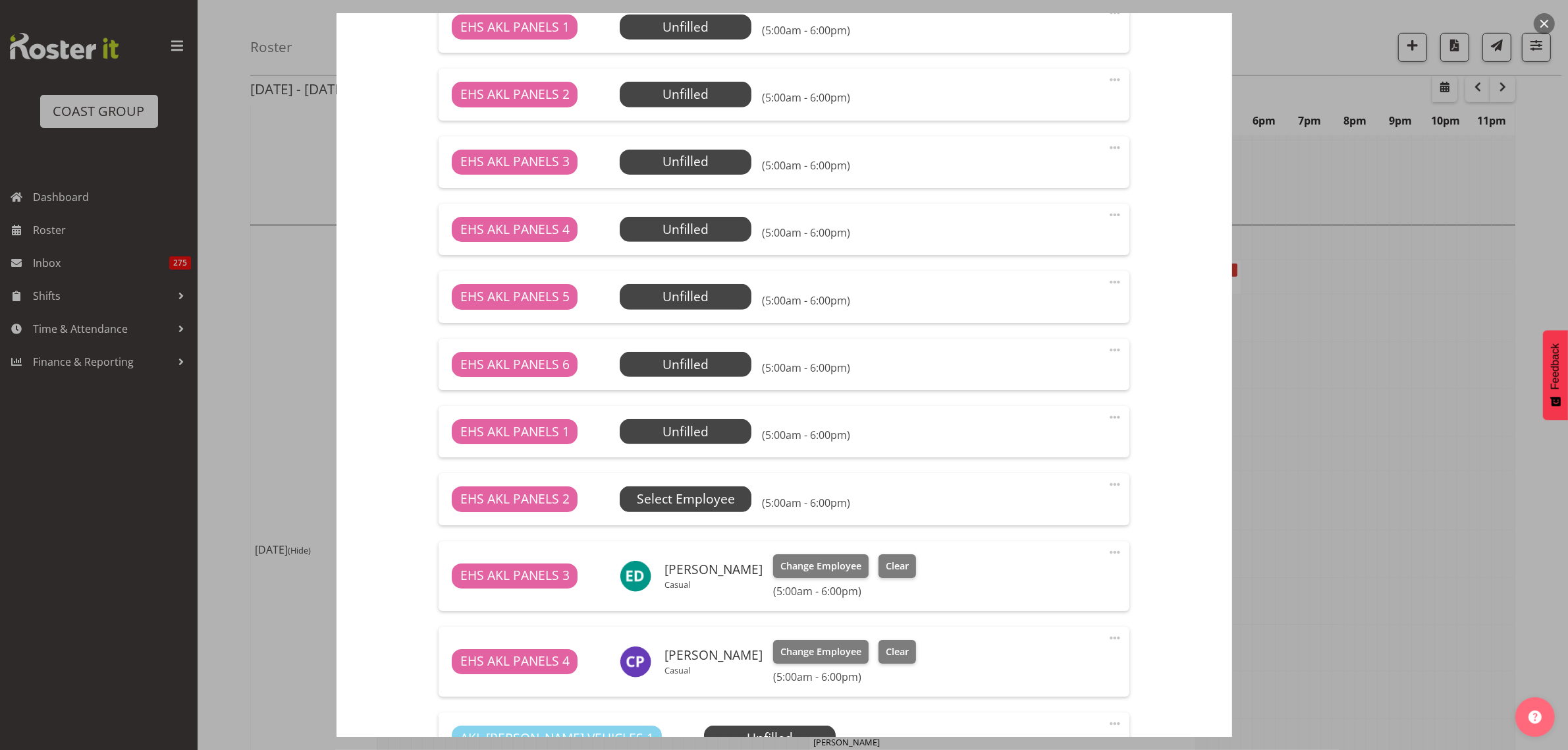
click at [716, 501] on span "Select Employee" at bounding box center [686, 499] width 98 height 19
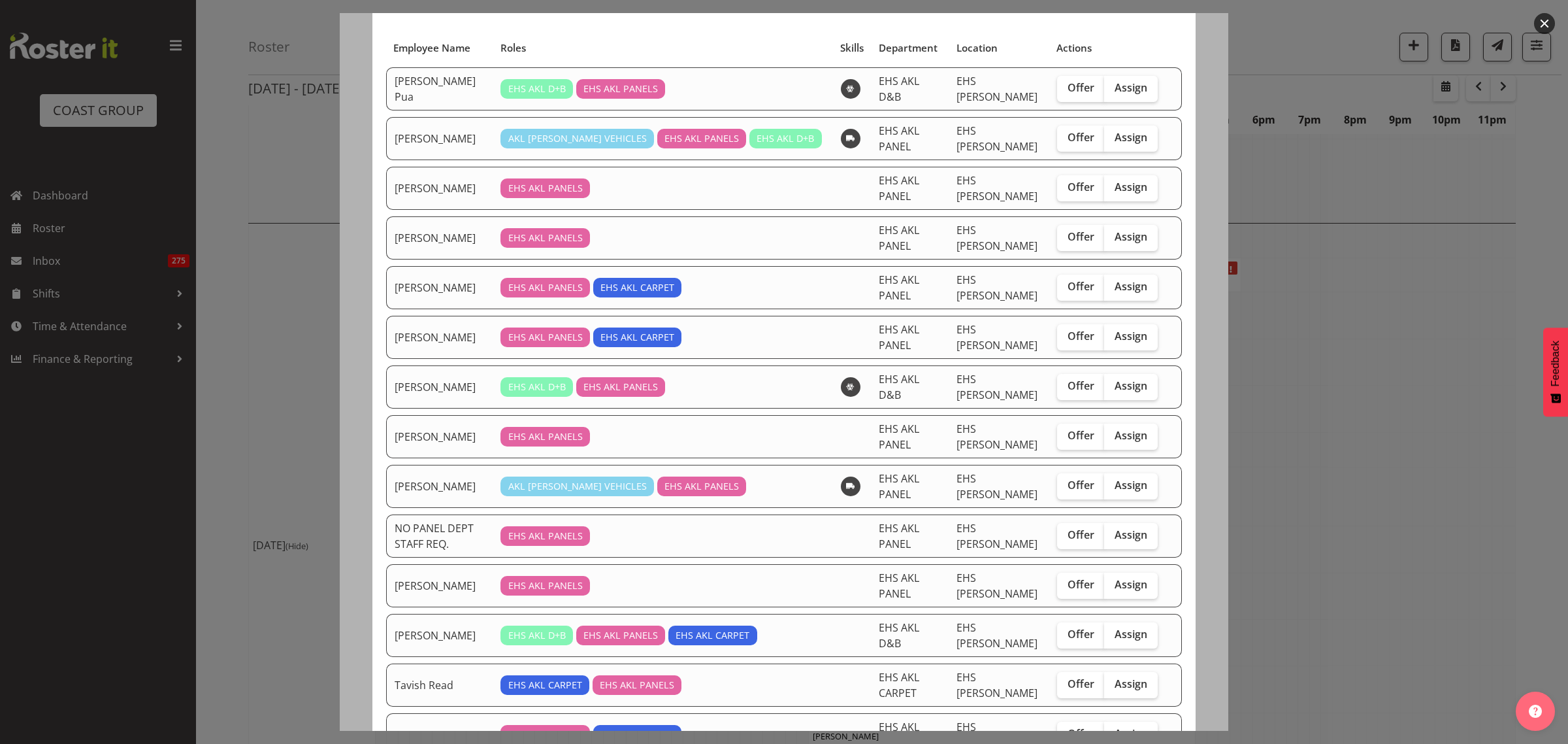
scroll to position [163, 0]
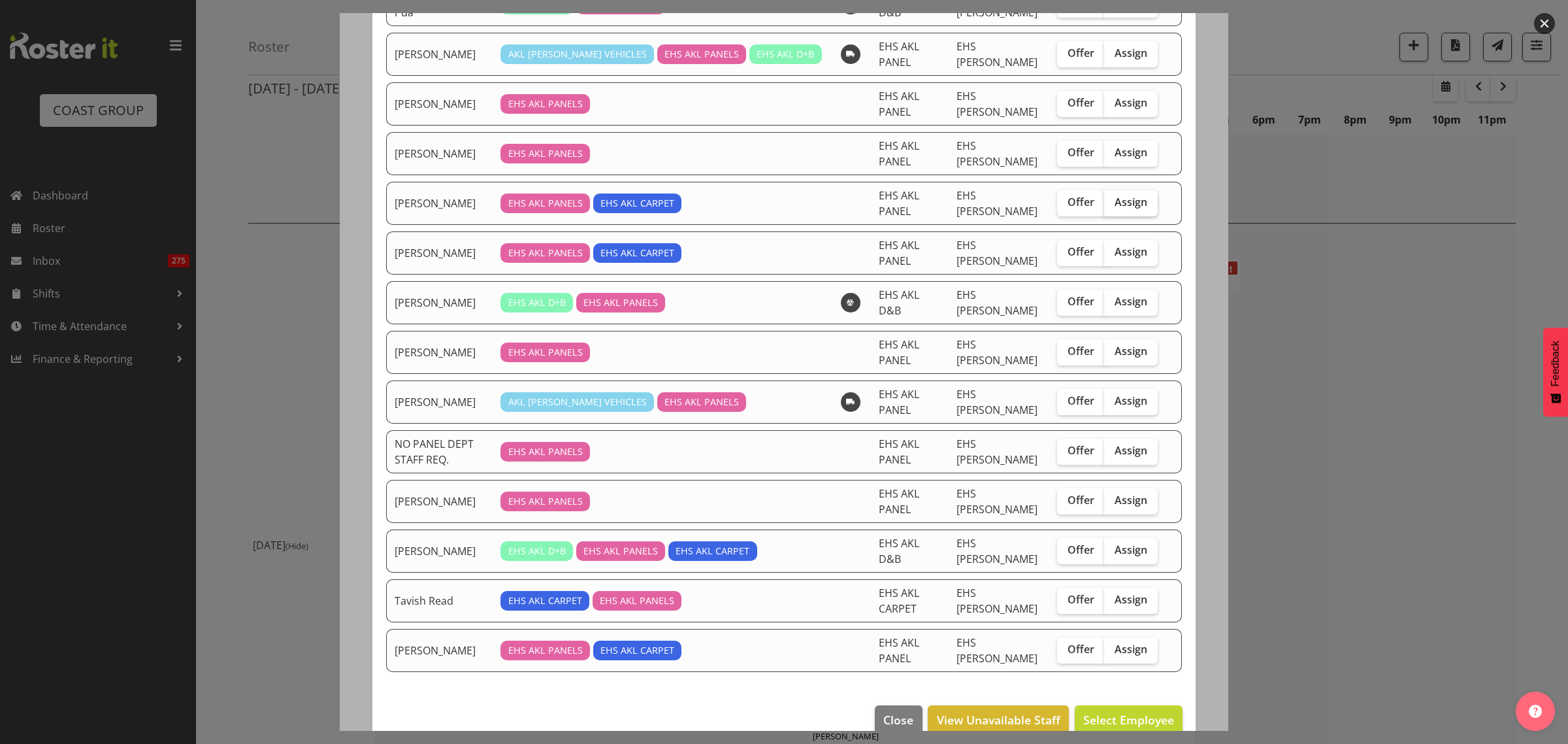
click at [1129, 208] on span "Assign" at bounding box center [1131, 202] width 33 height 13
click at [1113, 207] on input "Assign" at bounding box center [1108, 202] width 9 height 9
checkbox input "true"
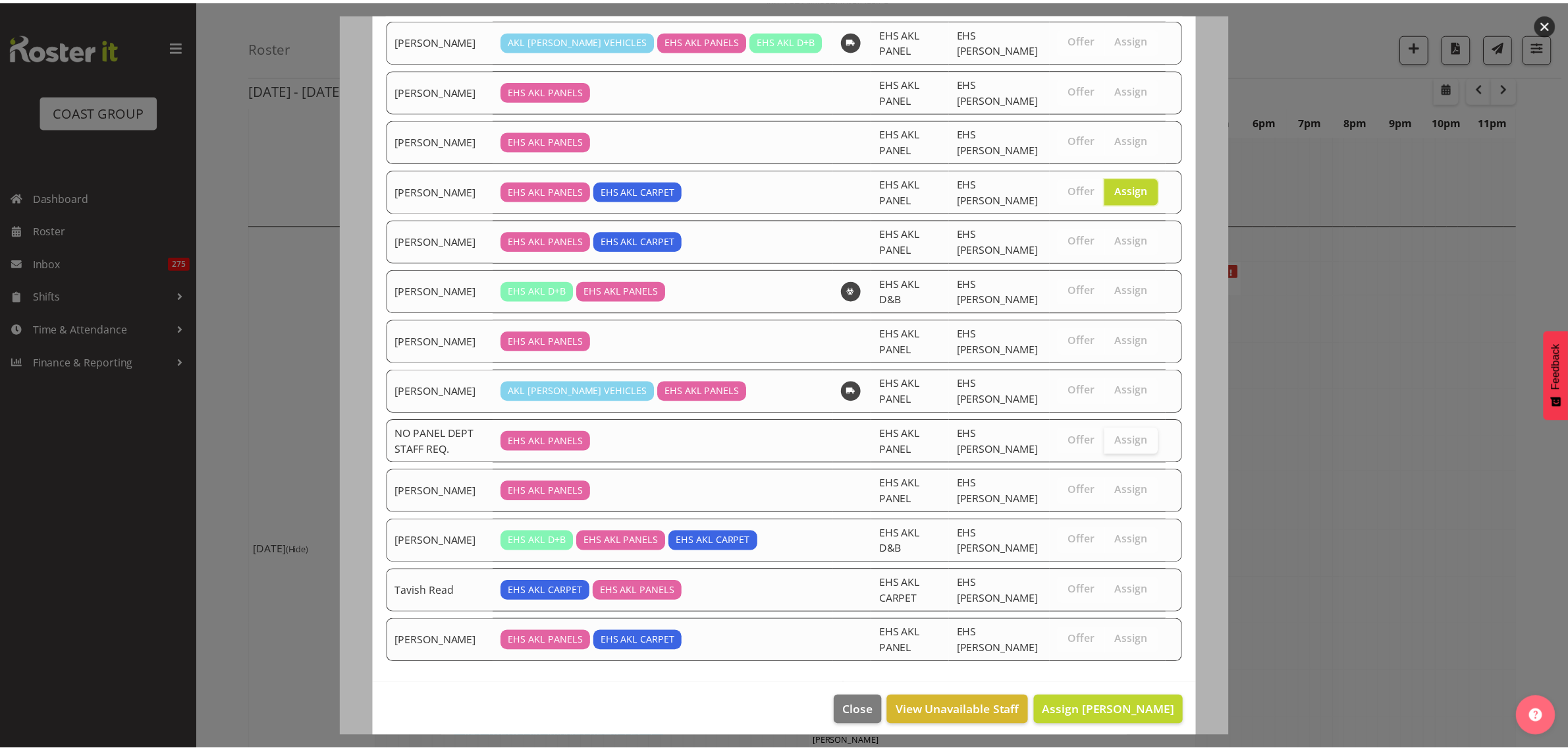
scroll to position [192, 0]
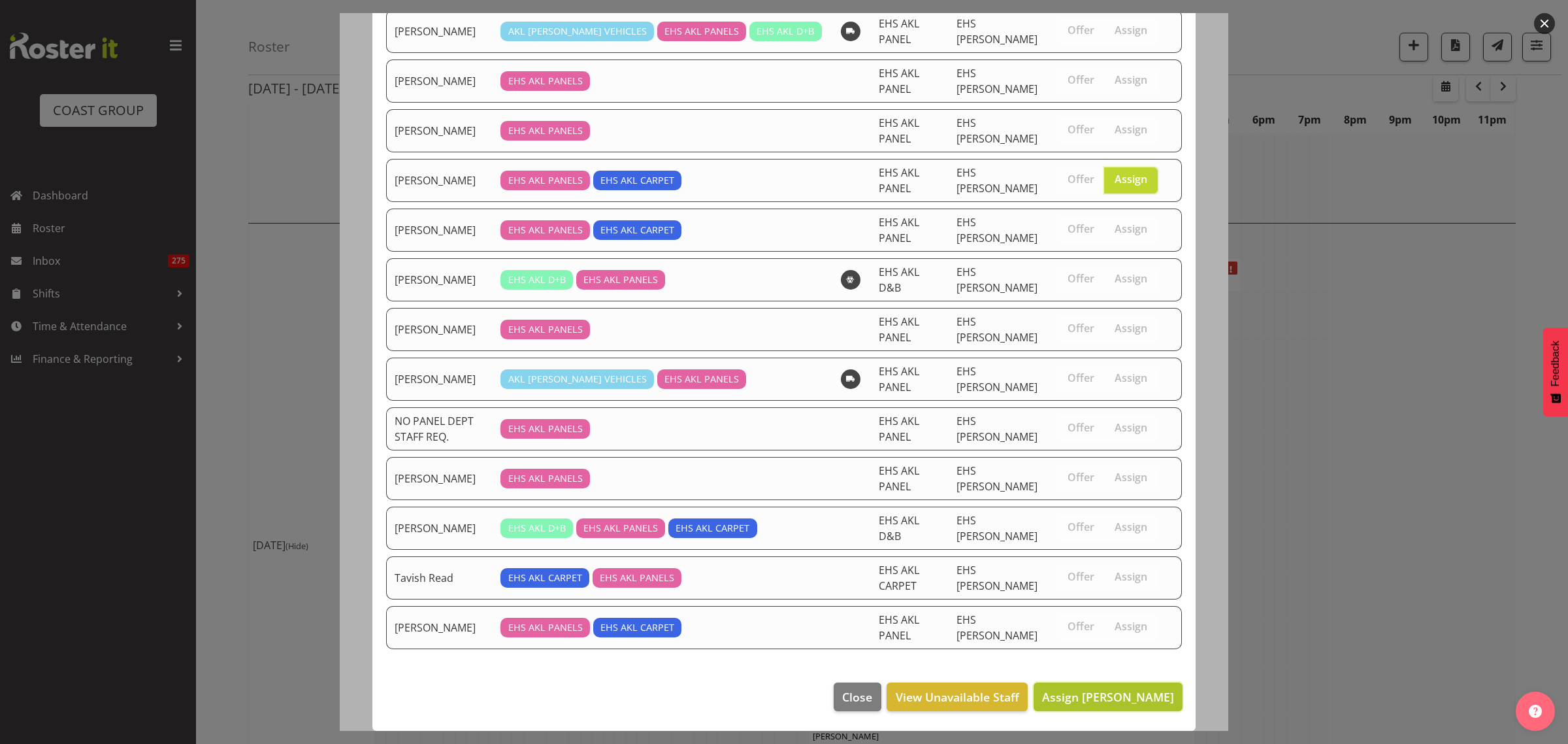
click at [1069, 701] on span "Assign [PERSON_NAME]" at bounding box center [1107, 697] width 132 height 16
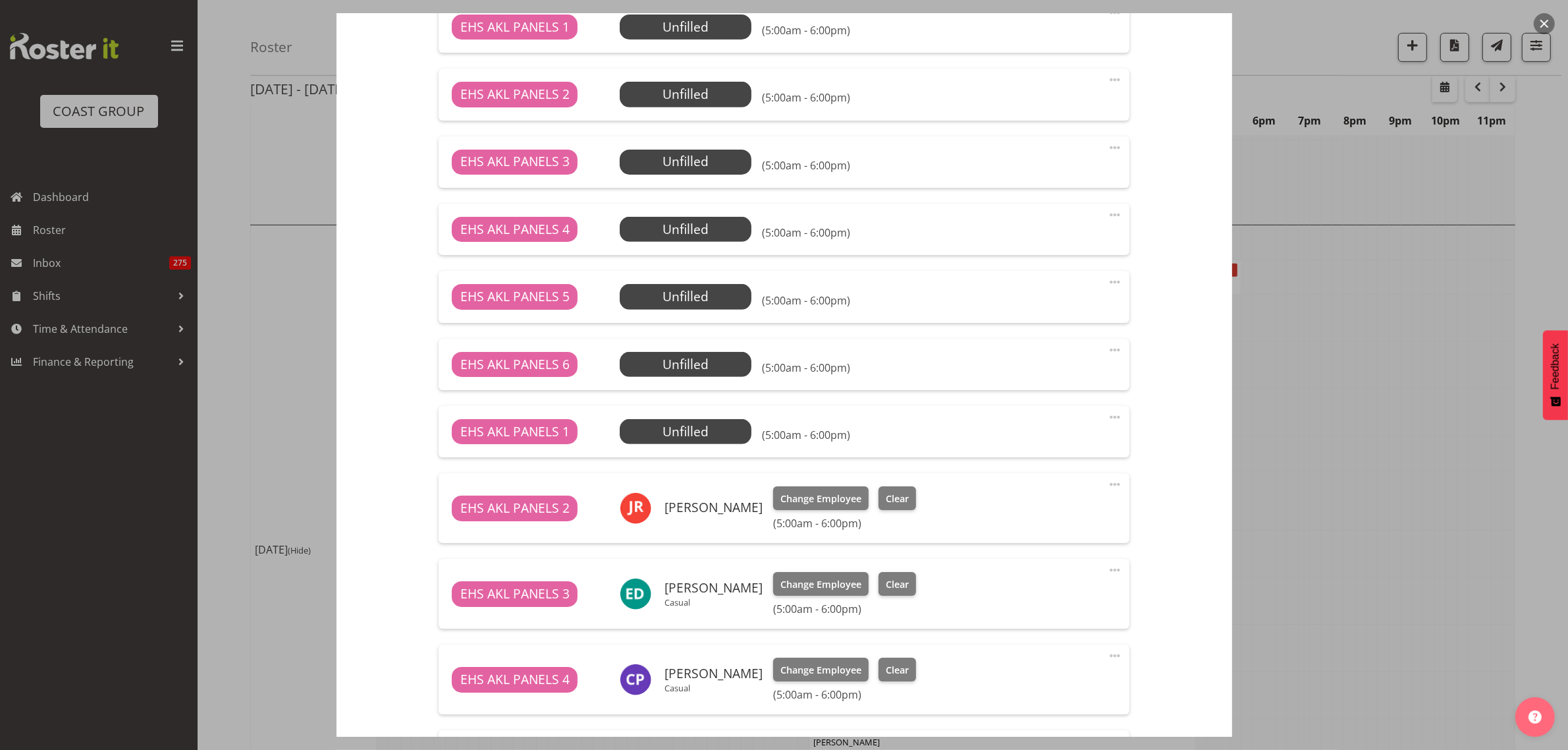
scroll to position [1033, 0]
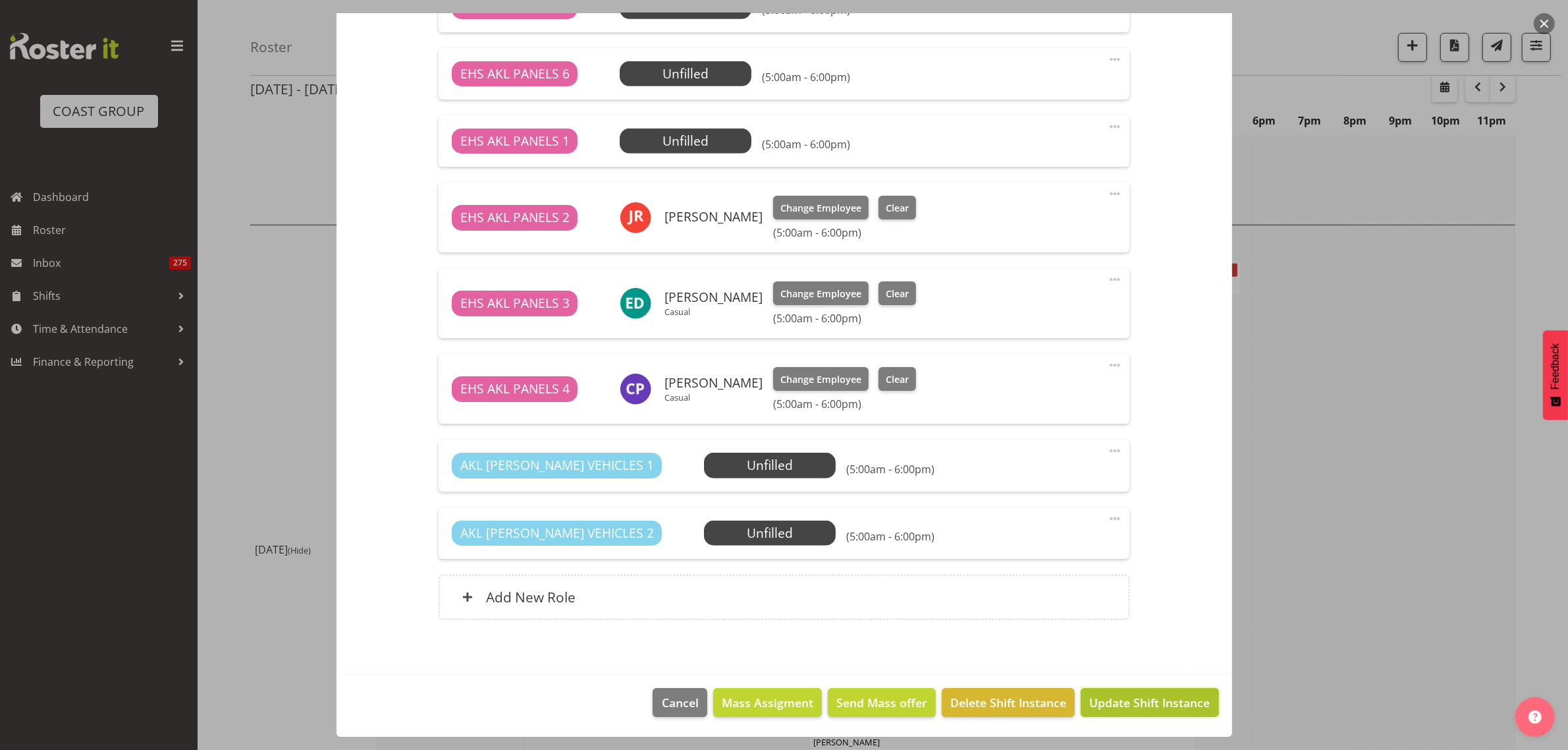
click at [1120, 702] on span "Update Shift Instance" at bounding box center [1149, 702] width 121 height 17
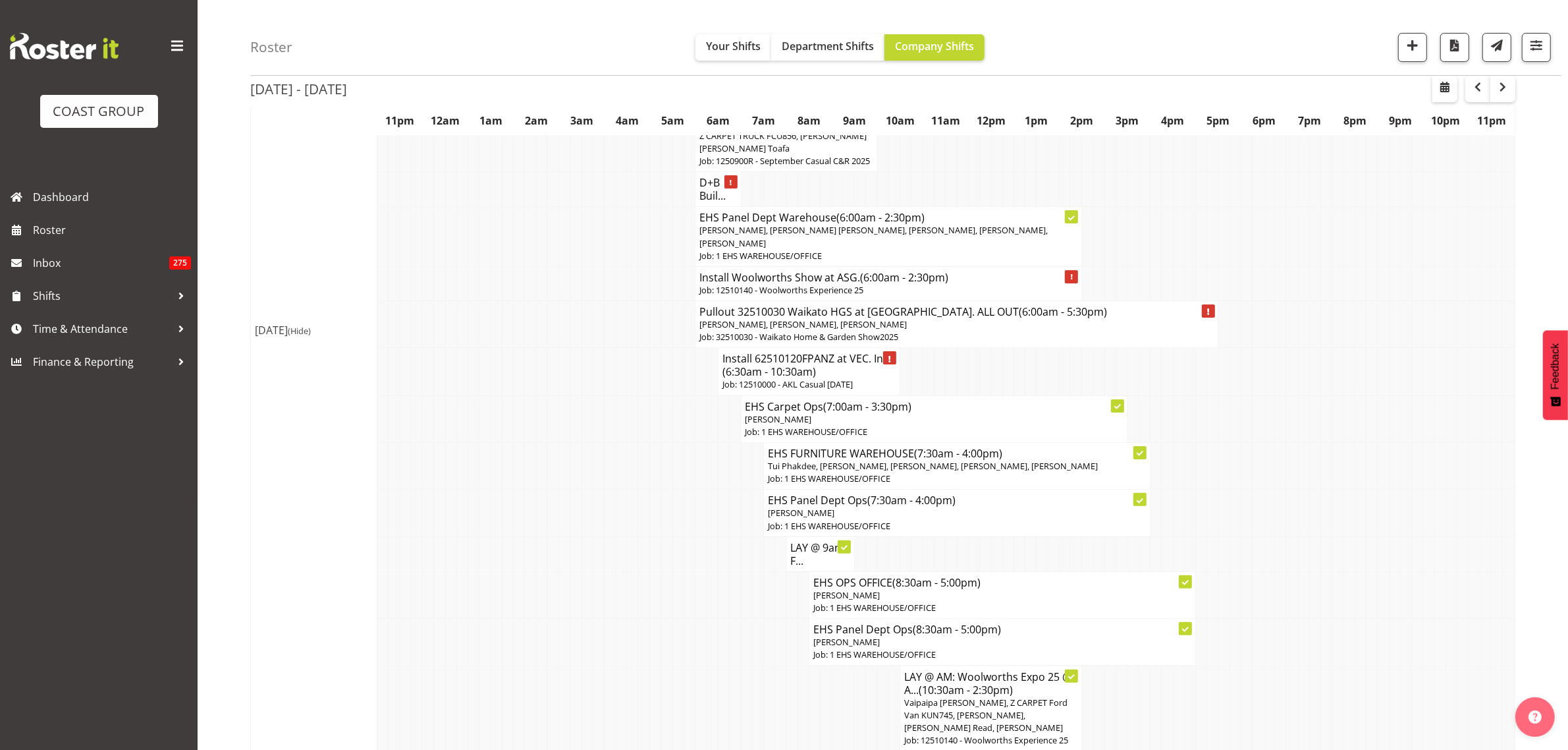
scroll to position [329, 0]
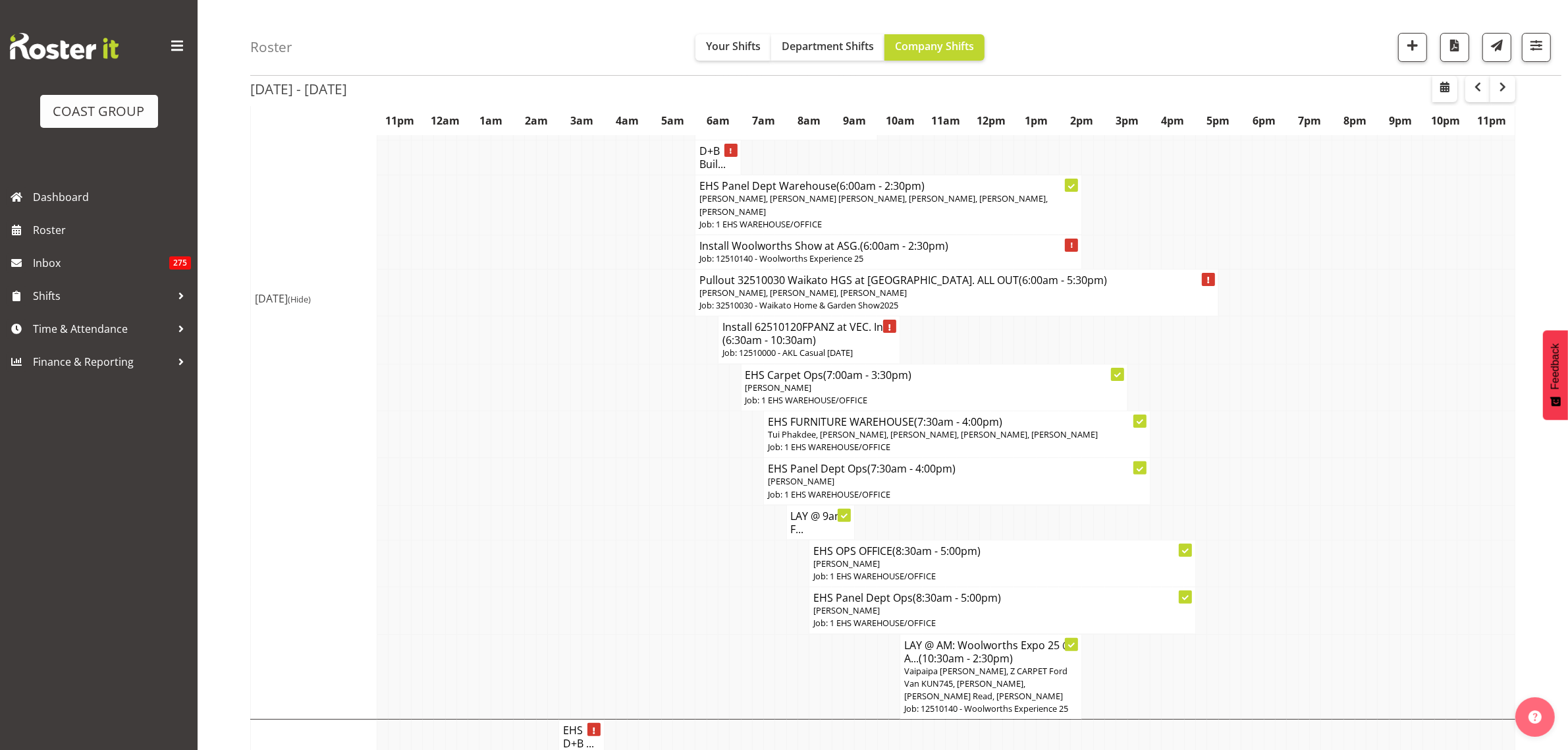
click at [809, 347] on span "(6:30am - 10:30am)" at bounding box center [769, 340] width 94 height 14
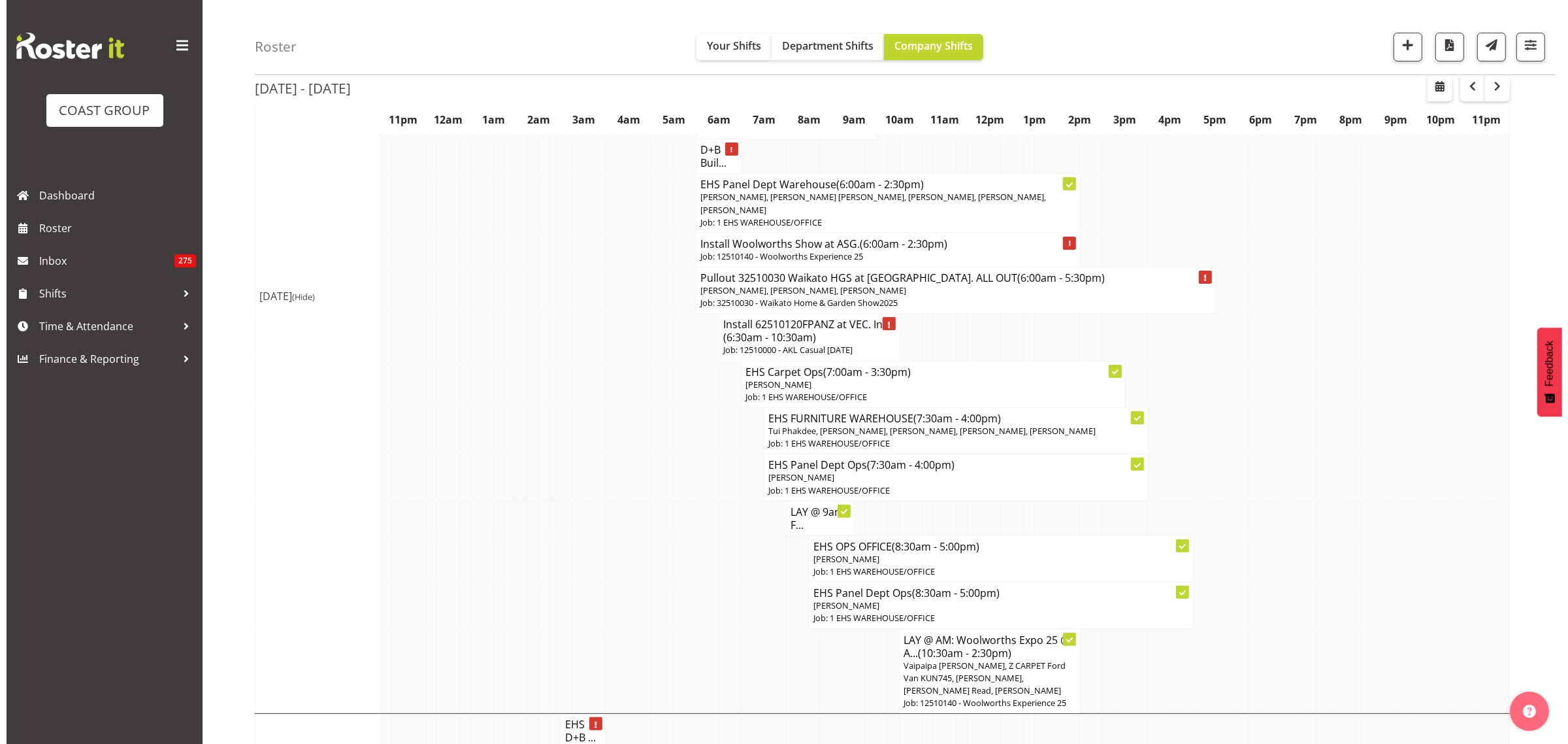
scroll to position [321, 0]
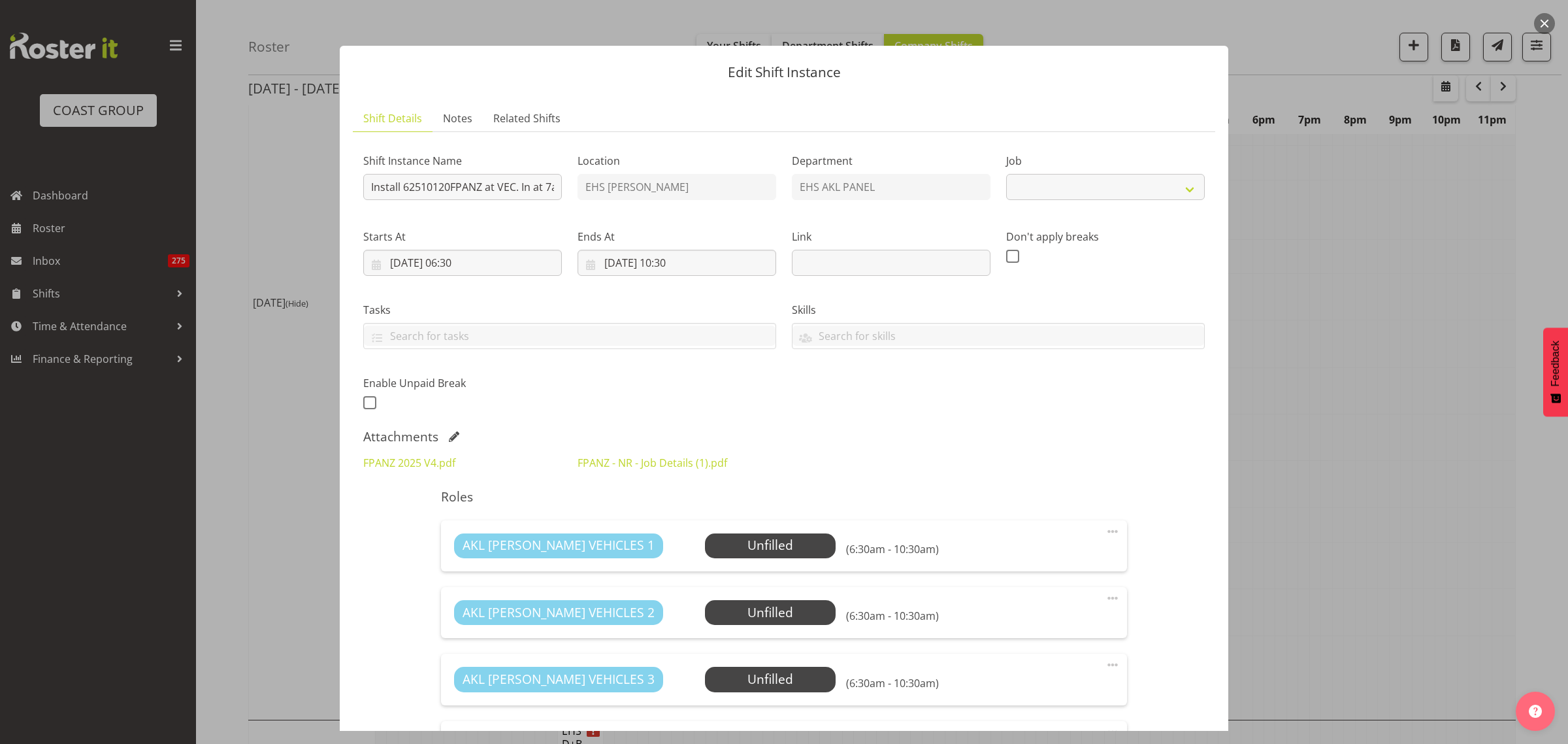
select select "8654"
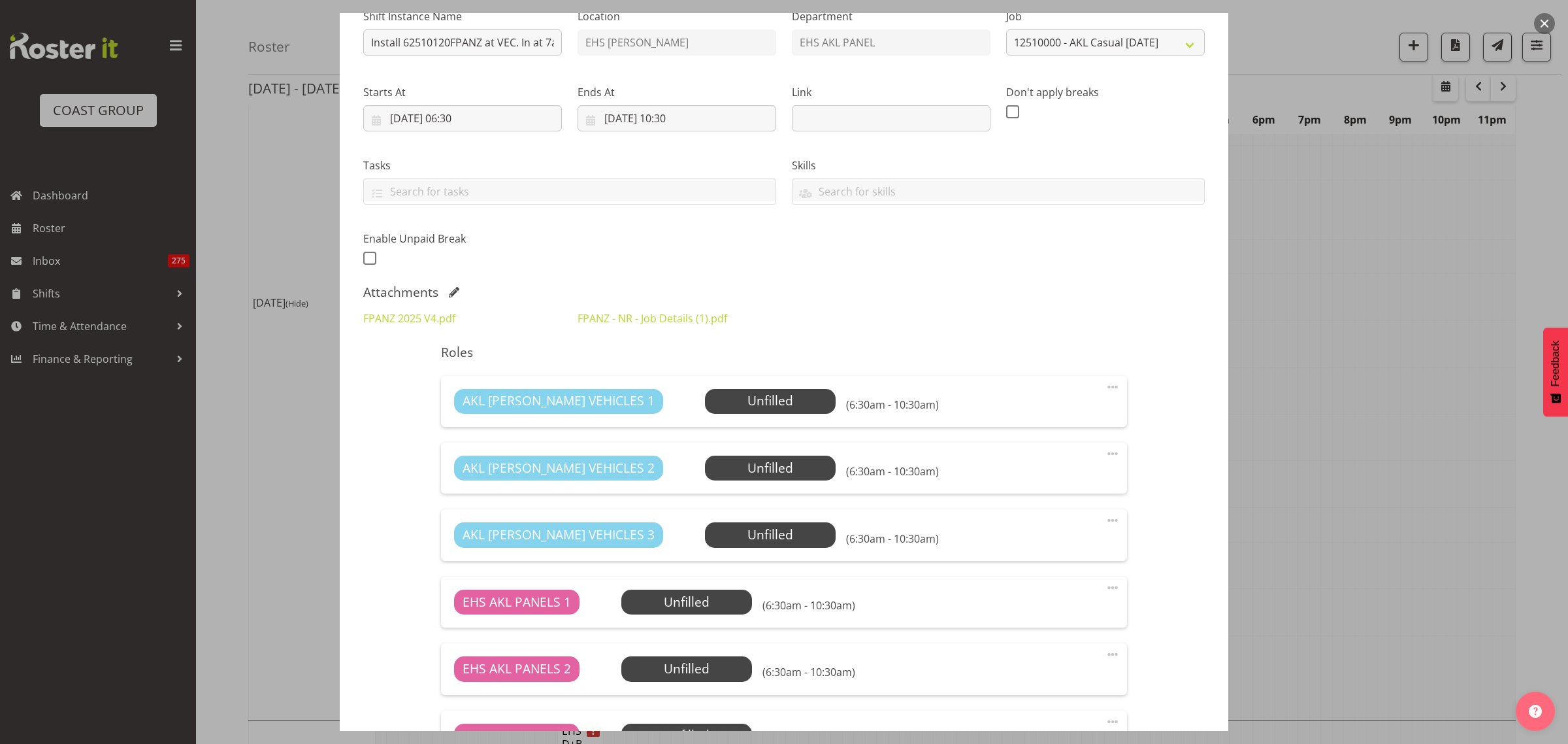
scroll to position [82, 0]
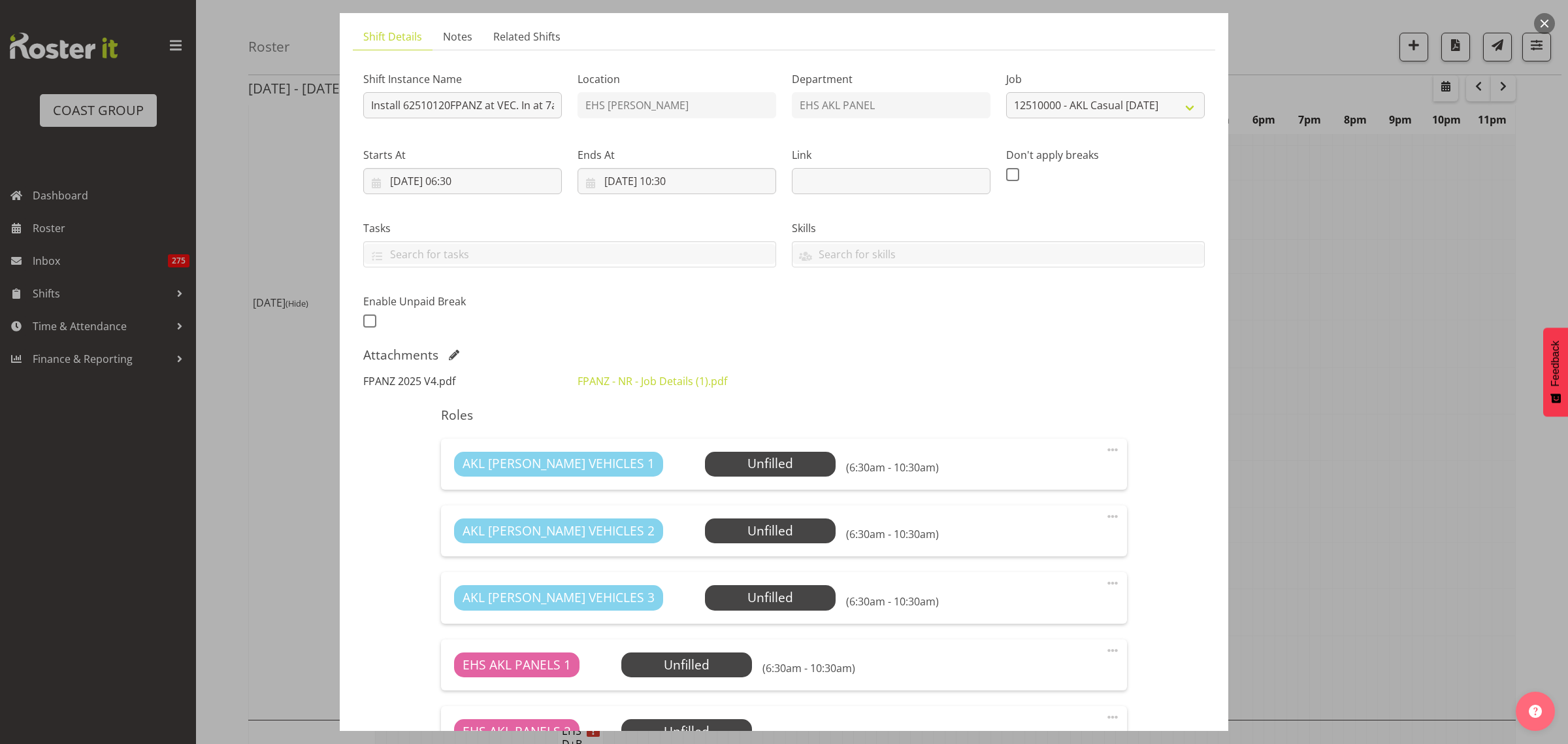
click at [441, 384] on link "FPANZ 2025 V4.pdf" at bounding box center [409, 381] width 92 height 14
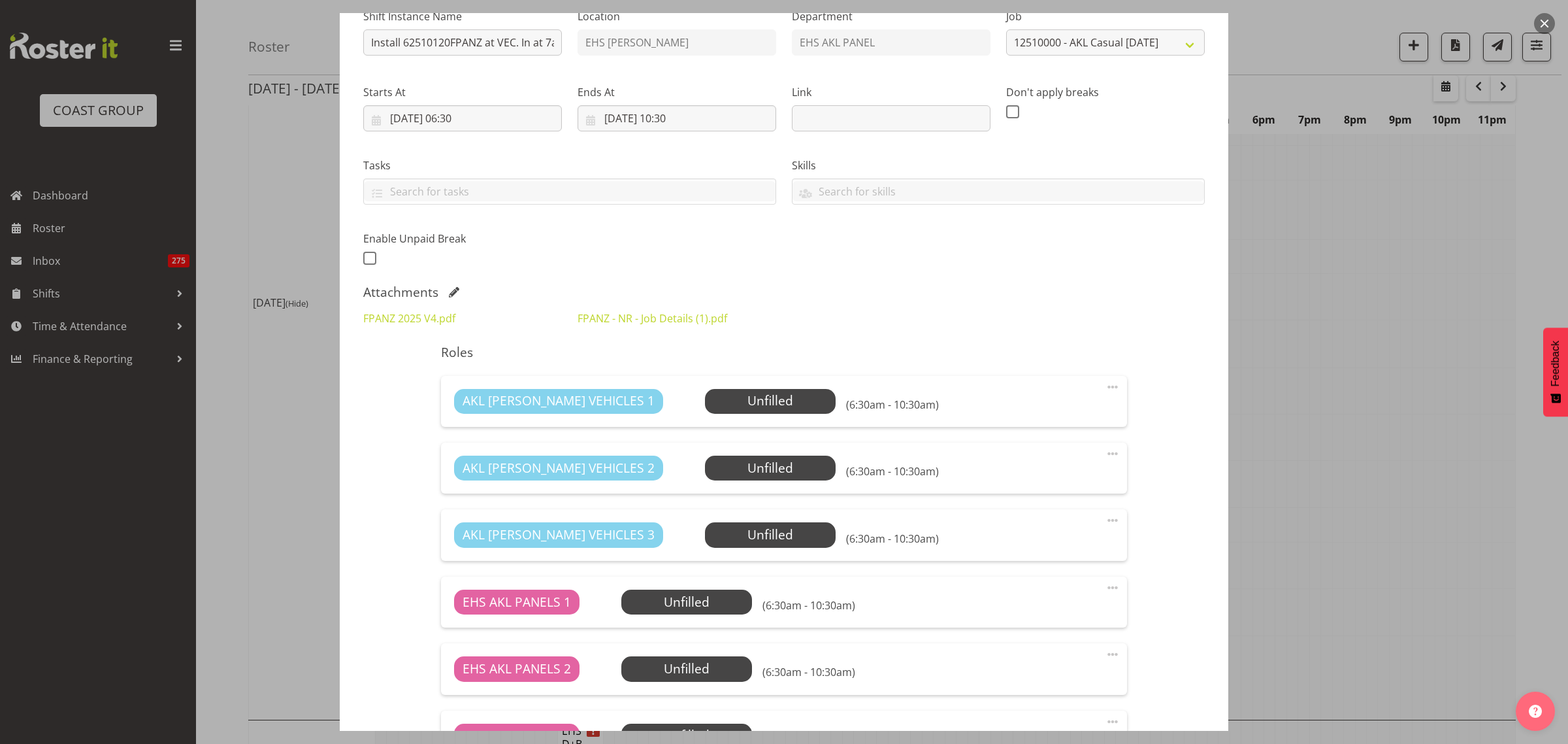
scroll to position [0, 0]
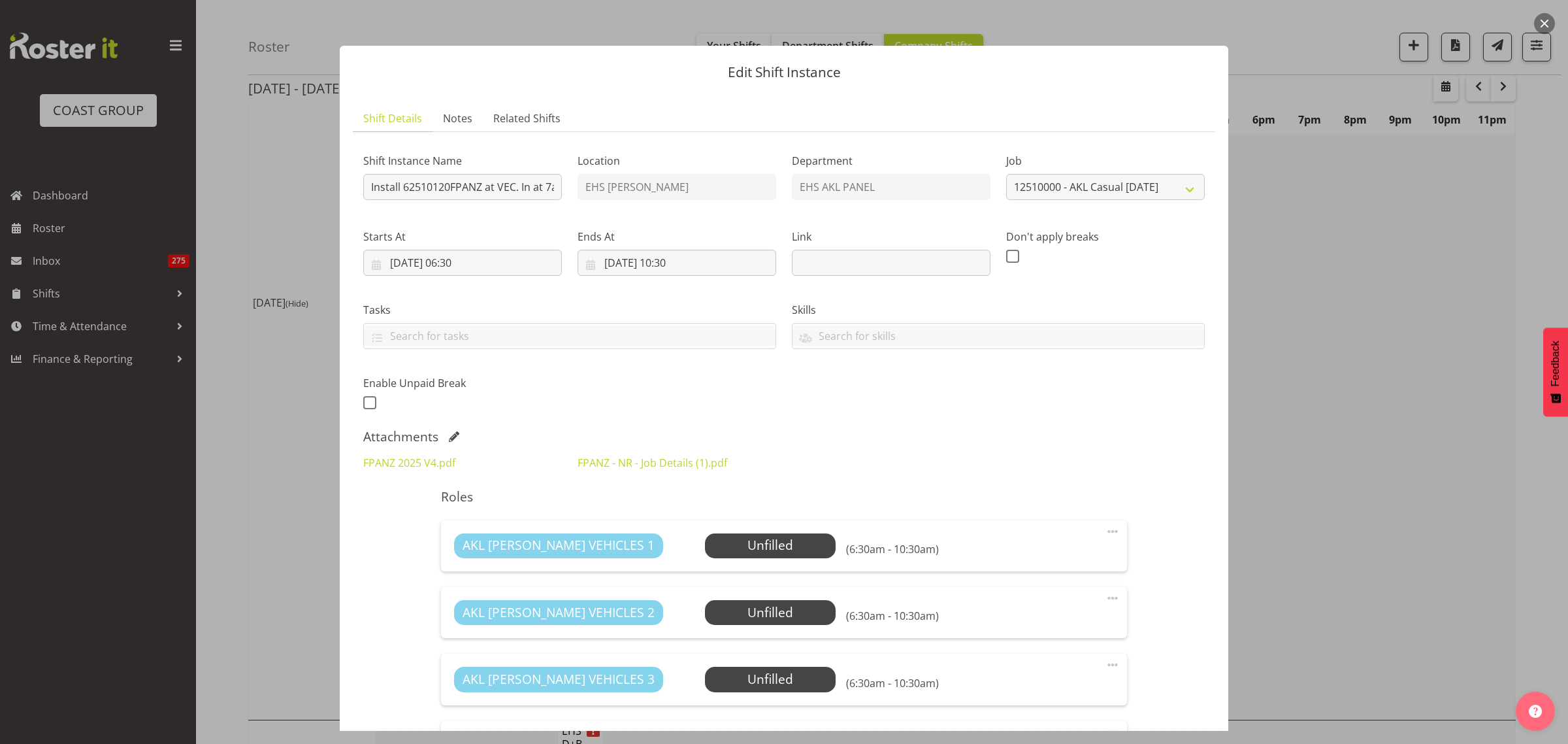
drag, startPoint x: 1540, startPoint y: 27, endPoint x: 1478, endPoint y: 132, distance: 121.9
click at [1540, 28] on button "button" at bounding box center [1545, 24] width 21 height 21
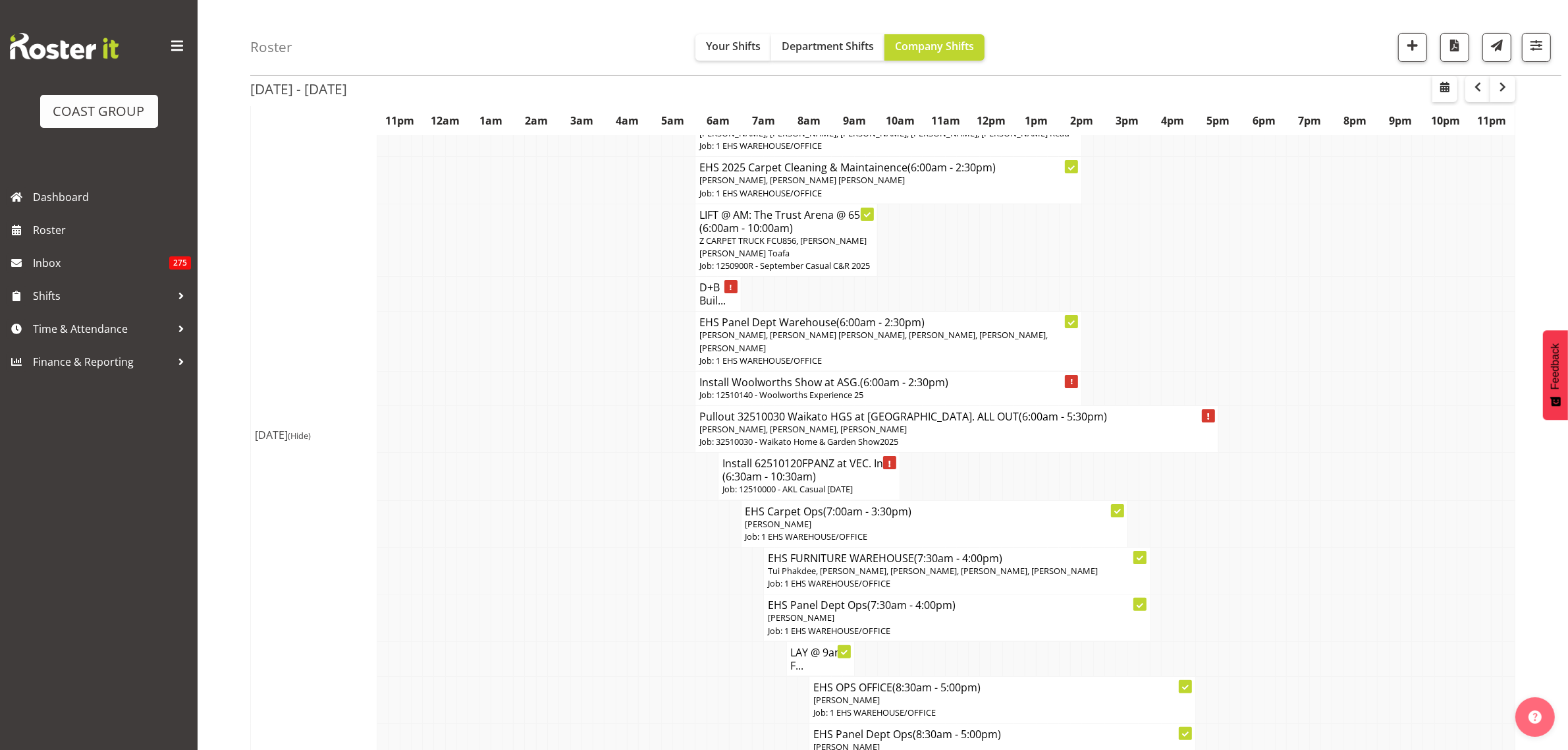
scroll to position [165, 0]
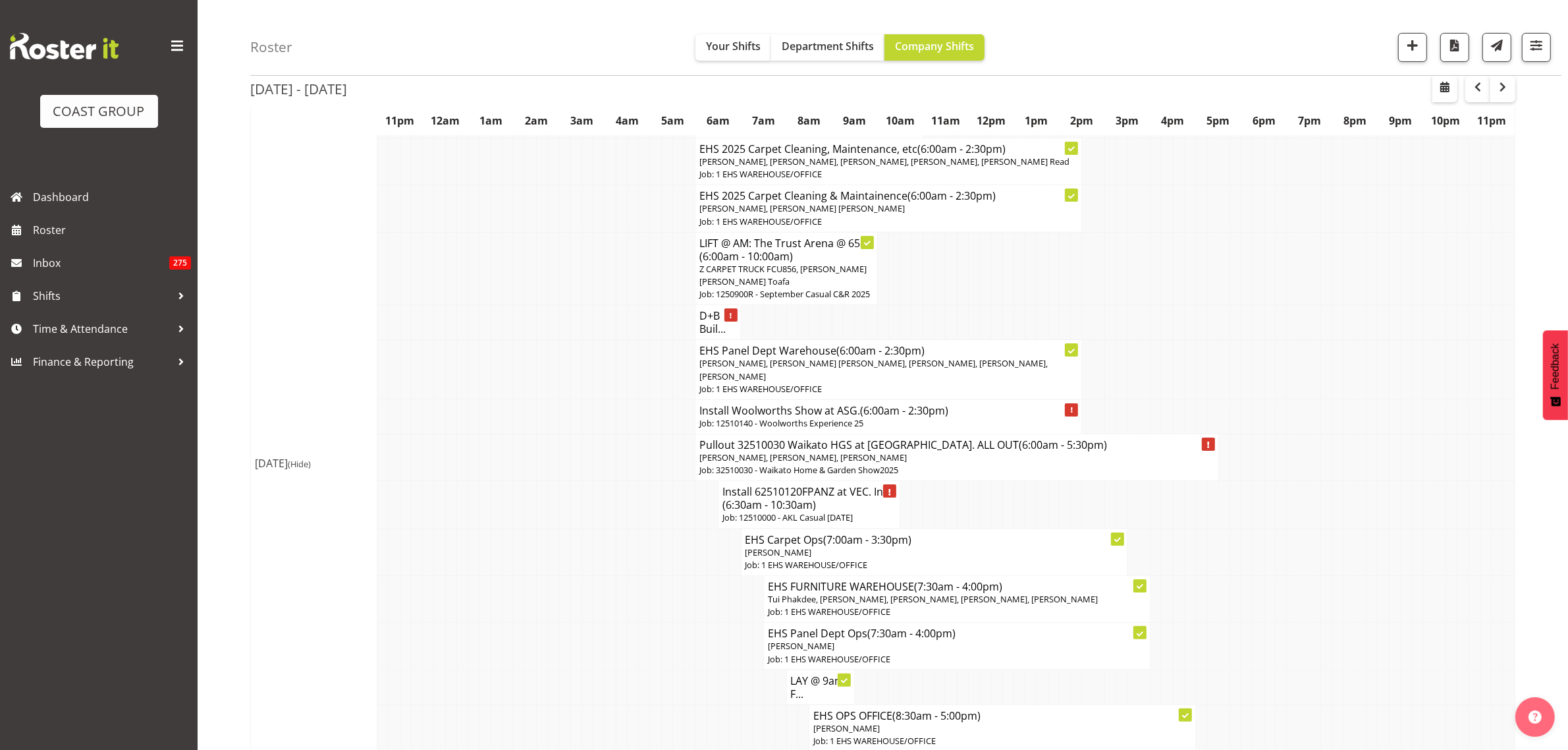
click at [982, 417] on h4 "Install Woolworths Show at ASG. (6:00am - 2:30pm)" at bounding box center [888, 410] width 378 height 13
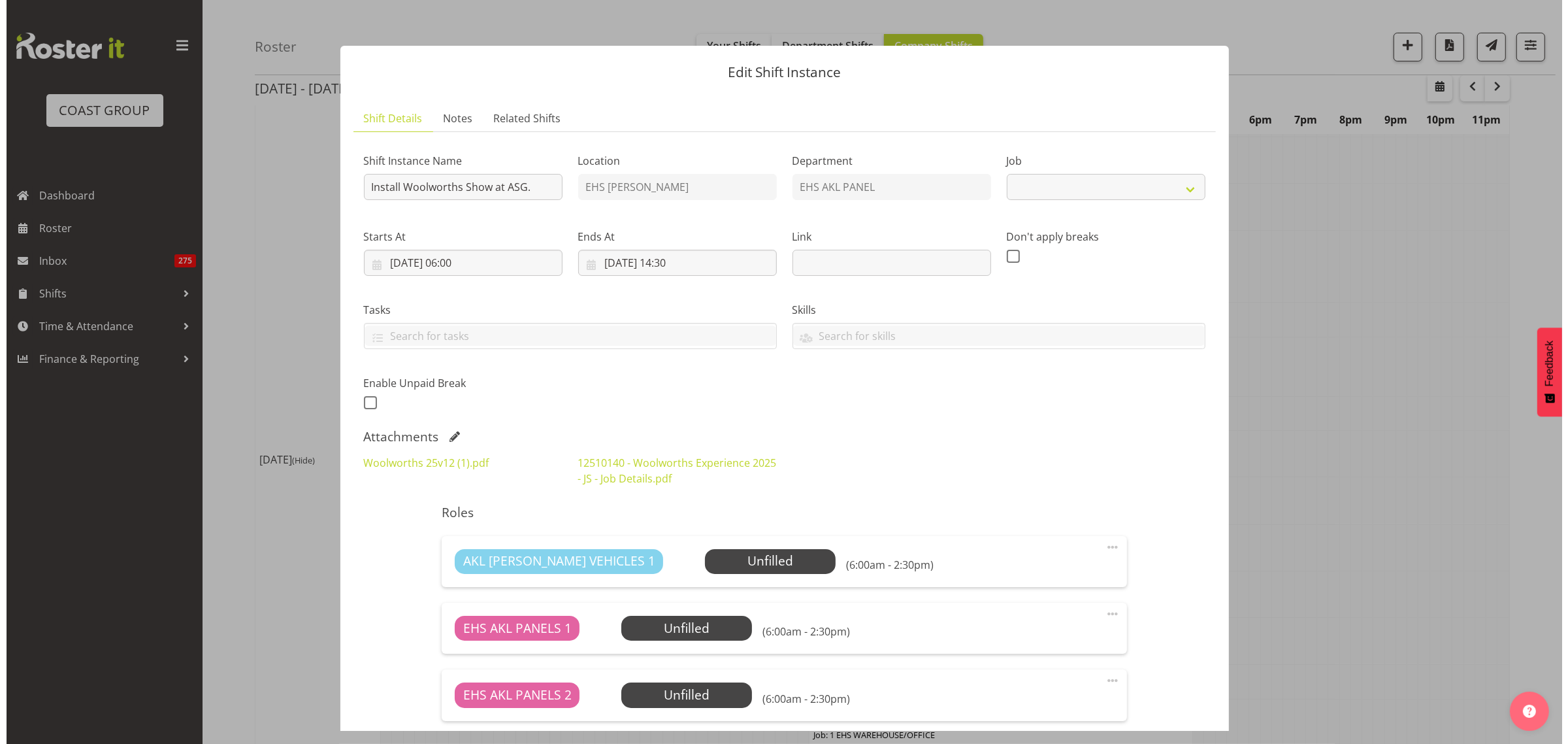
scroll to position [157, 0]
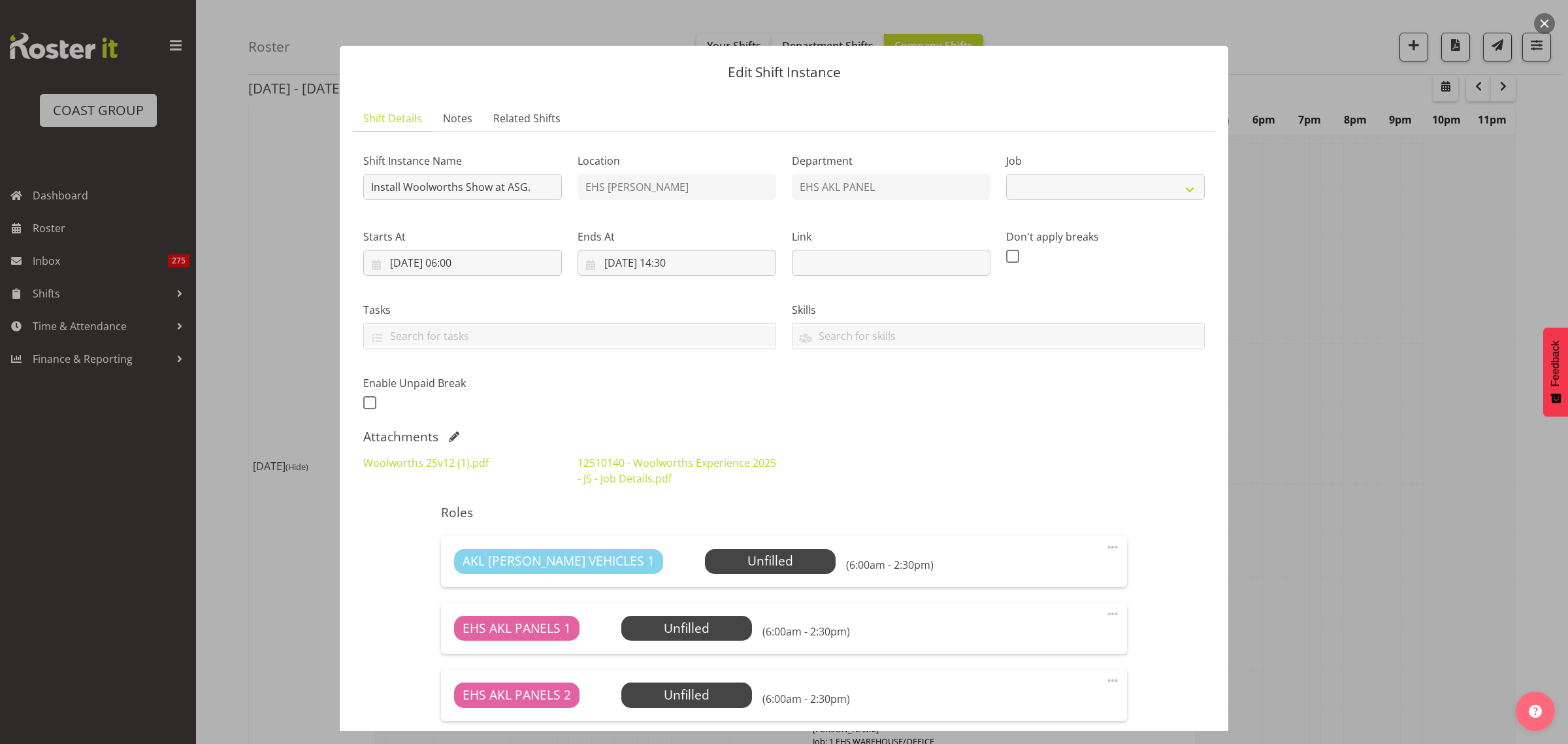
select select "10237"
click at [432, 464] on link "Woolworths 25v12 (1).pdf" at bounding box center [425, 463] width 125 height 14
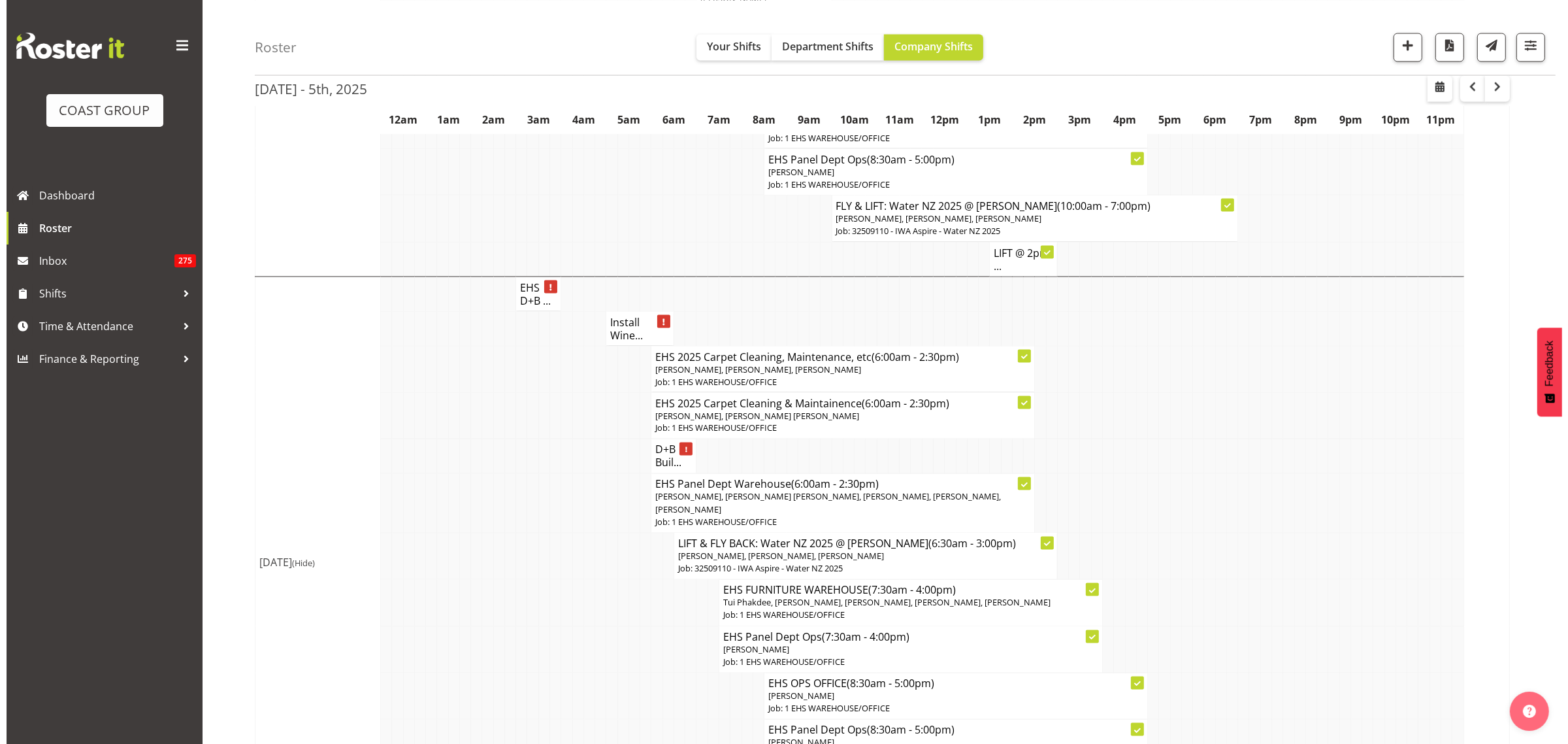
scroll to position [2620, 0]
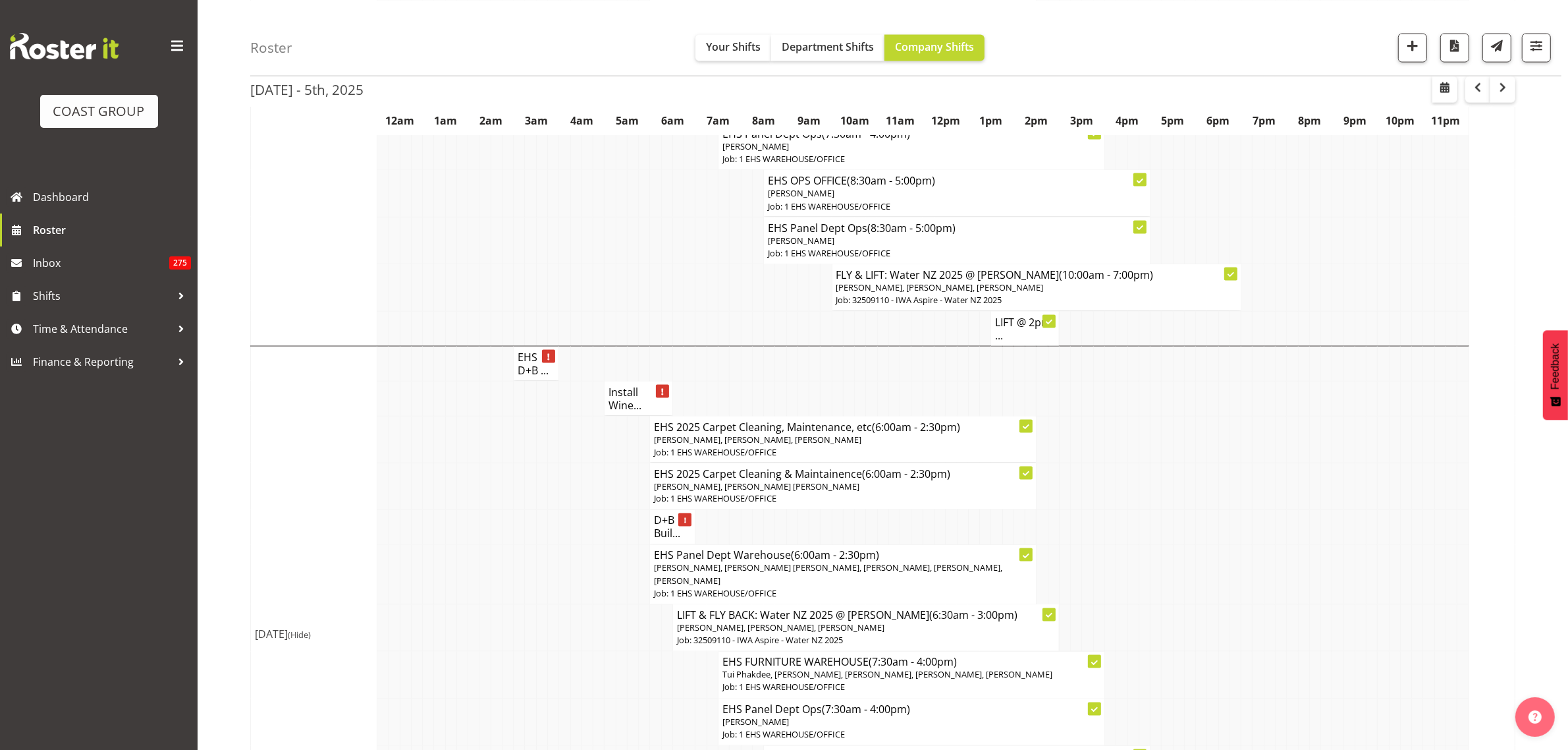
click at [619, 386] on h4 "Install Wine..." at bounding box center [638, 398] width 60 height 26
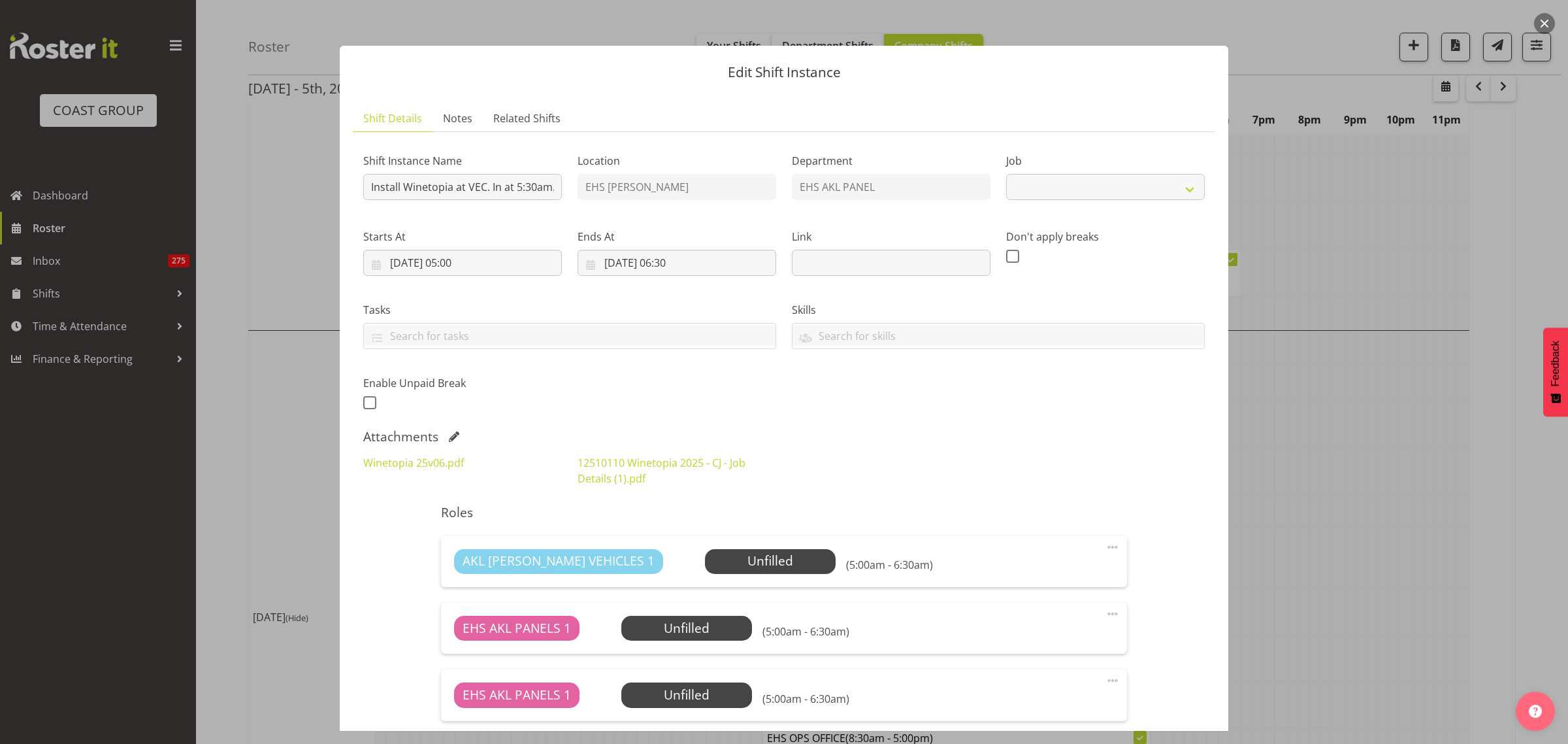
select select "10038"
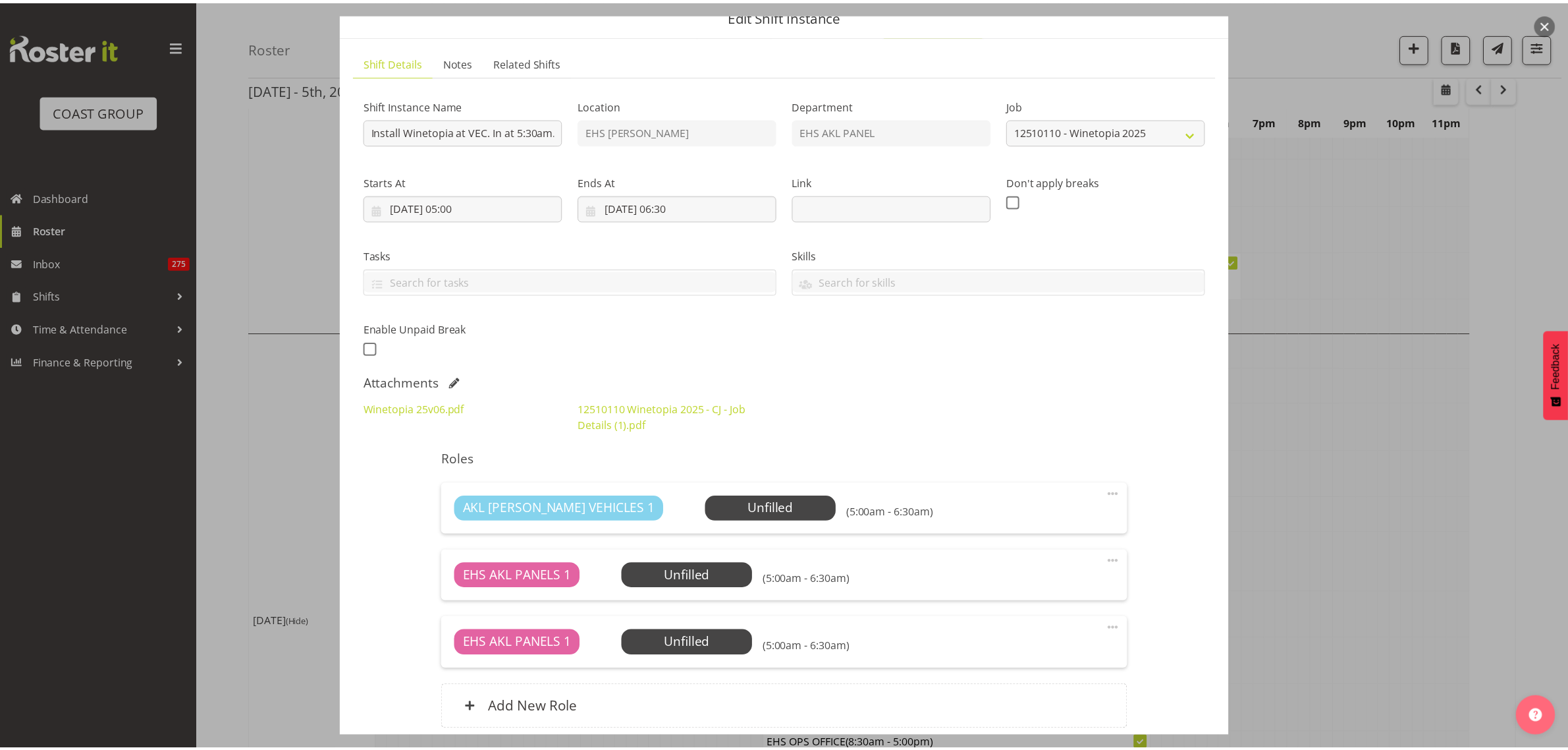
scroll to position [0, 0]
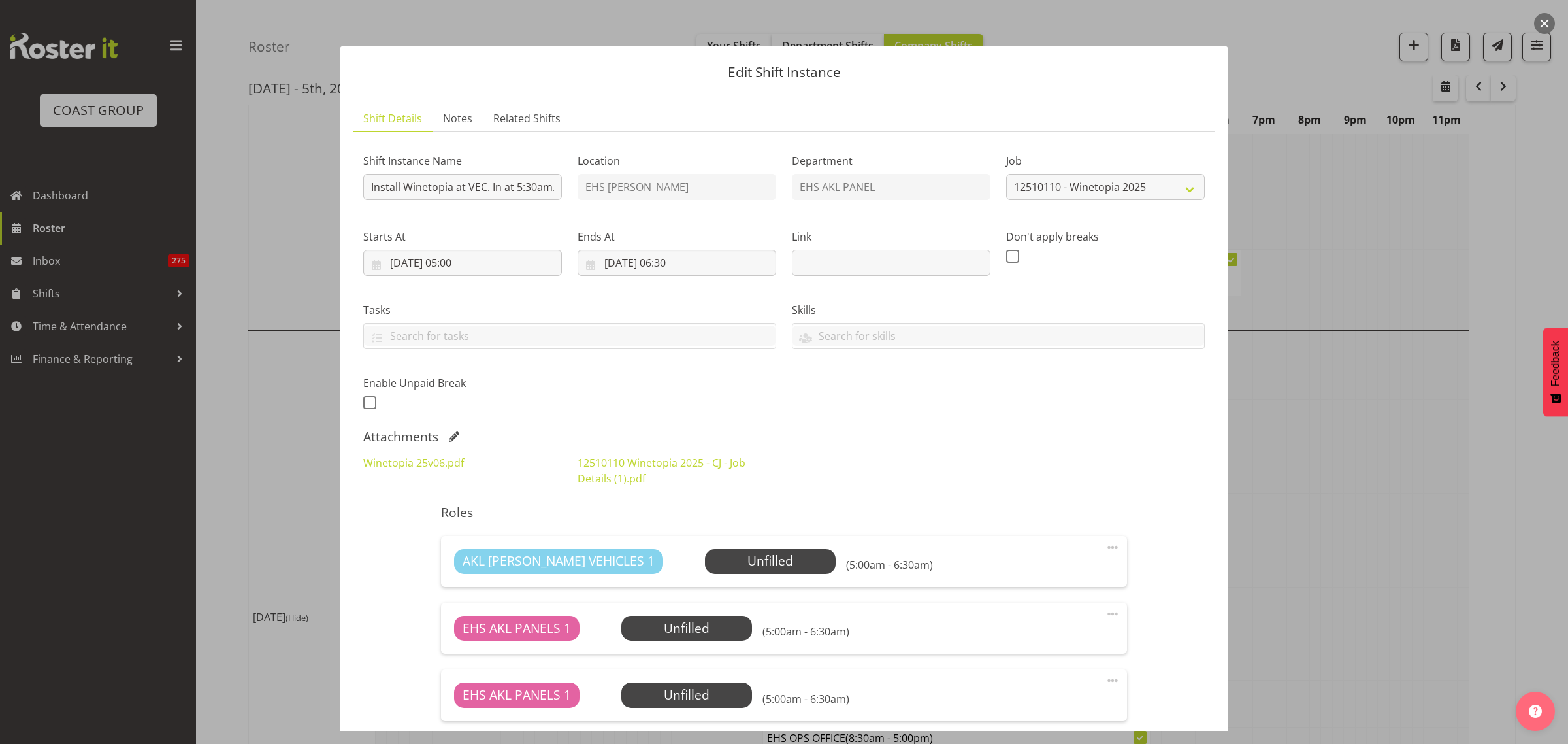
click at [1543, 24] on button "button" at bounding box center [1545, 24] width 21 height 21
